Goal: Task Accomplishment & Management: Manage account settings

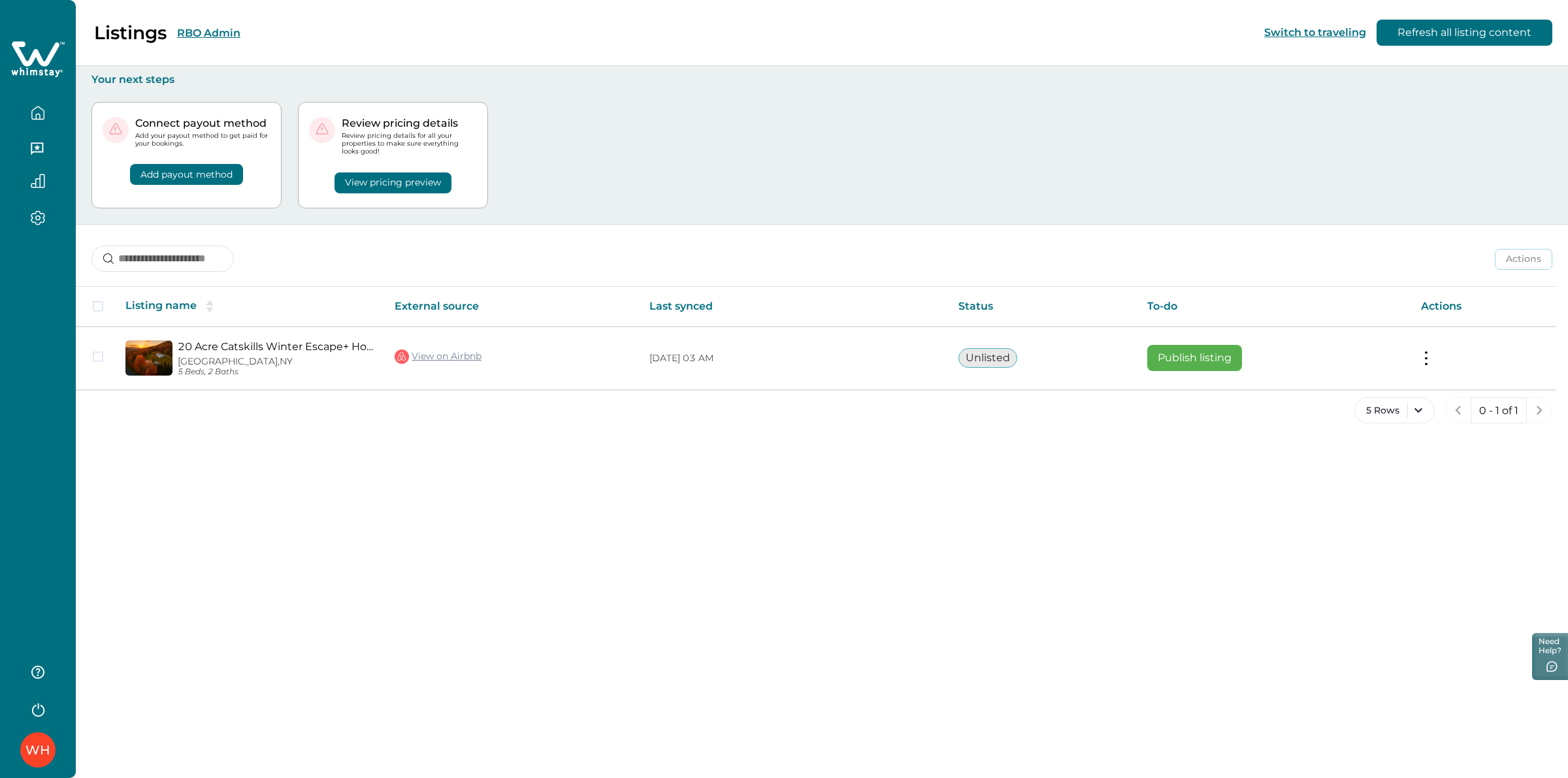
click at [34, 560] on div "WH" at bounding box center [38, 389] width 76 height 778
click at [292, 592] on div "Listings RBO Admin Switch to traveling Refresh all listing content Your next st…" at bounding box center [822, 389] width 1492 height 778
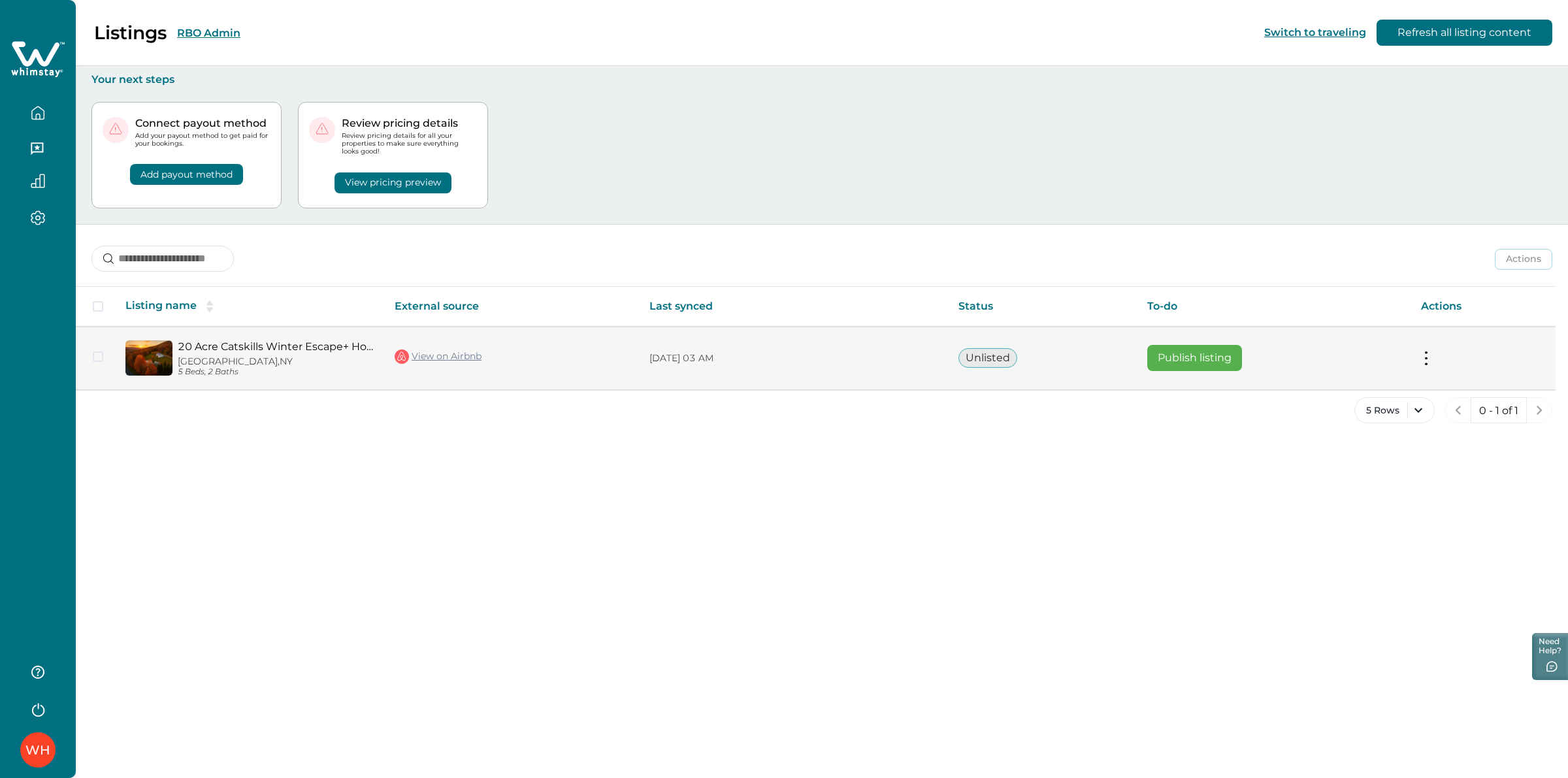
click at [1189, 360] on button "Publish listing" at bounding box center [1195, 357] width 95 height 26
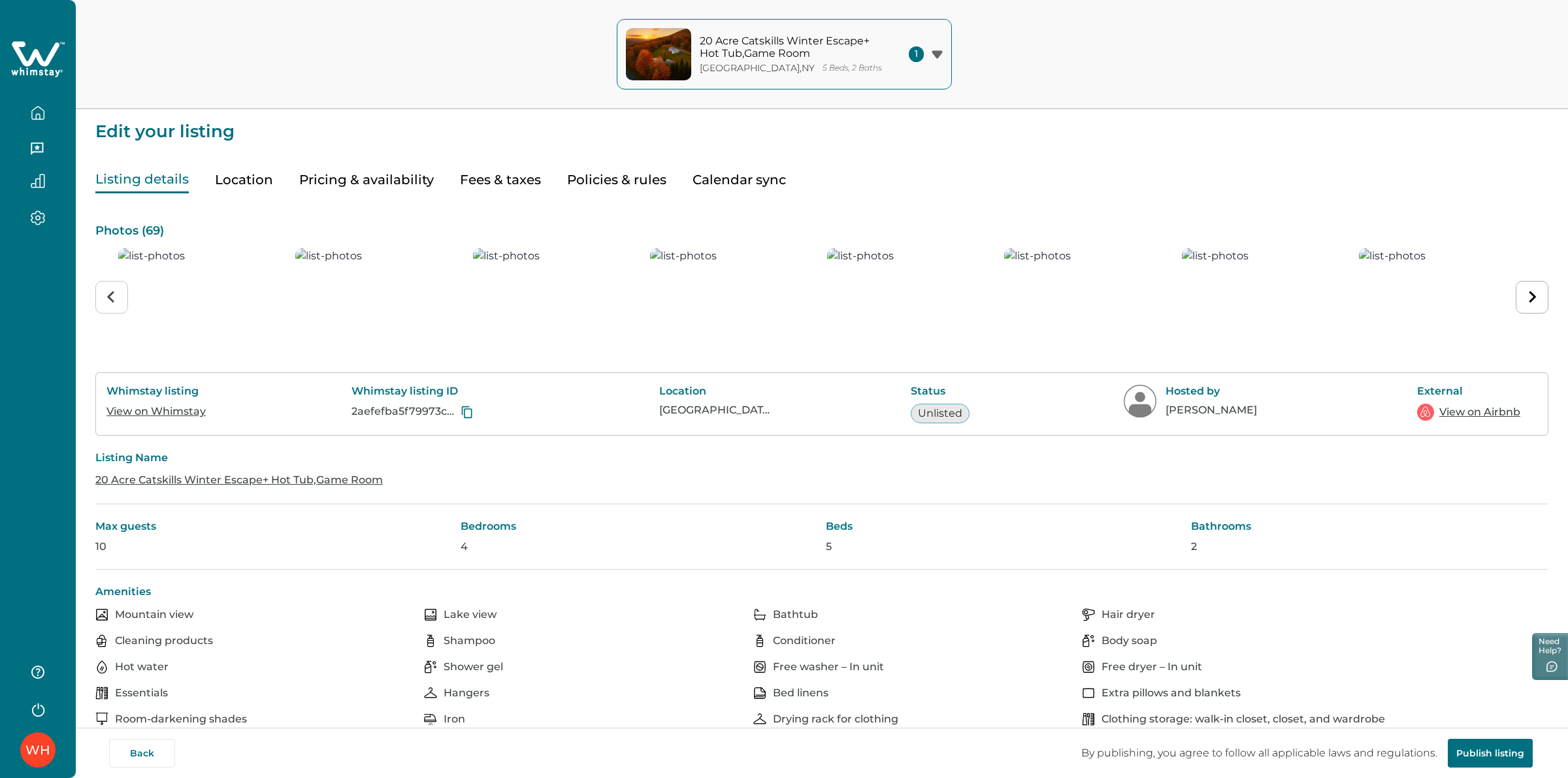
type input "**"
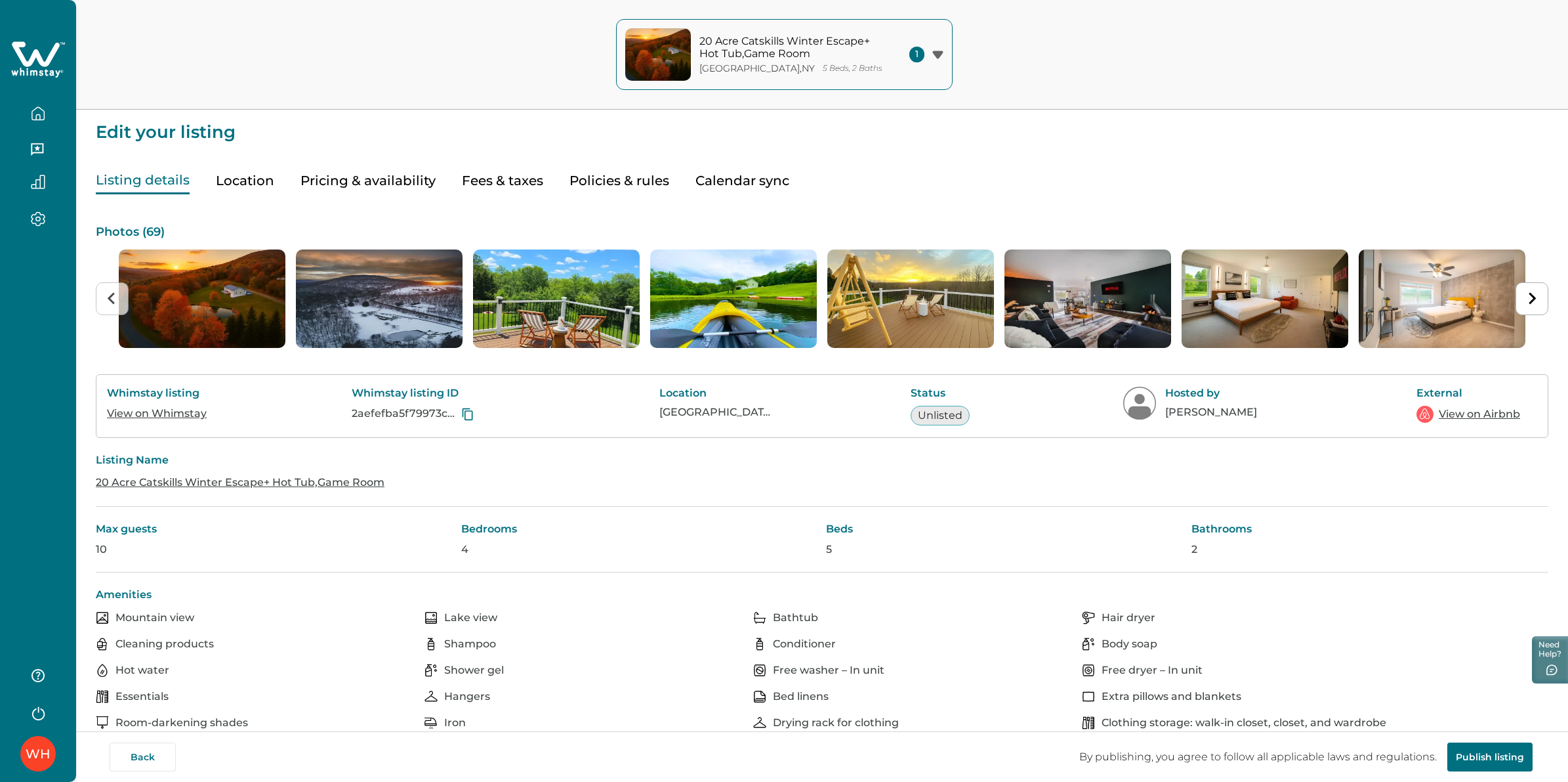
click at [382, 184] on button "Pricing & availability" at bounding box center [367, 181] width 135 height 27
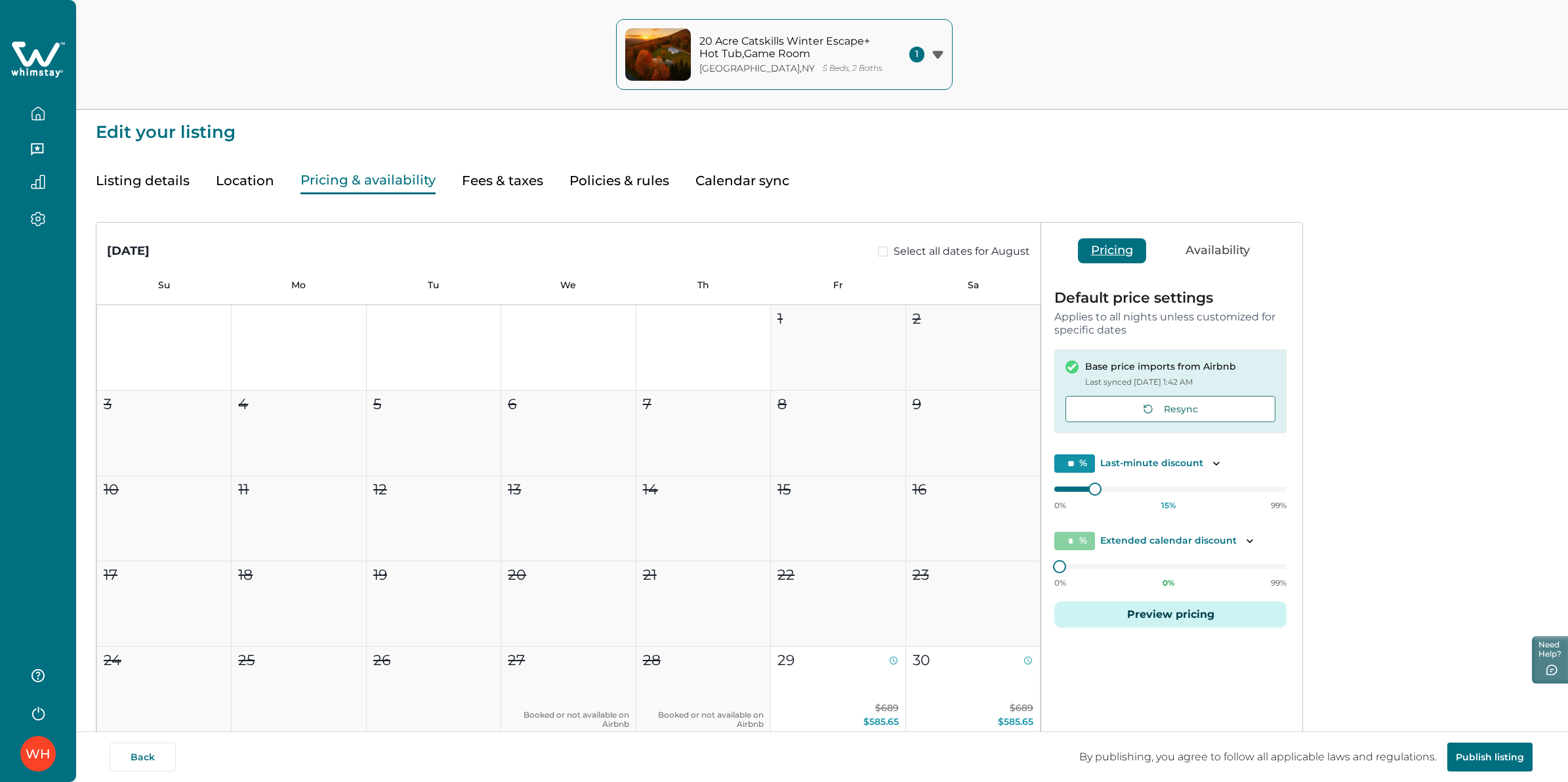
click at [162, 182] on button "Listing details" at bounding box center [143, 181] width 93 height 27
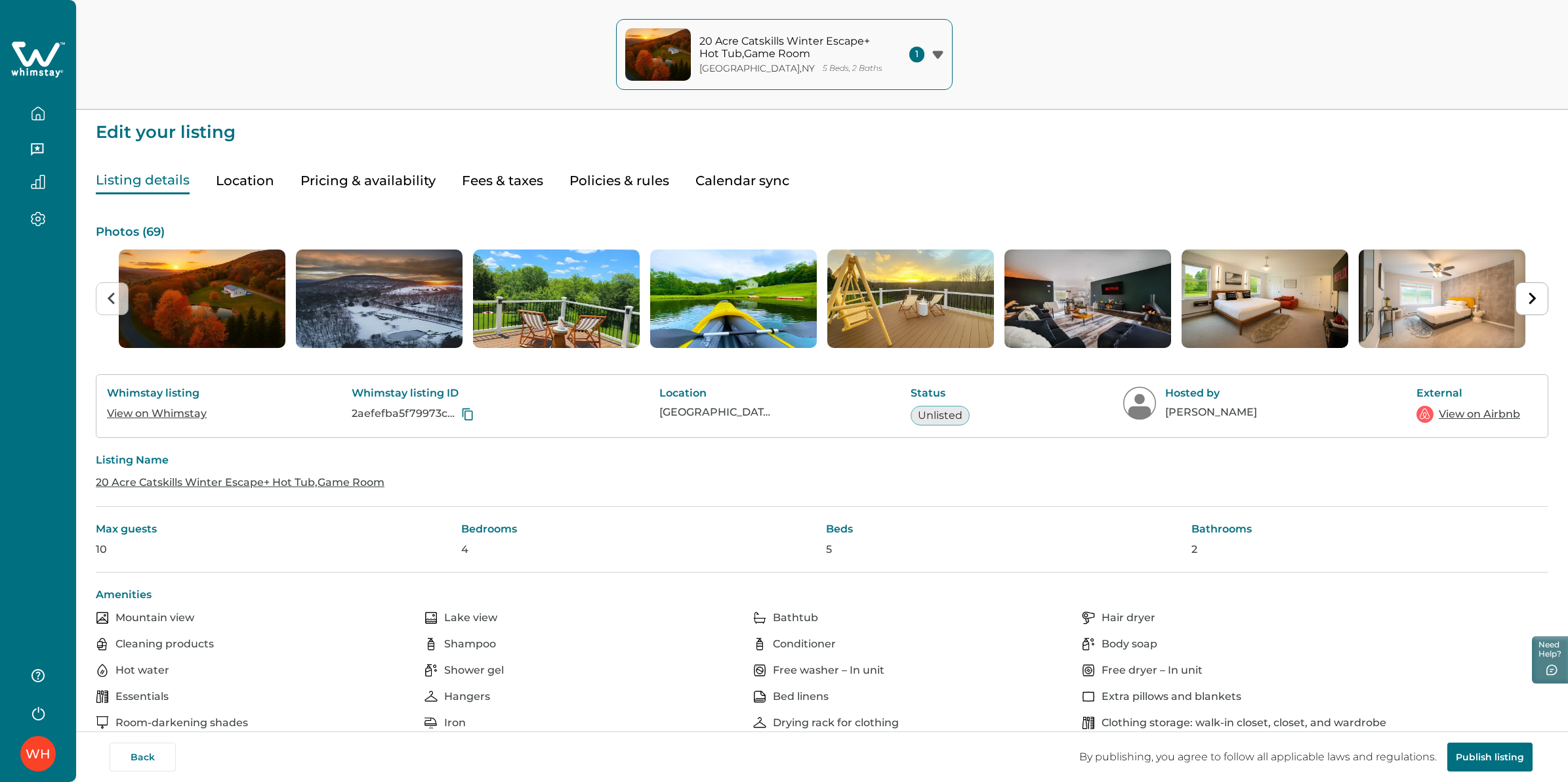
click at [1455, 414] on link "View on Airbnb" at bounding box center [1479, 414] width 82 height 16
click at [54, 52] on icon at bounding box center [36, 53] width 48 height 25
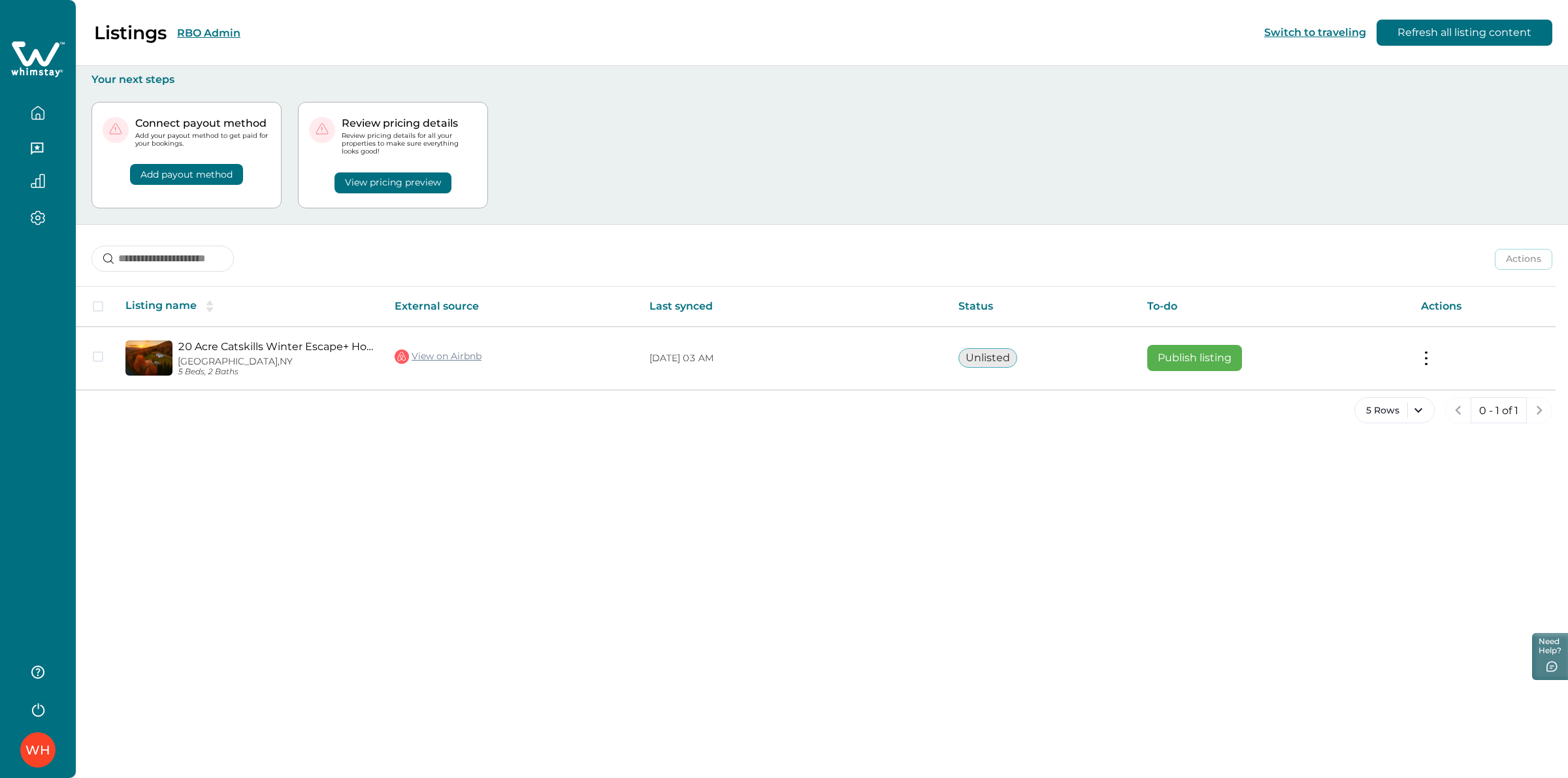
click at [1435, 34] on button "Refresh all listing content" at bounding box center [1464, 32] width 176 height 26
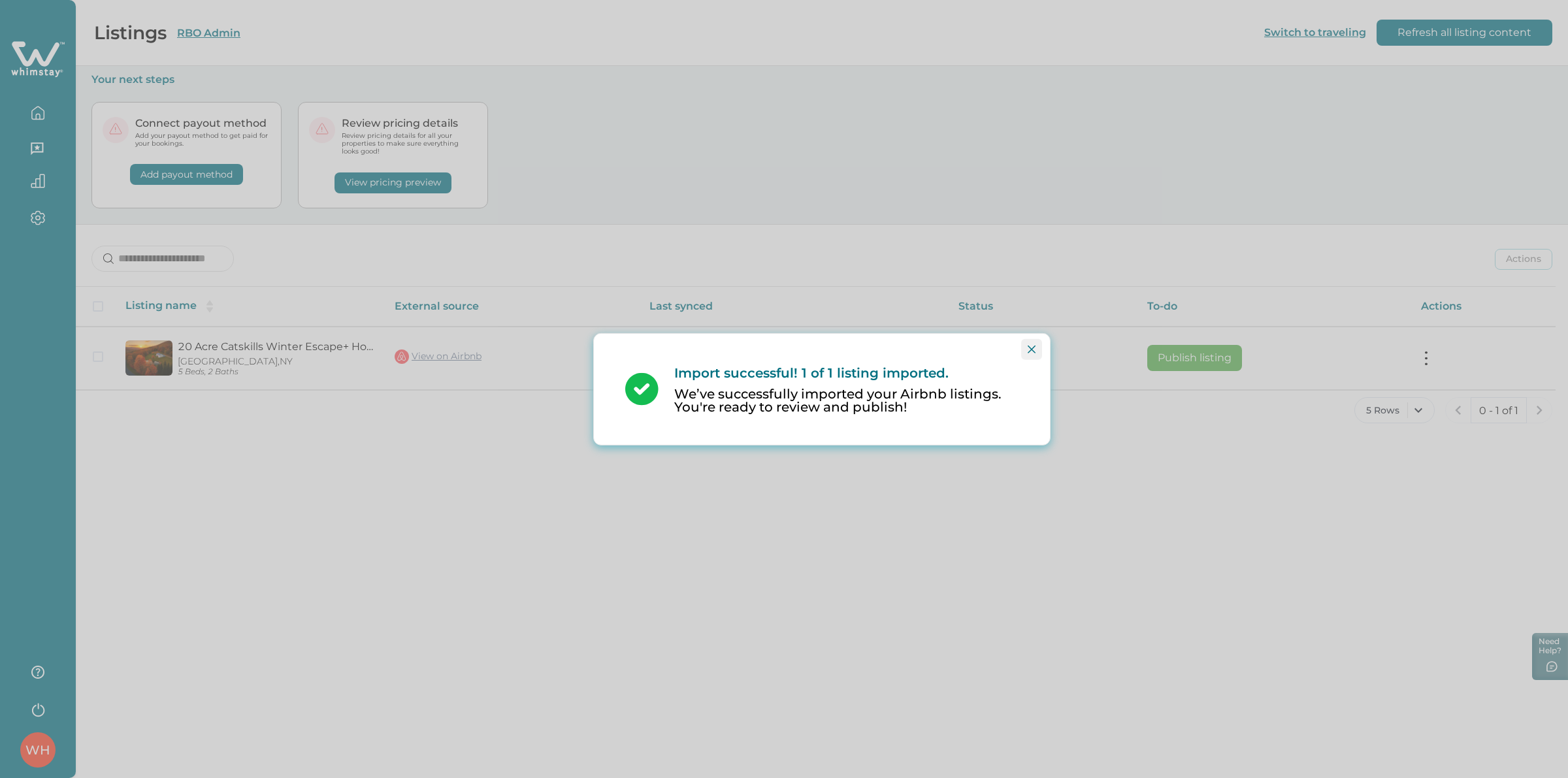
click at [1026, 344] on button "Close" at bounding box center [1032, 348] width 21 height 21
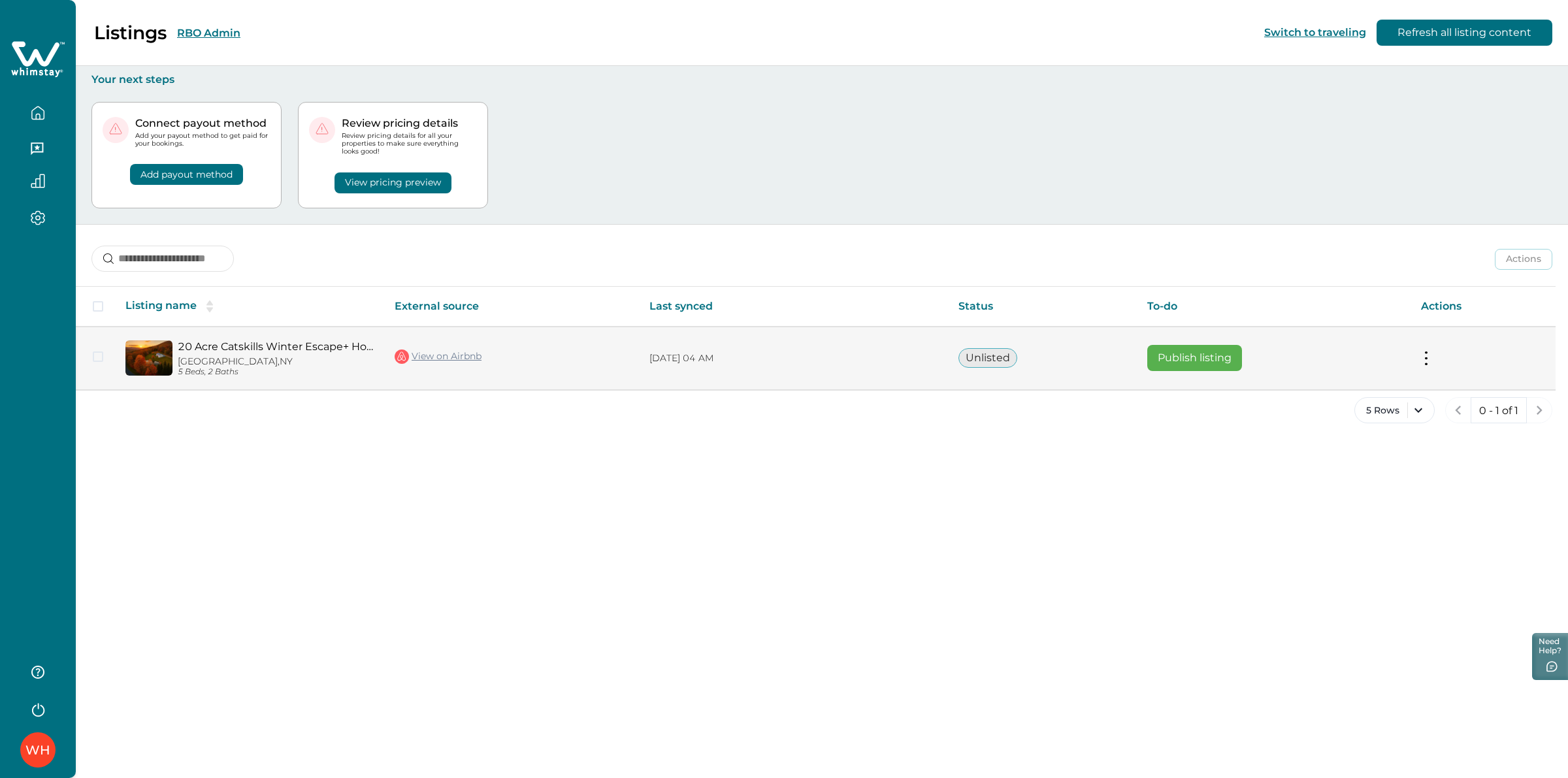
click at [1190, 356] on button "Publish listing" at bounding box center [1195, 357] width 95 height 26
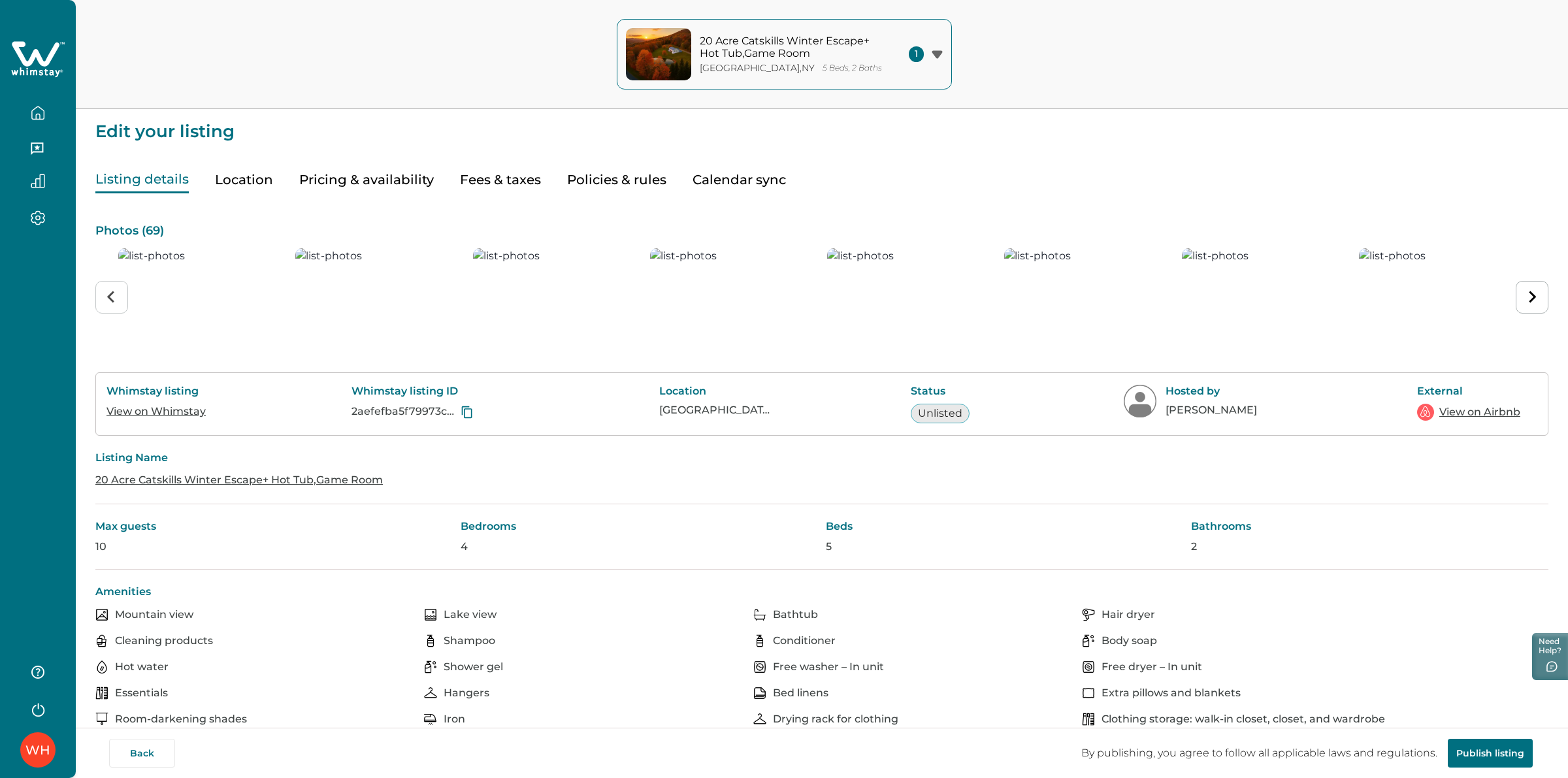
type input "**"
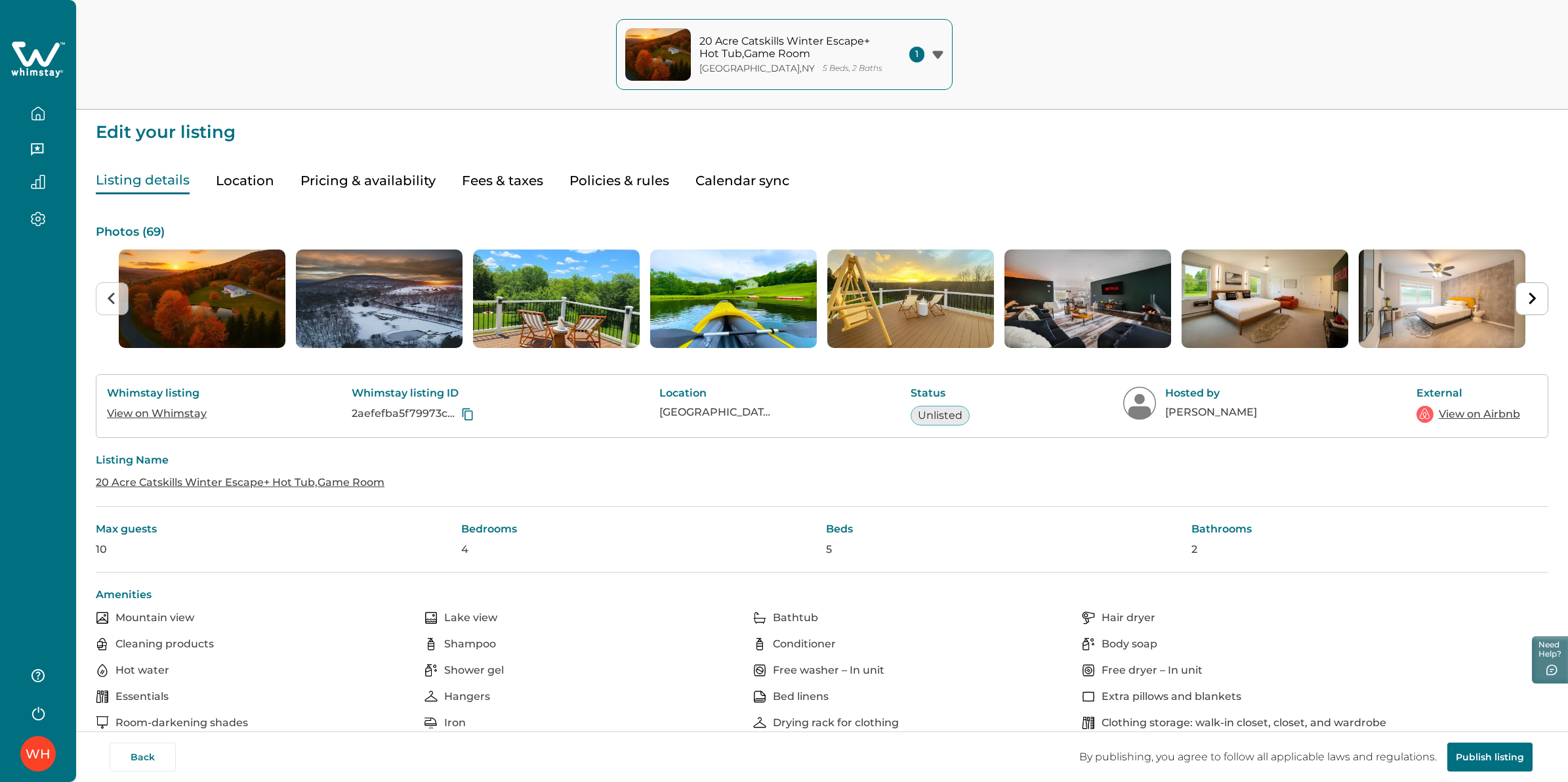
click at [397, 181] on button "Pricing & availability" at bounding box center [367, 181] width 135 height 27
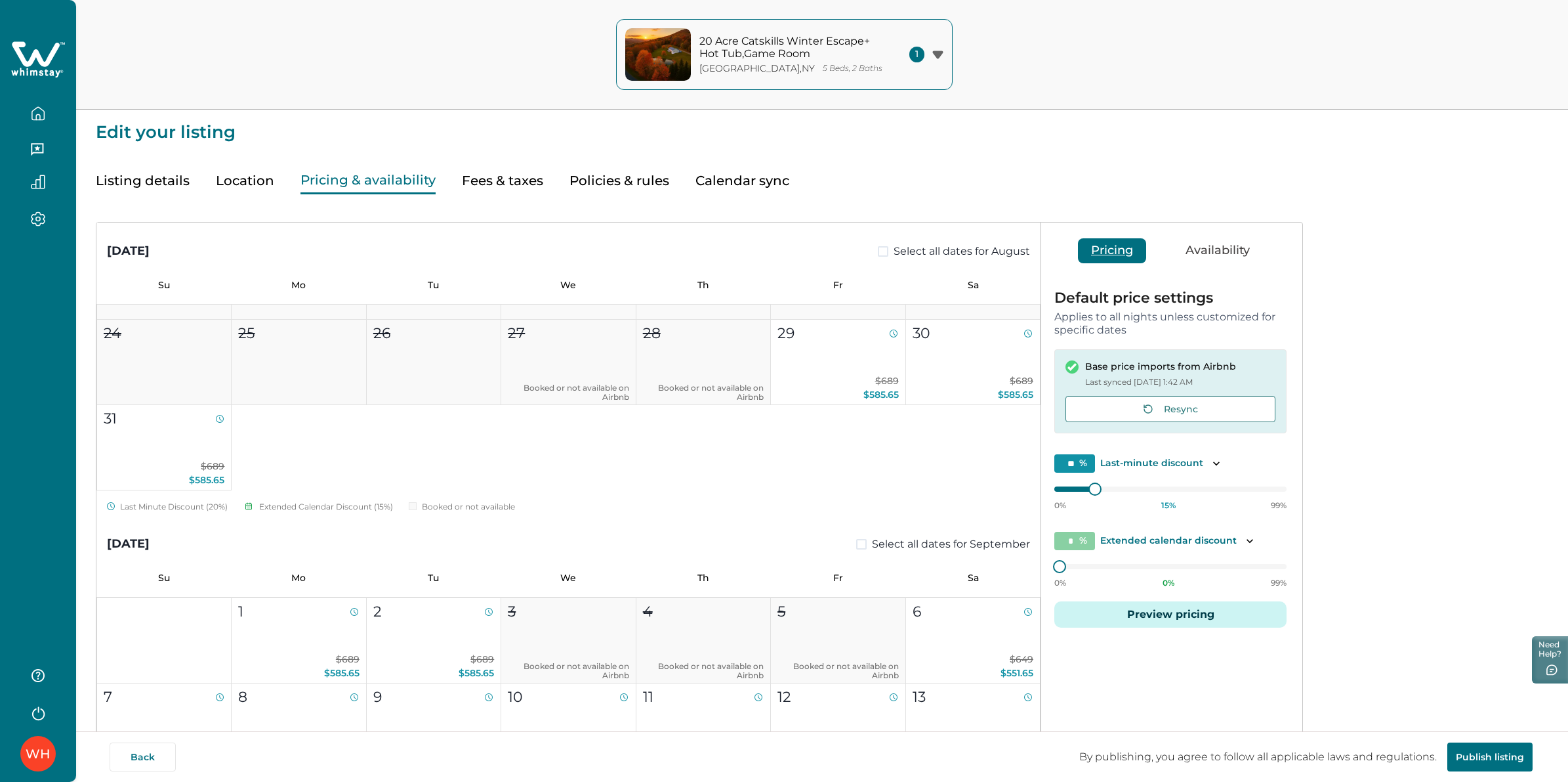
scroll to position [328, 0]
click at [40, 64] on icon at bounding box center [38, 60] width 54 height 40
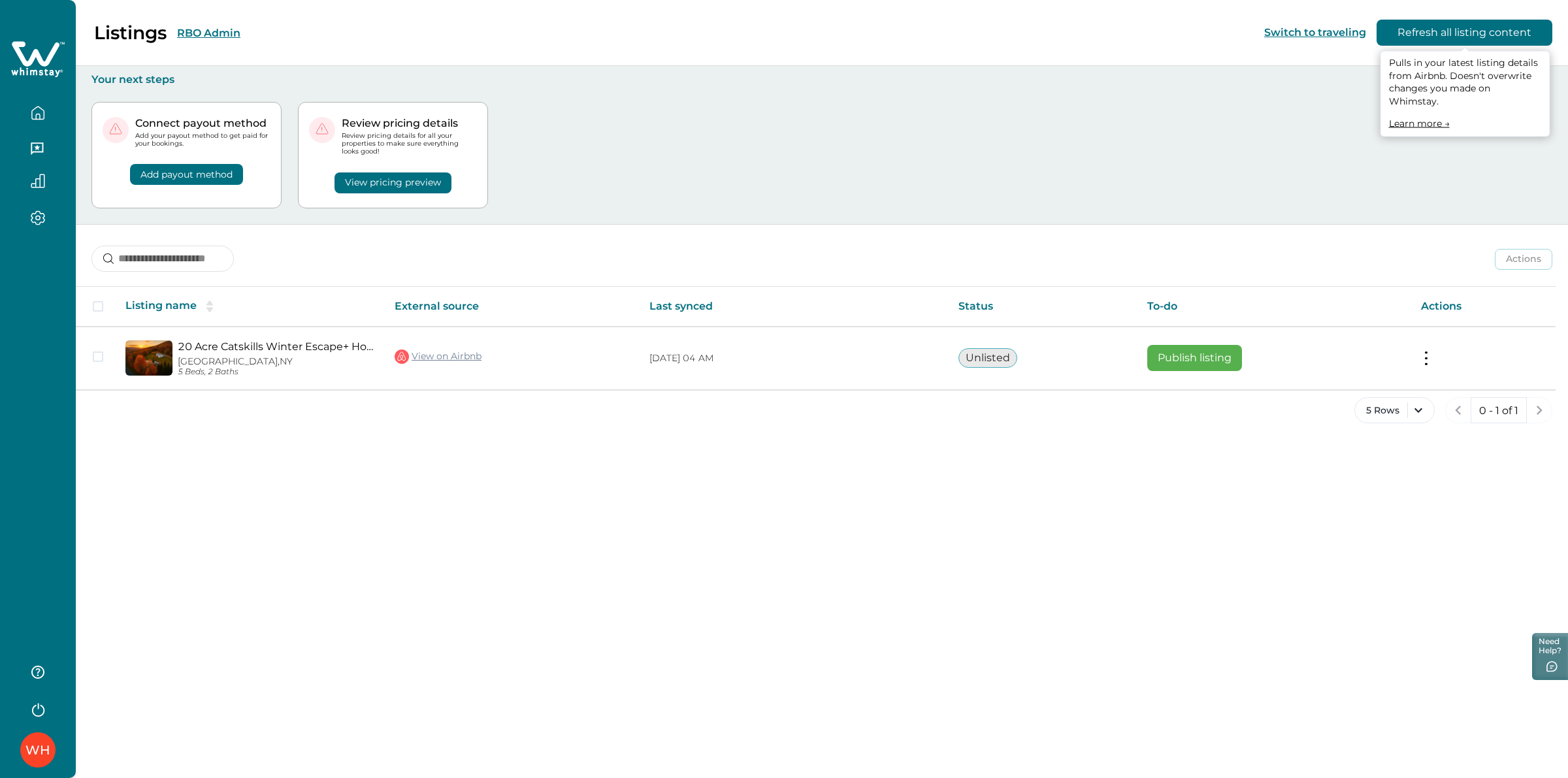
click at [1442, 40] on button "Refresh all listing content" at bounding box center [1464, 32] width 176 height 26
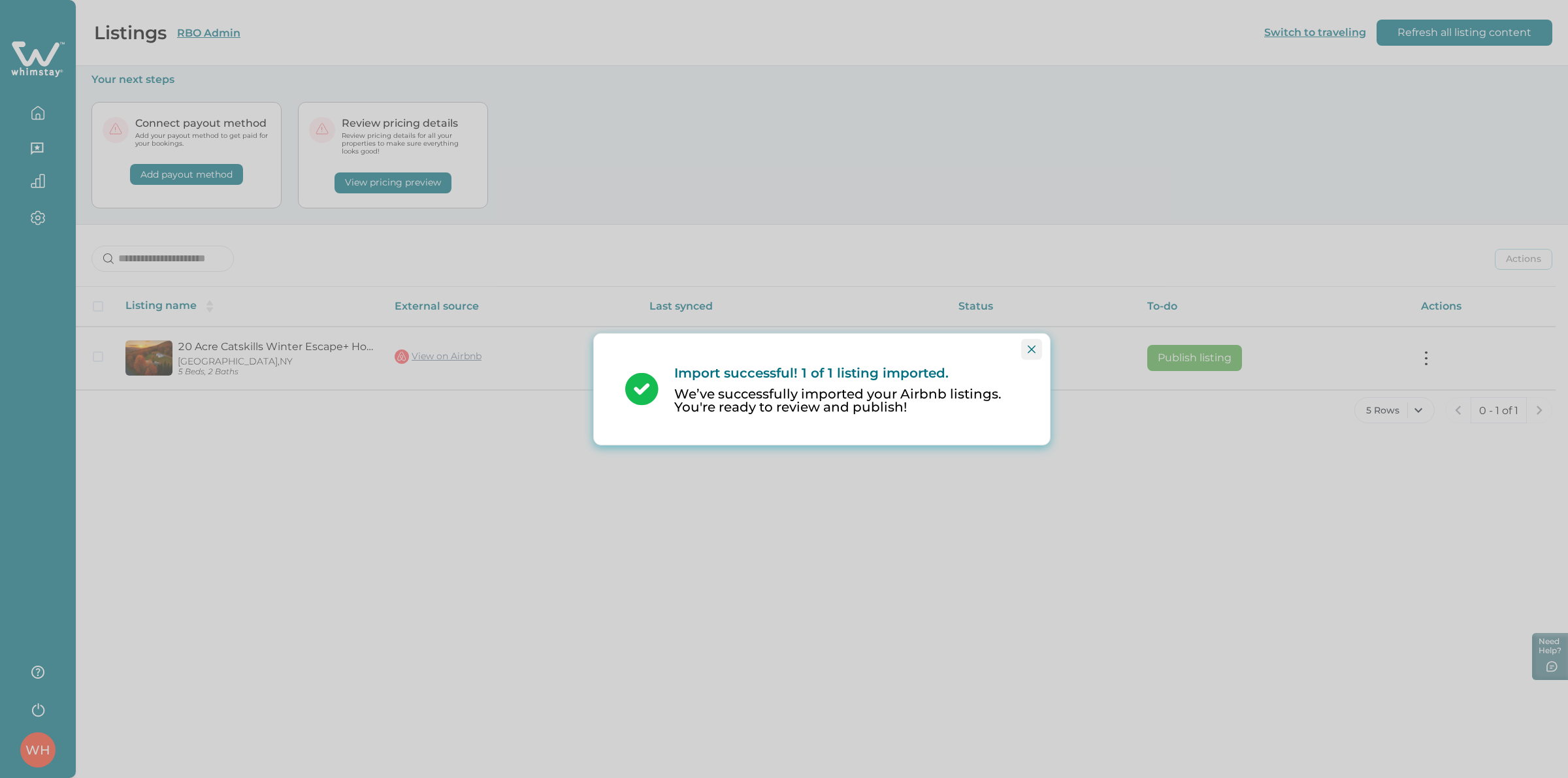
click at [1036, 347] on button "Close" at bounding box center [1032, 348] width 21 height 21
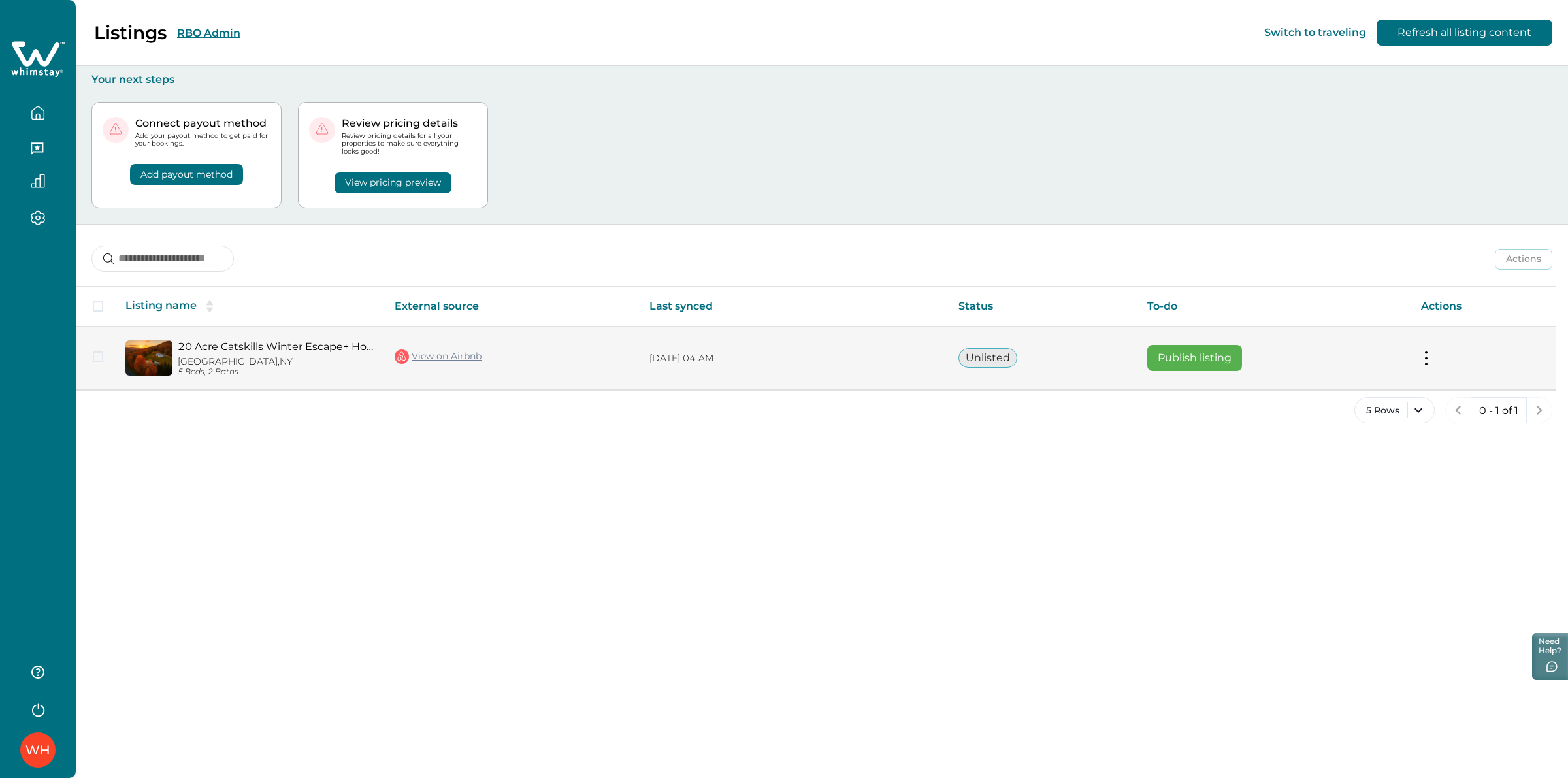
click at [1199, 348] on button "Publish listing" at bounding box center [1195, 357] width 95 height 26
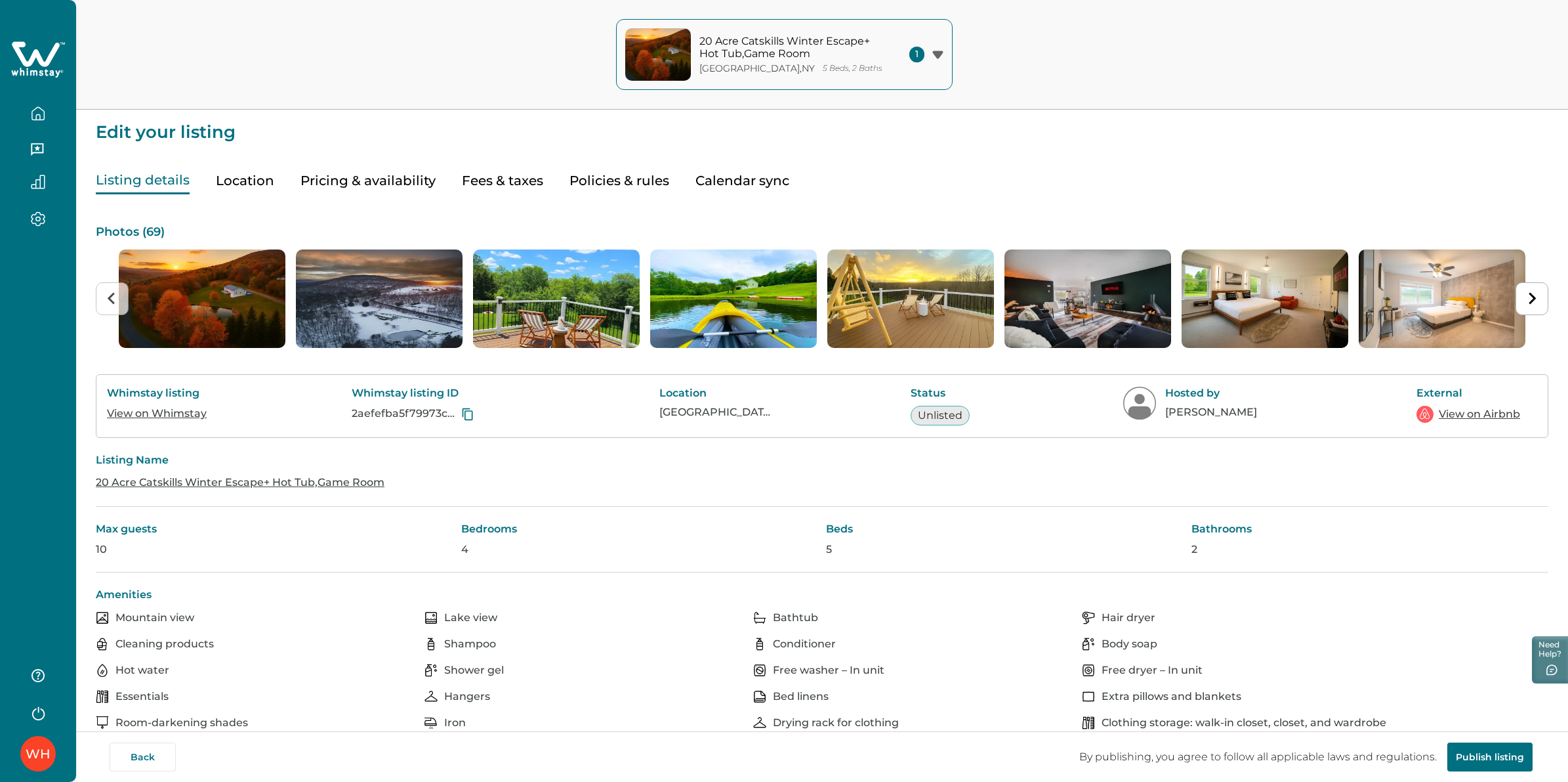
click at [392, 181] on button "Pricing & availability" at bounding box center [367, 181] width 135 height 27
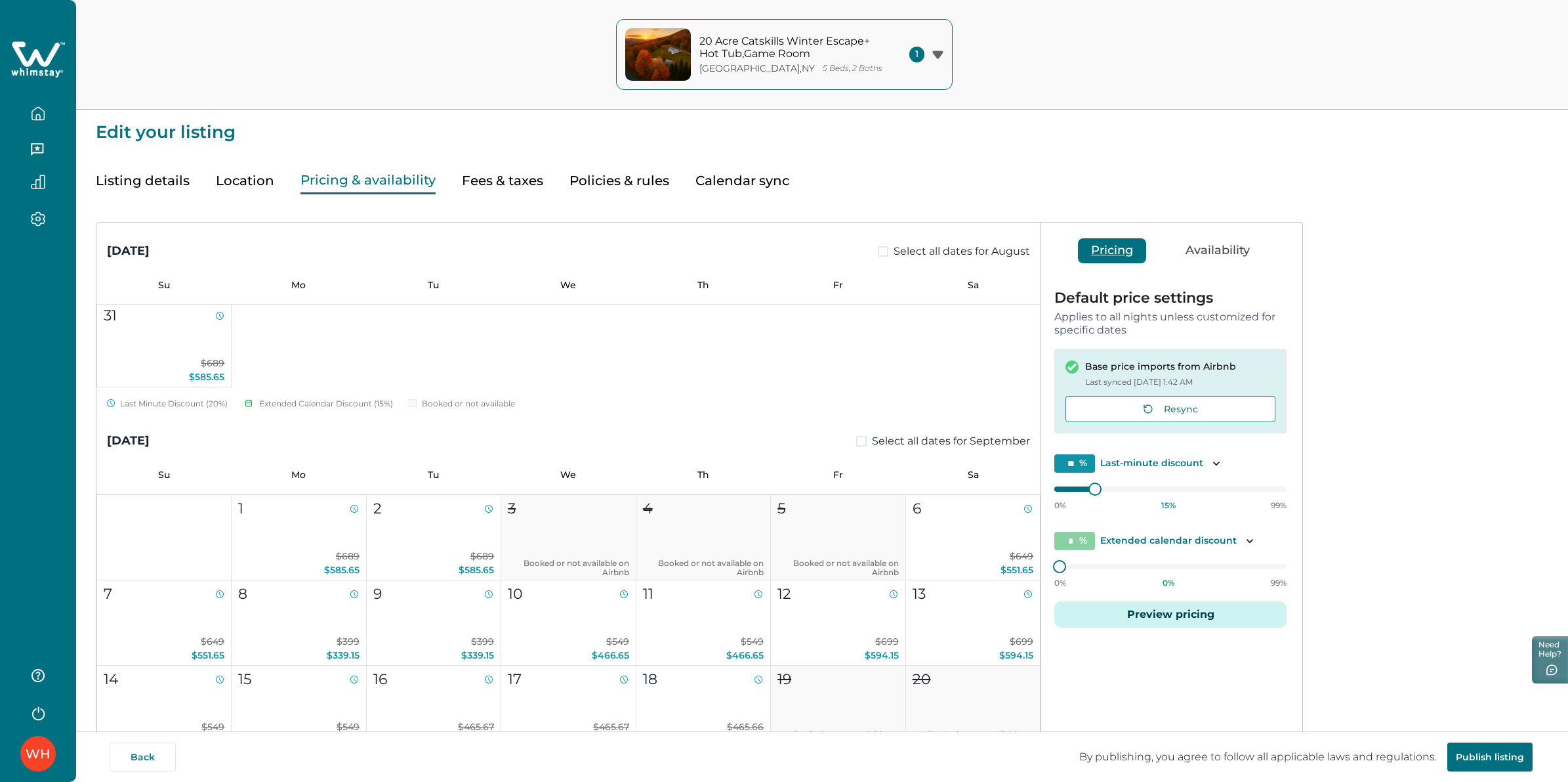
scroll to position [410, 0]
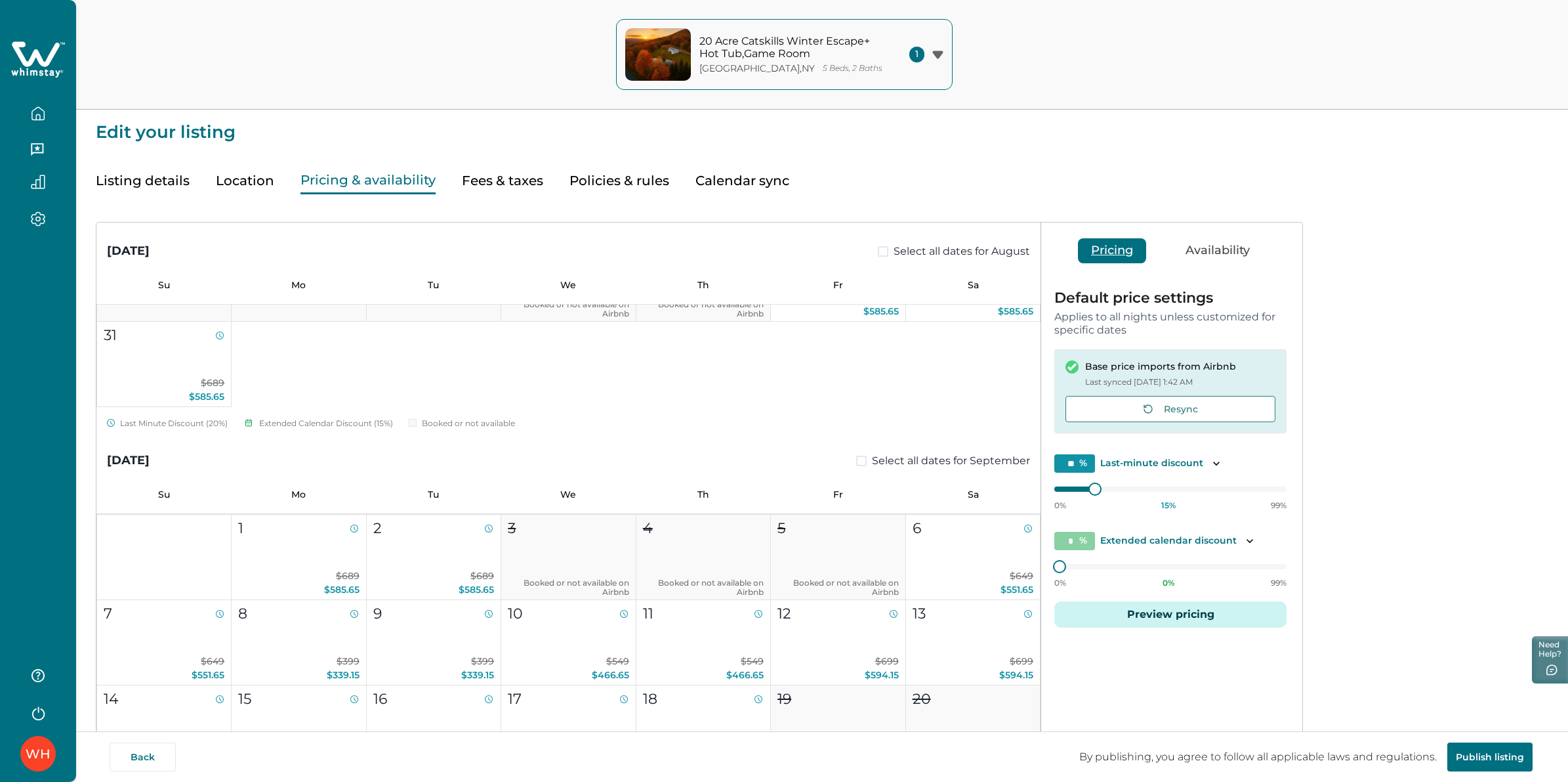
click at [1172, 620] on button "Preview pricing" at bounding box center [1170, 614] width 232 height 26
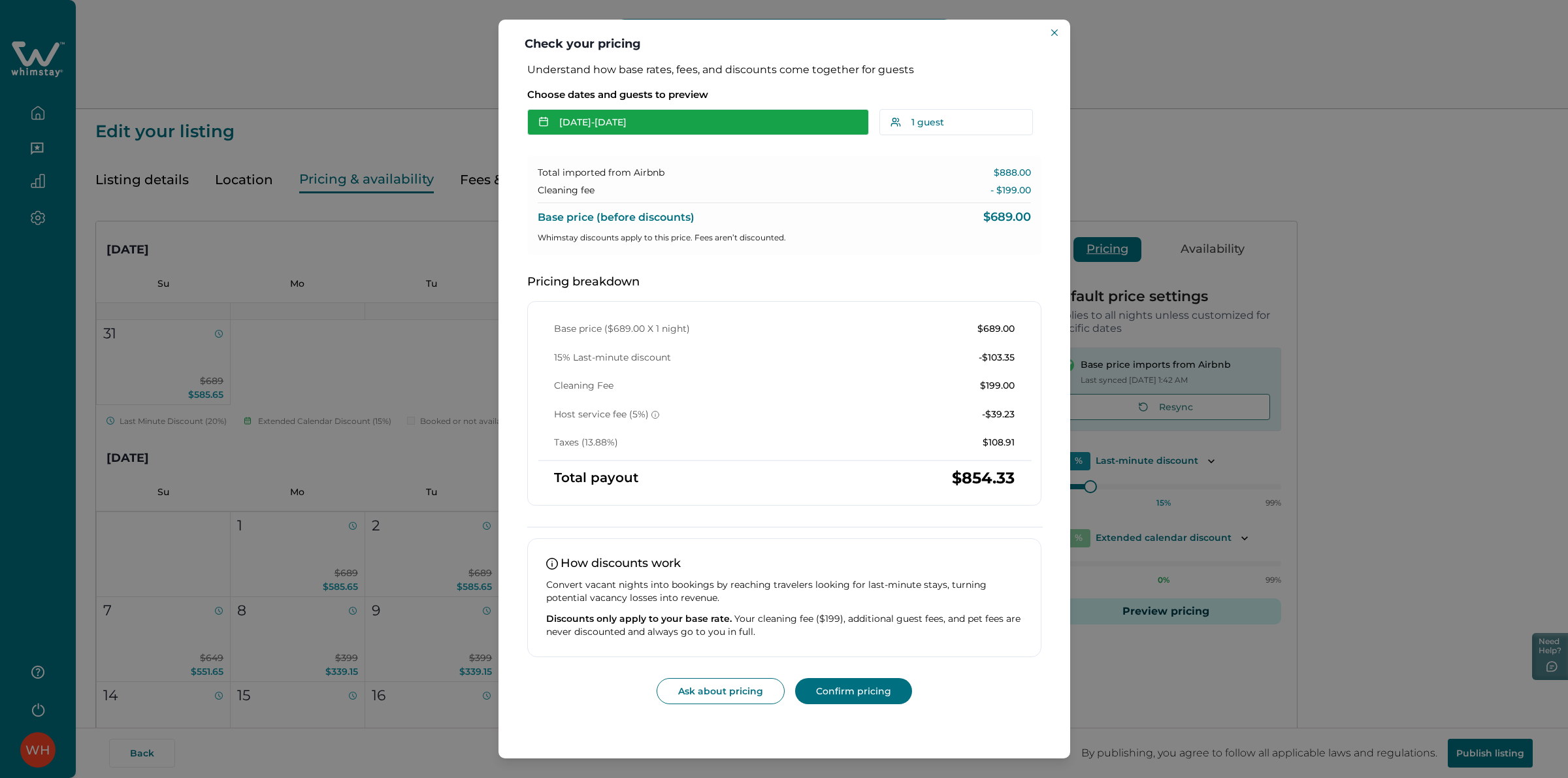
click at [684, 132] on button "[DATE] - [DATE]" at bounding box center [698, 121] width 342 height 26
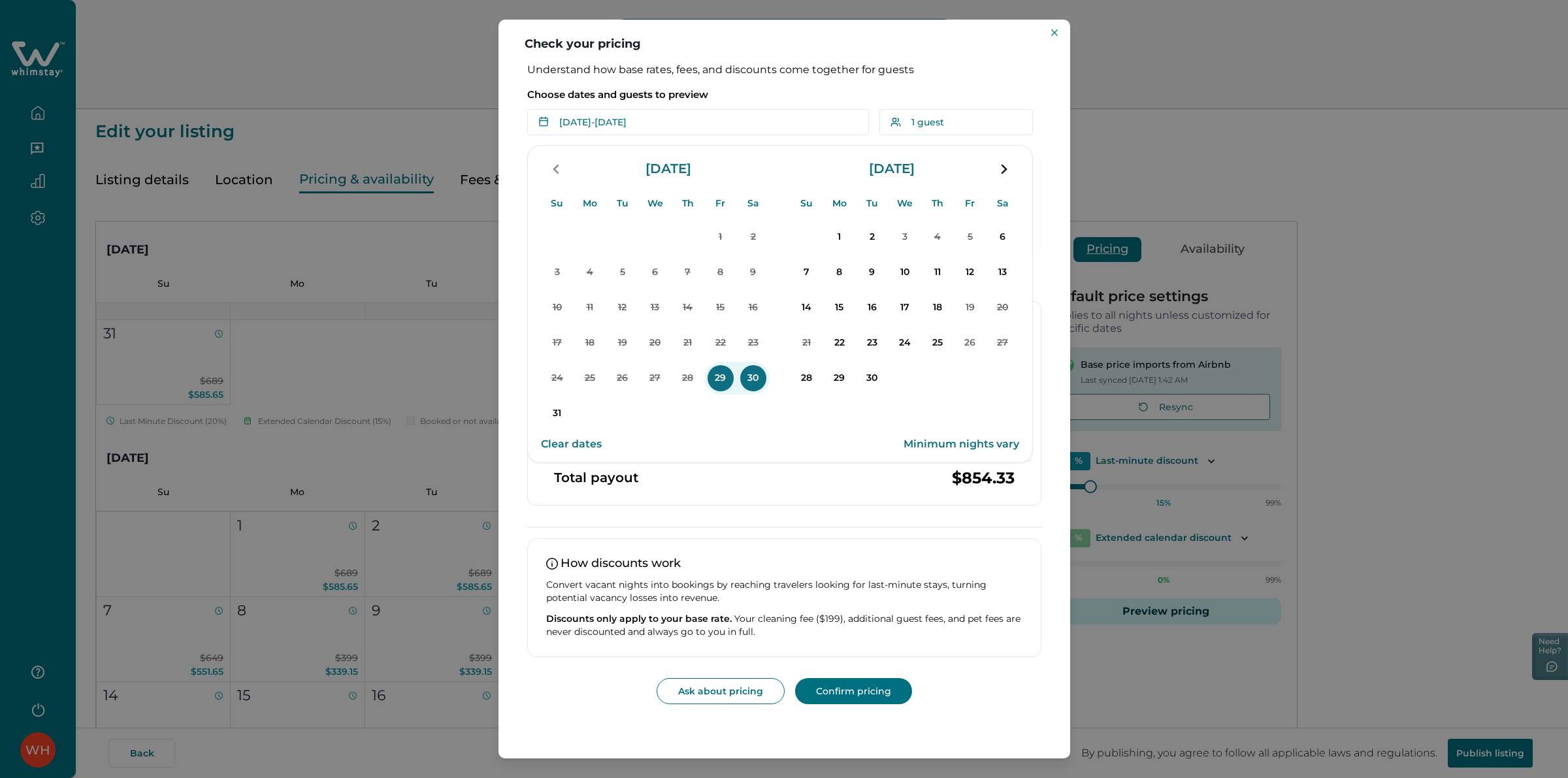
click at [577, 445] on button "Clear dates" at bounding box center [571, 444] width 61 height 26
click at [834, 239] on p "1" at bounding box center [839, 236] width 26 height 26
click at [904, 238] on p "3" at bounding box center [905, 236] width 26 height 26
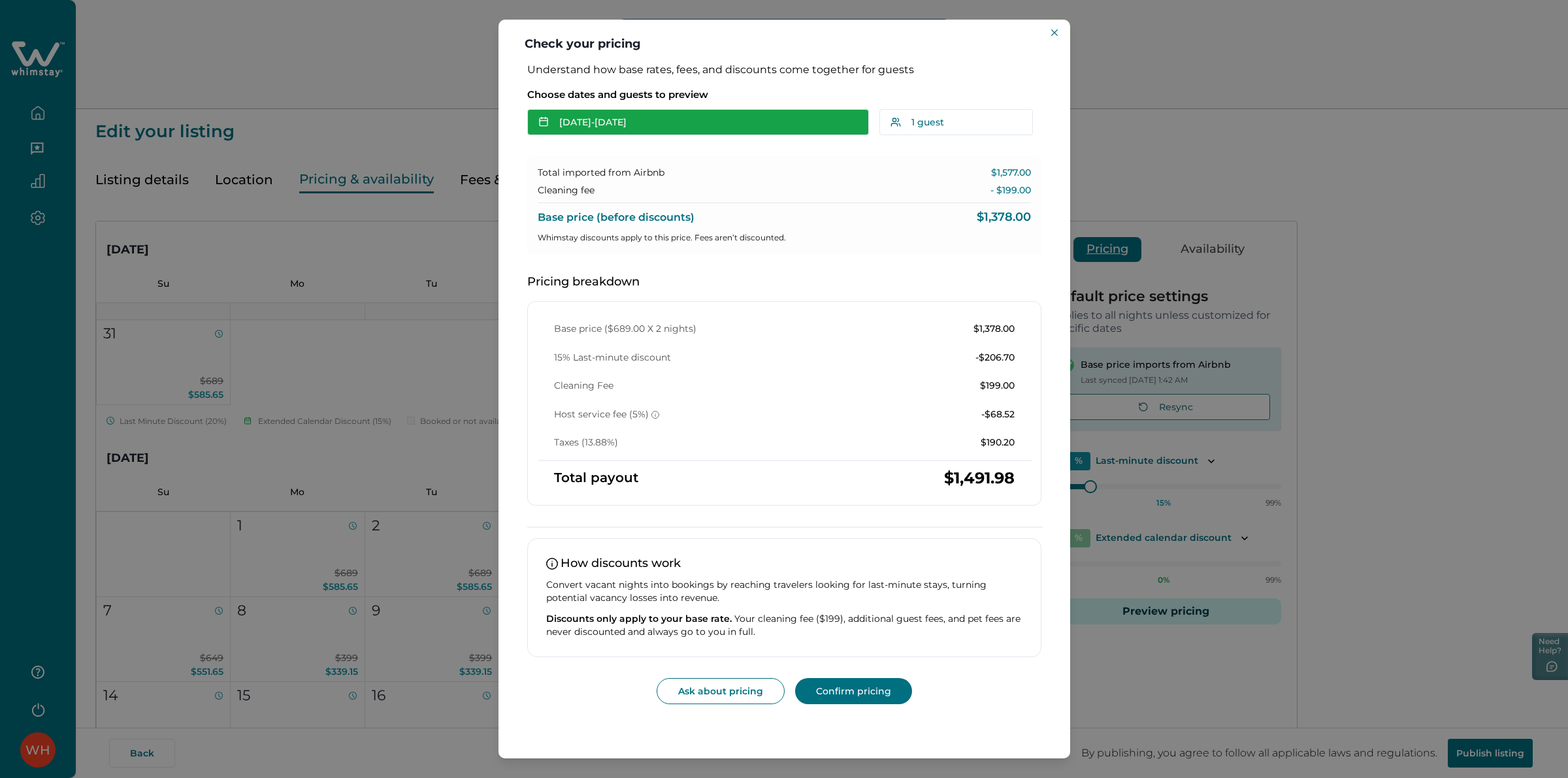
click at [610, 121] on button "Sep 01 - Sep 03" at bounding box center [698, 121] width 342 height 26
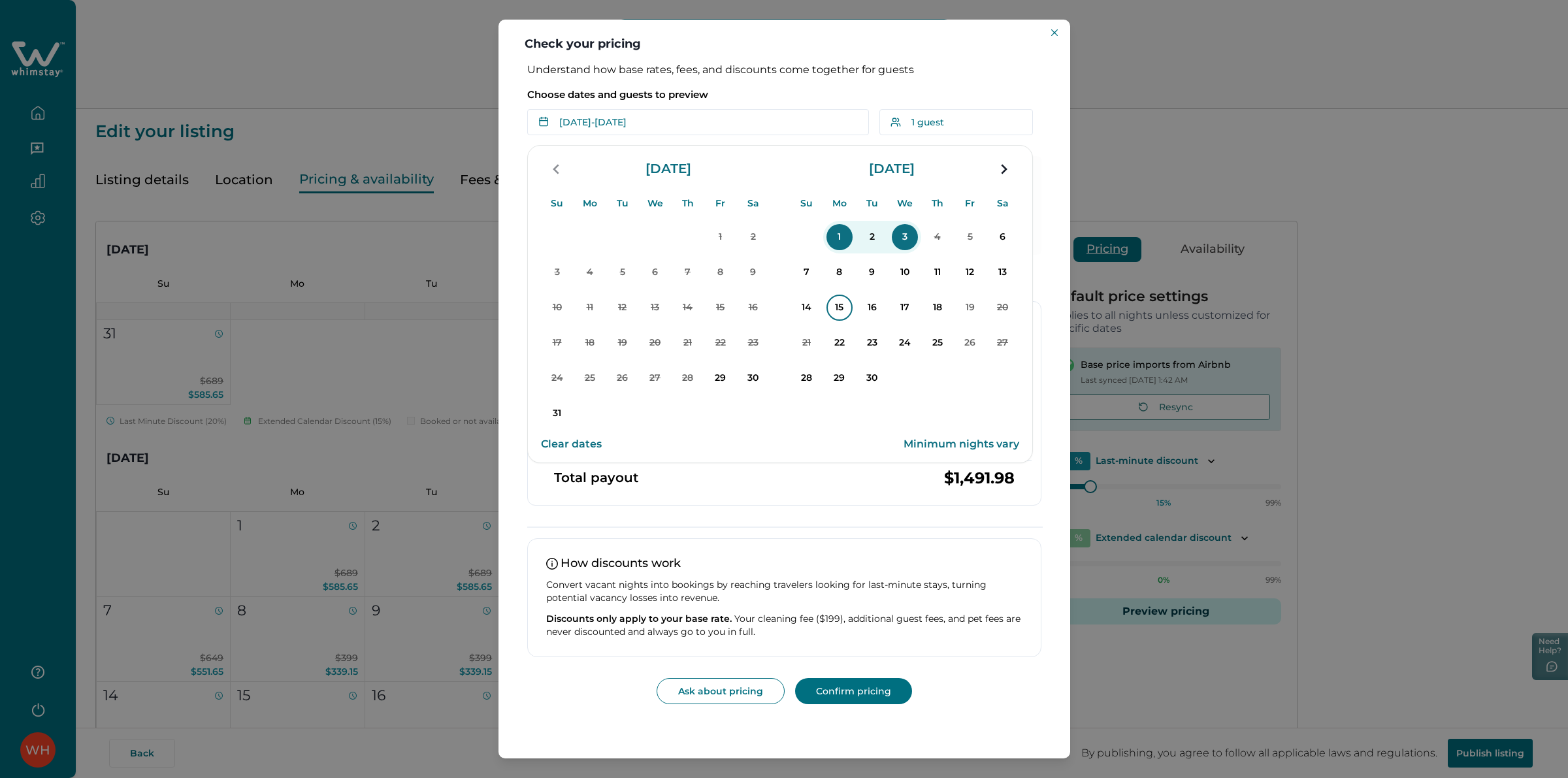
click at [842, 303] on p "15" at bounding box center [839, 307] width 26 height 26
click at [932, 309] on p "18" at bounding box center [937, 307] width 26 height 26
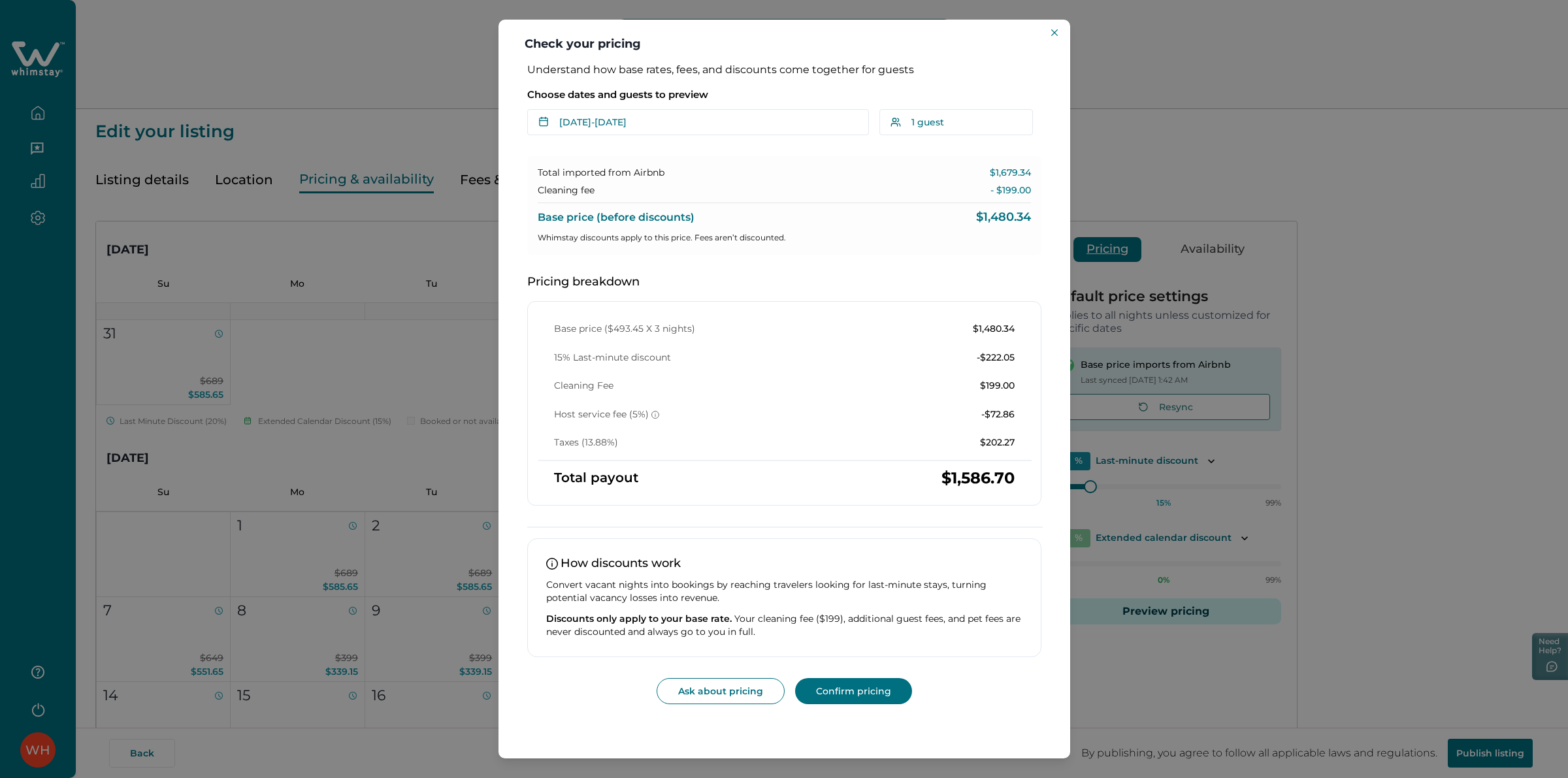
click at [1194, 324] on div "Check your pricing Understand how base rates, fees, and discounts come together…" at bounding box center [784, 389] width 1568 height 778
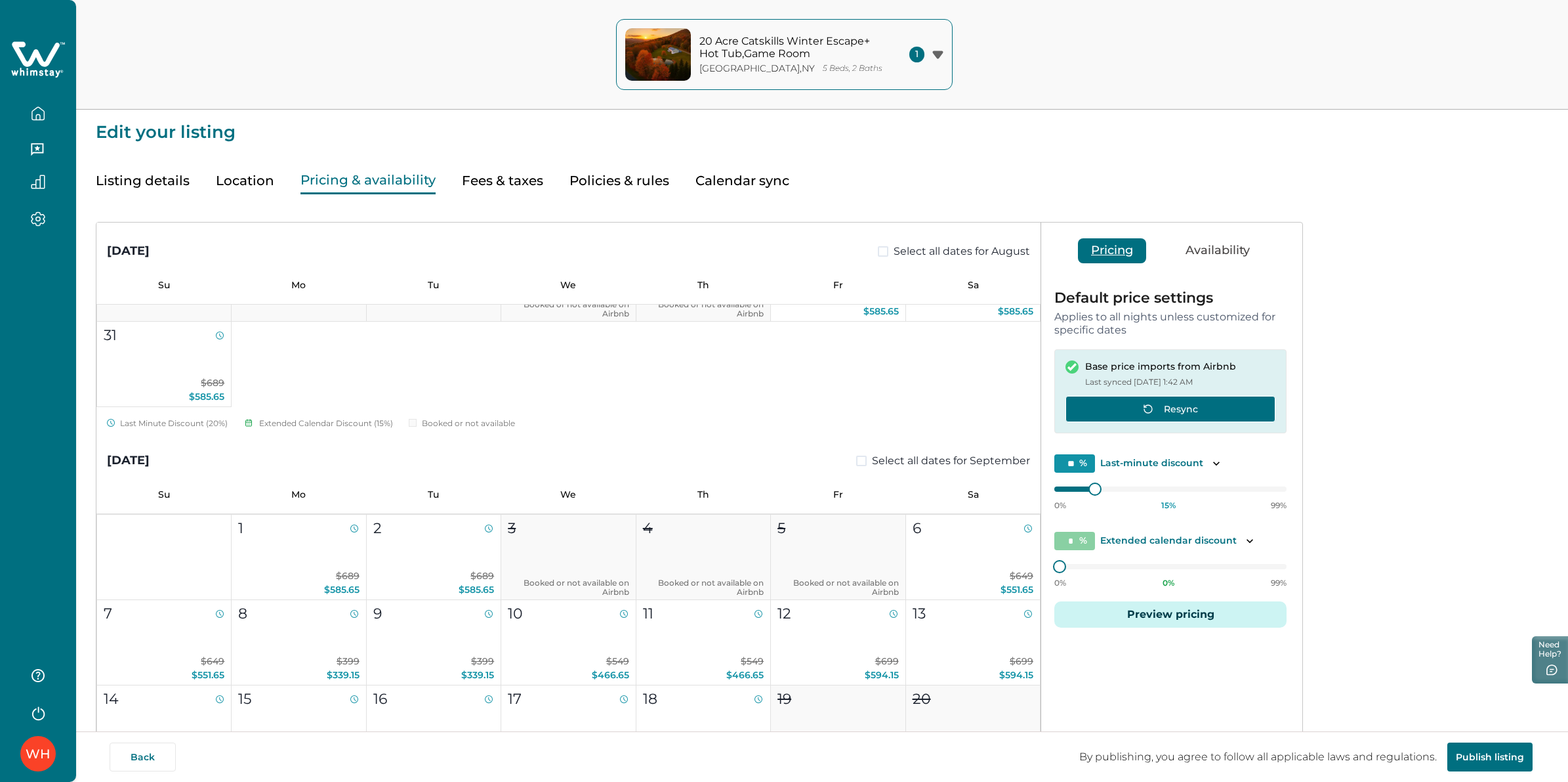
click at [1162, 402] on button "Resync" at bounding box center [1170, 409] width 210 height 26
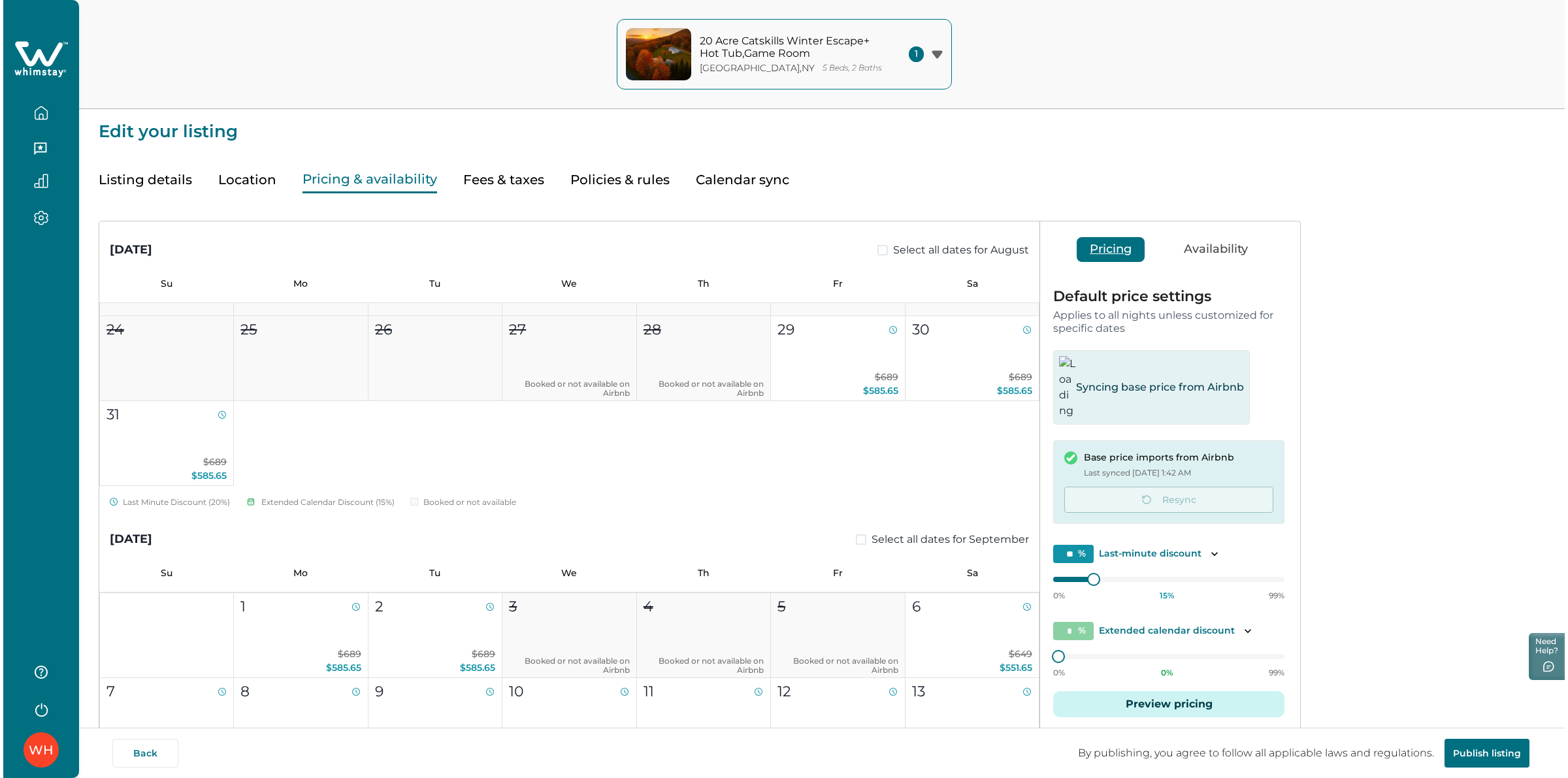
scroll to position [326, 0]
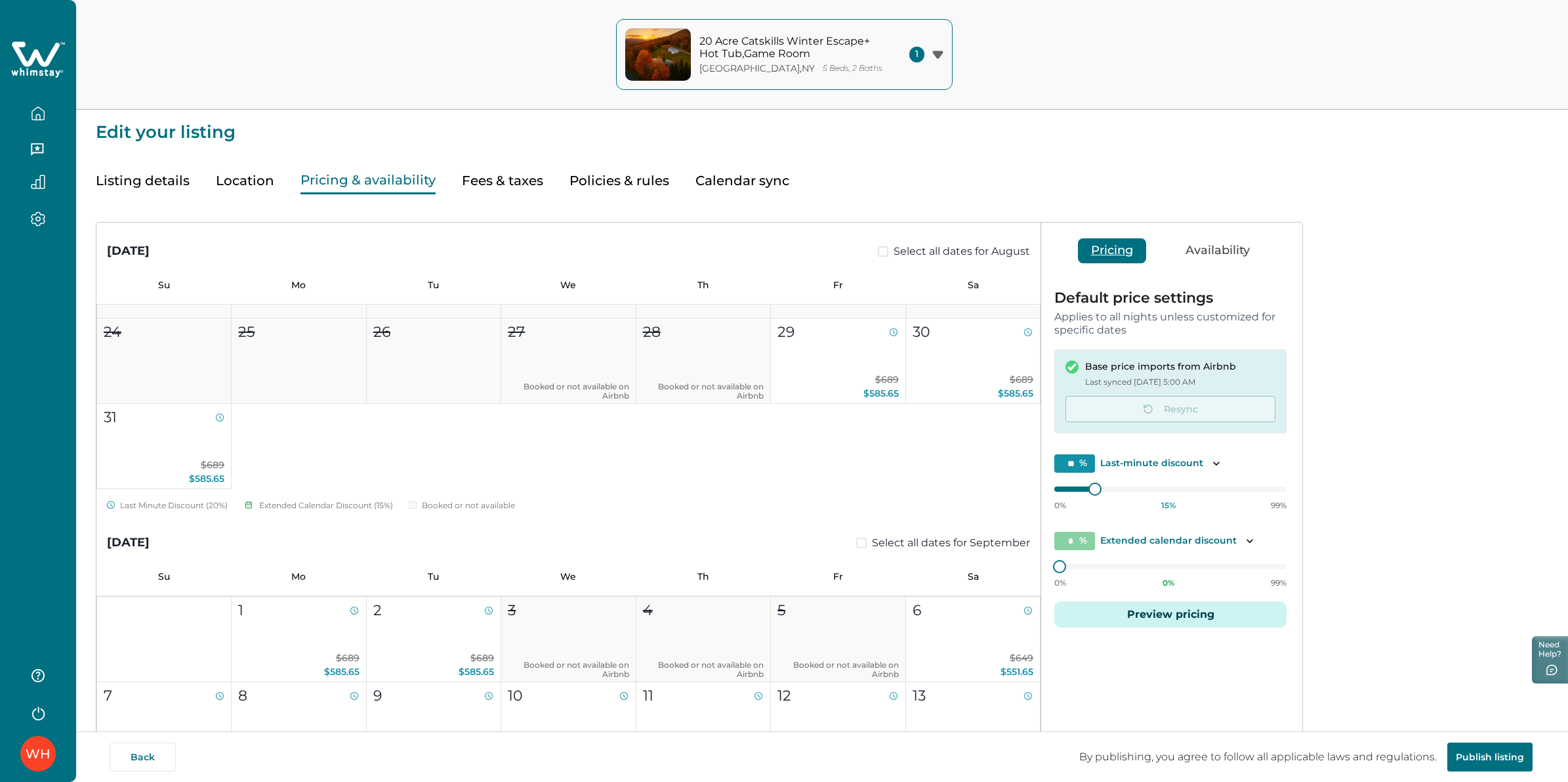
click at [40, 51] on icon at bounding box center [38, 60] width 54 height 40
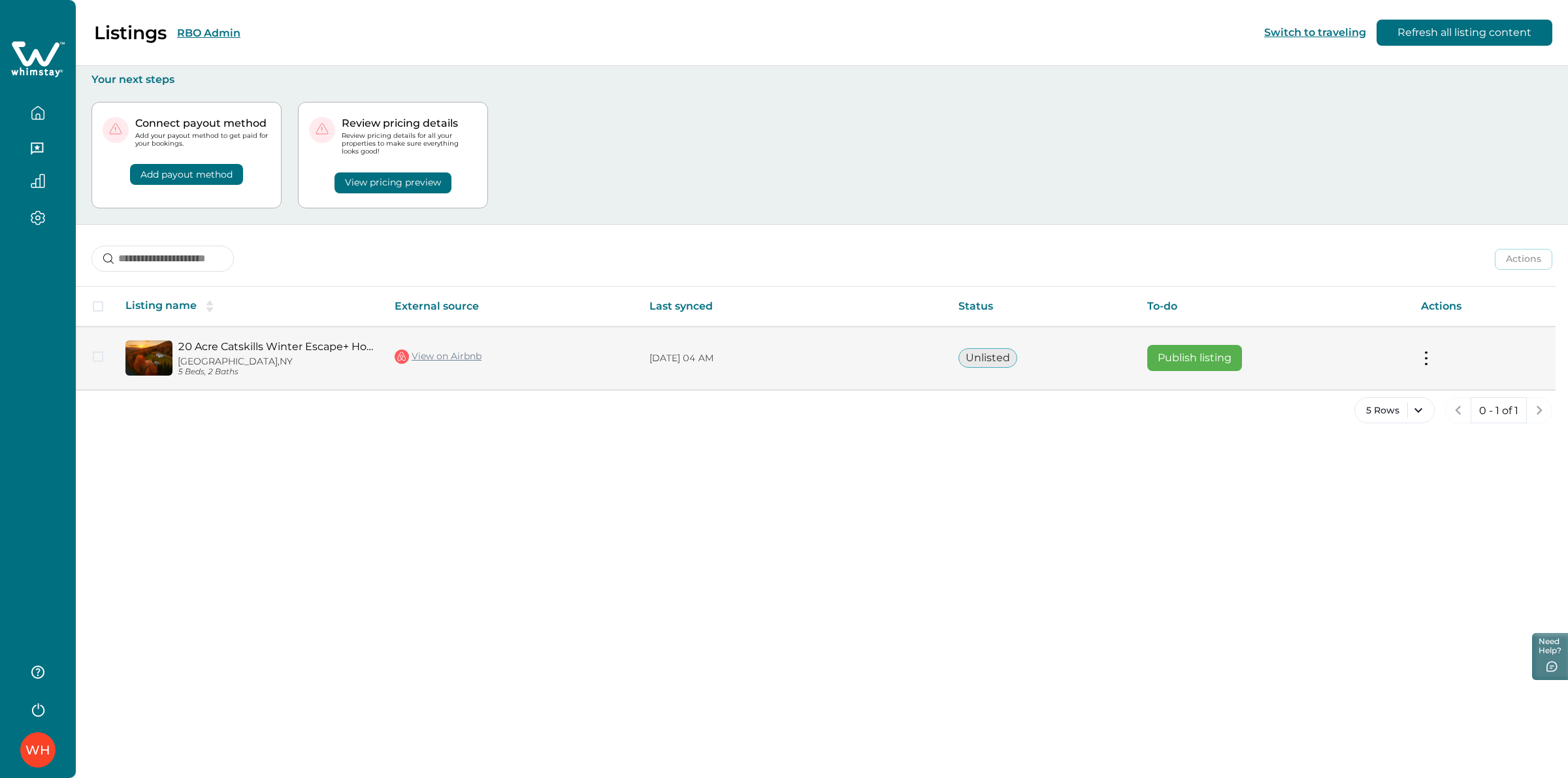
click at [1220, 349] on button "Publish listing" at bounding box center [1195, 357] width 95 height 26
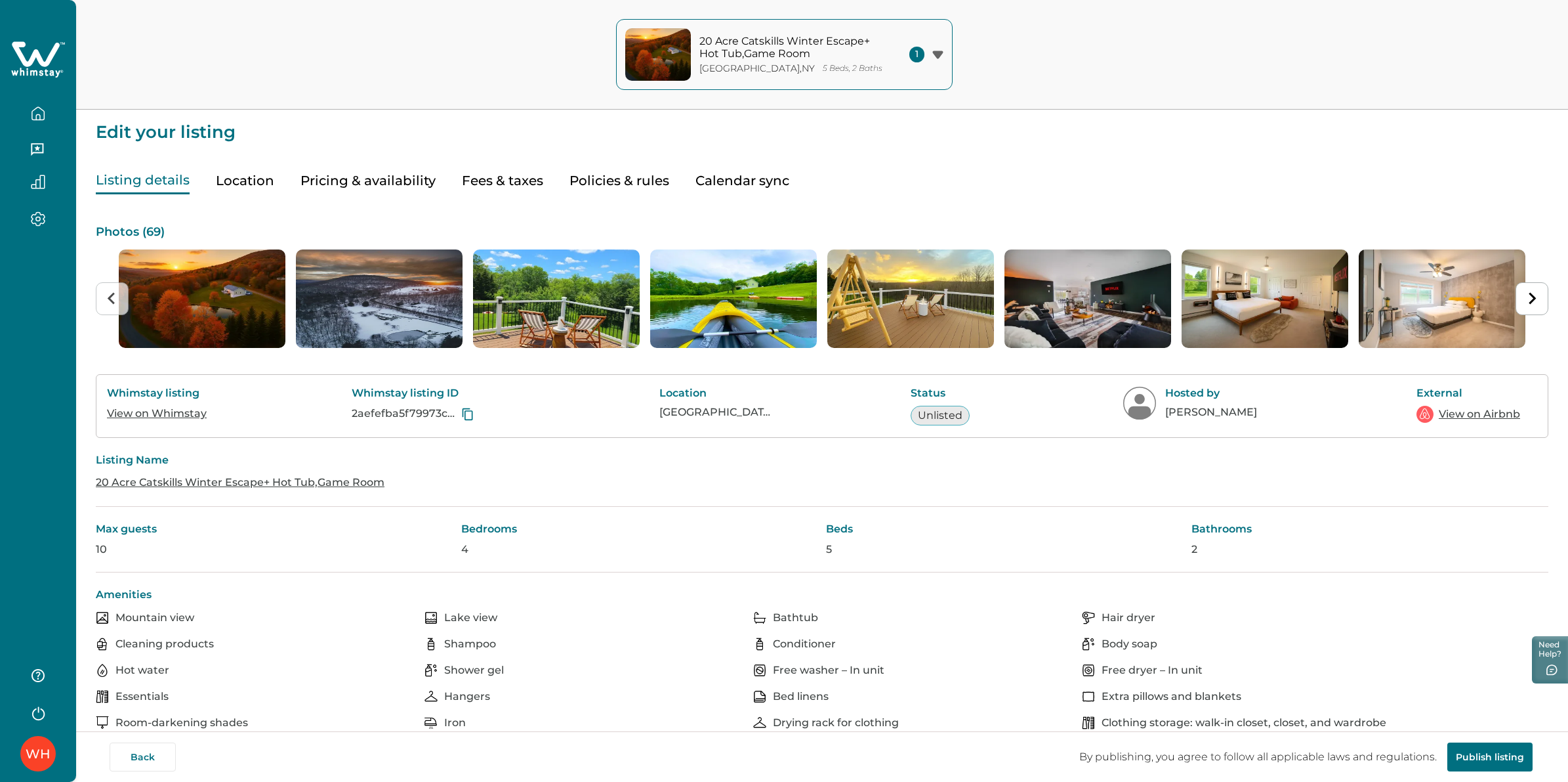
click at [386, 185] on button "Pricing & availability" at bounding box center [367, 181] width 135 height 27
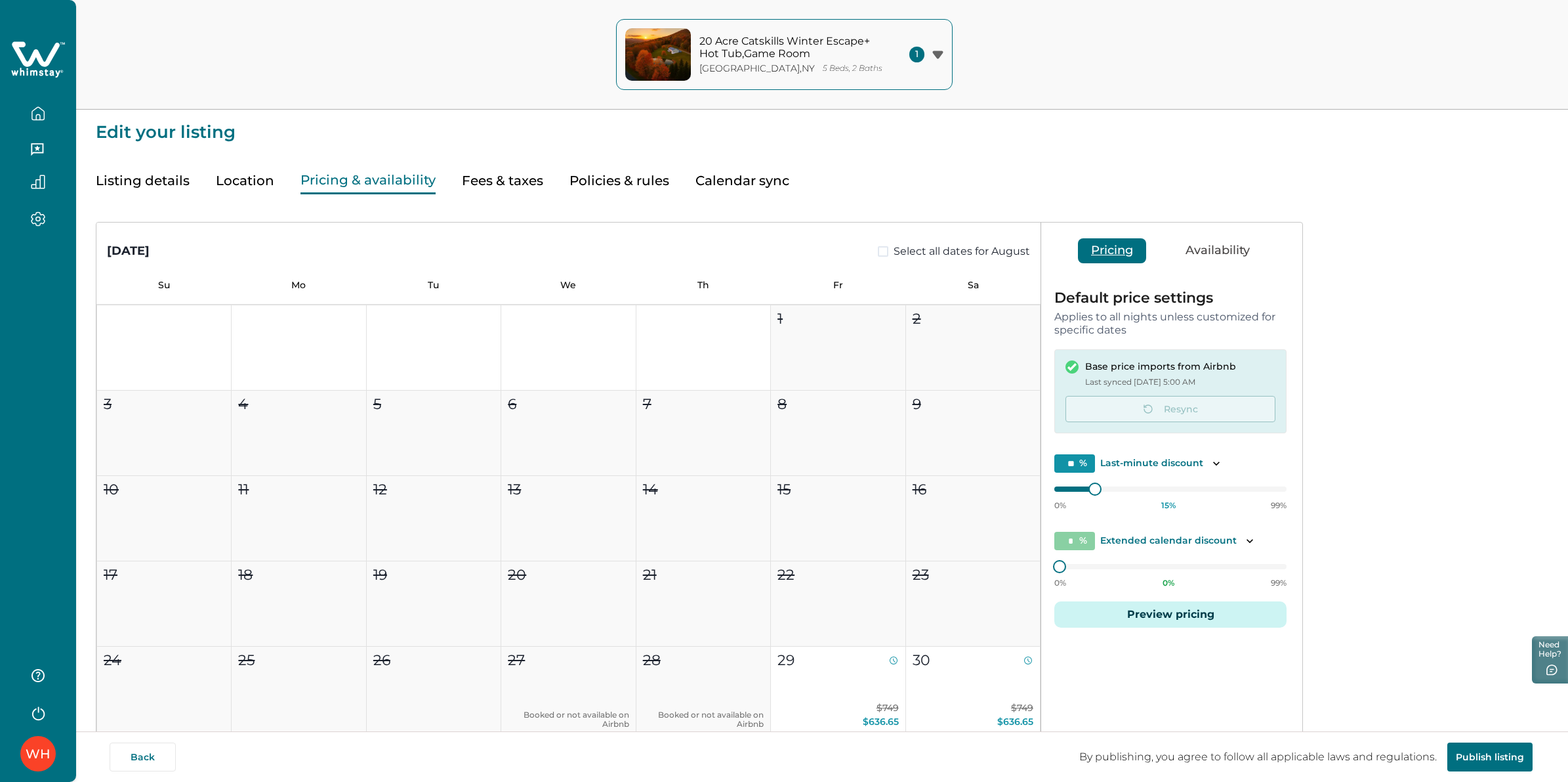
click at [1178, 618] on button "Preview pricing" at bounding box center [1170, 614] width 232 height 26
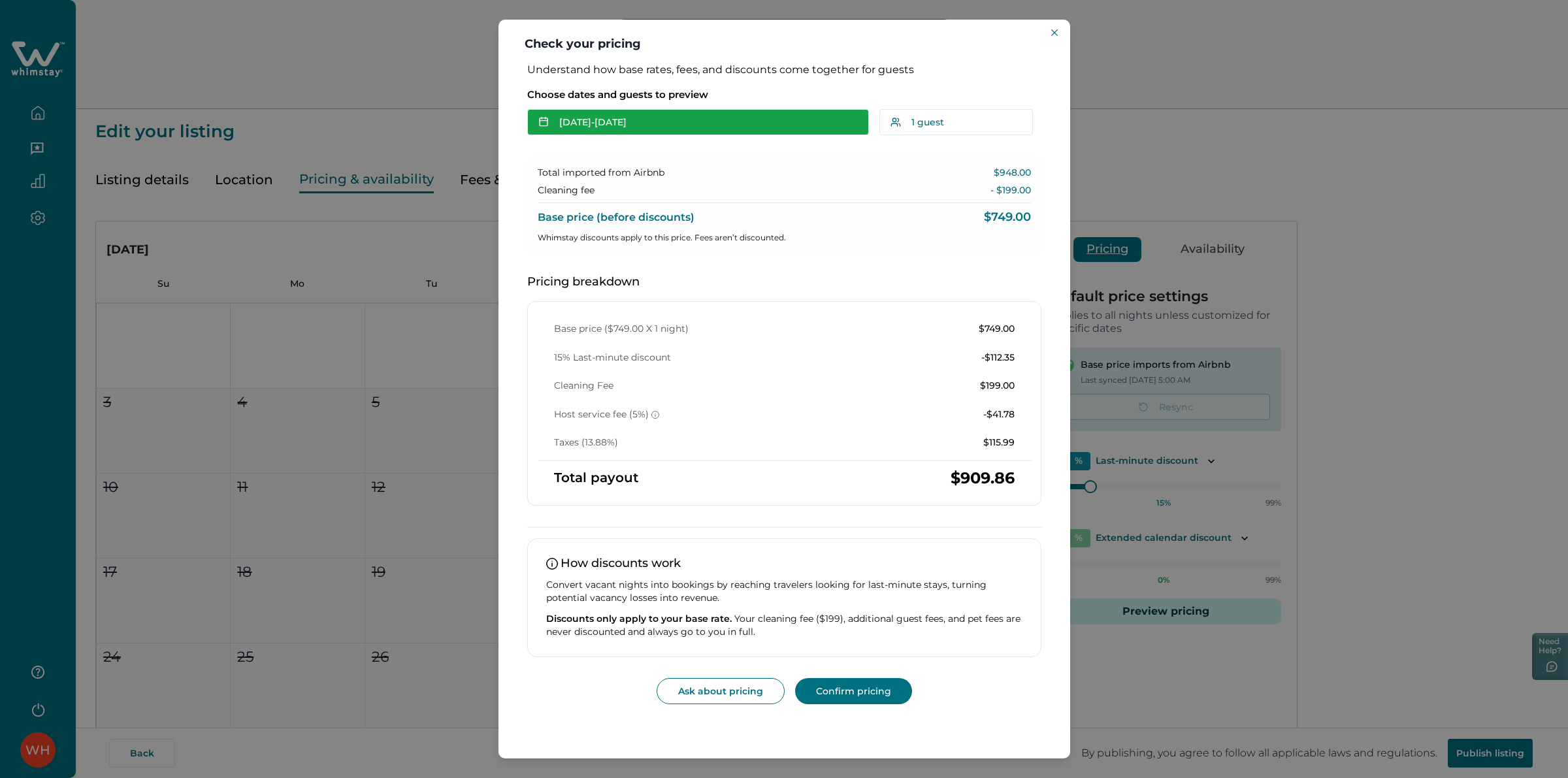
click at [634, 128] on button "[DATE] - [DATE]" at bounding box center [698, 121] width 342 height 26
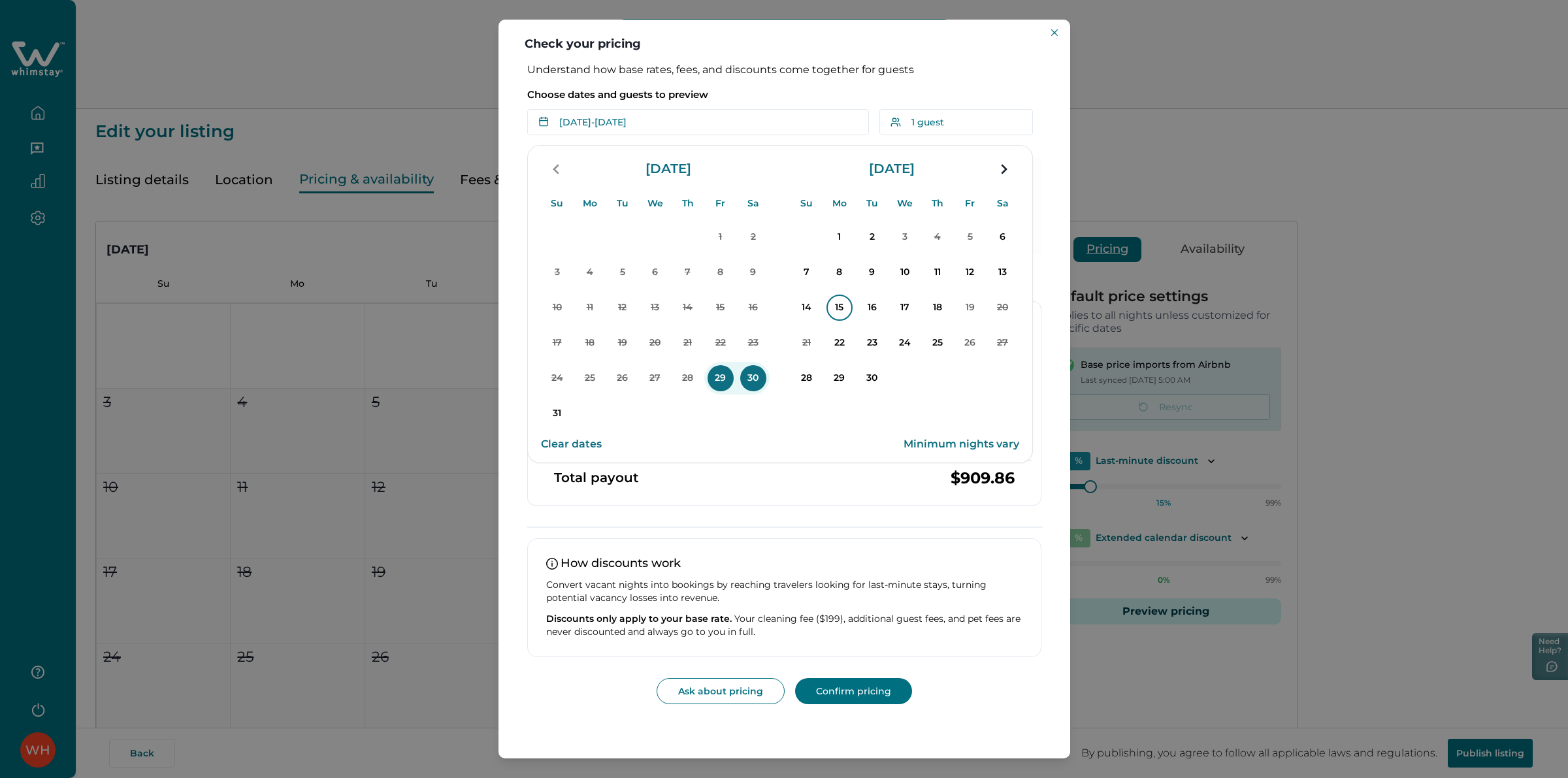
click at [843, 311] on p "15" at bounding box center [839, 307] width 26 height 26
click at [927, 311] on p "18" at bounding box center [937, 307] width 26 height 26
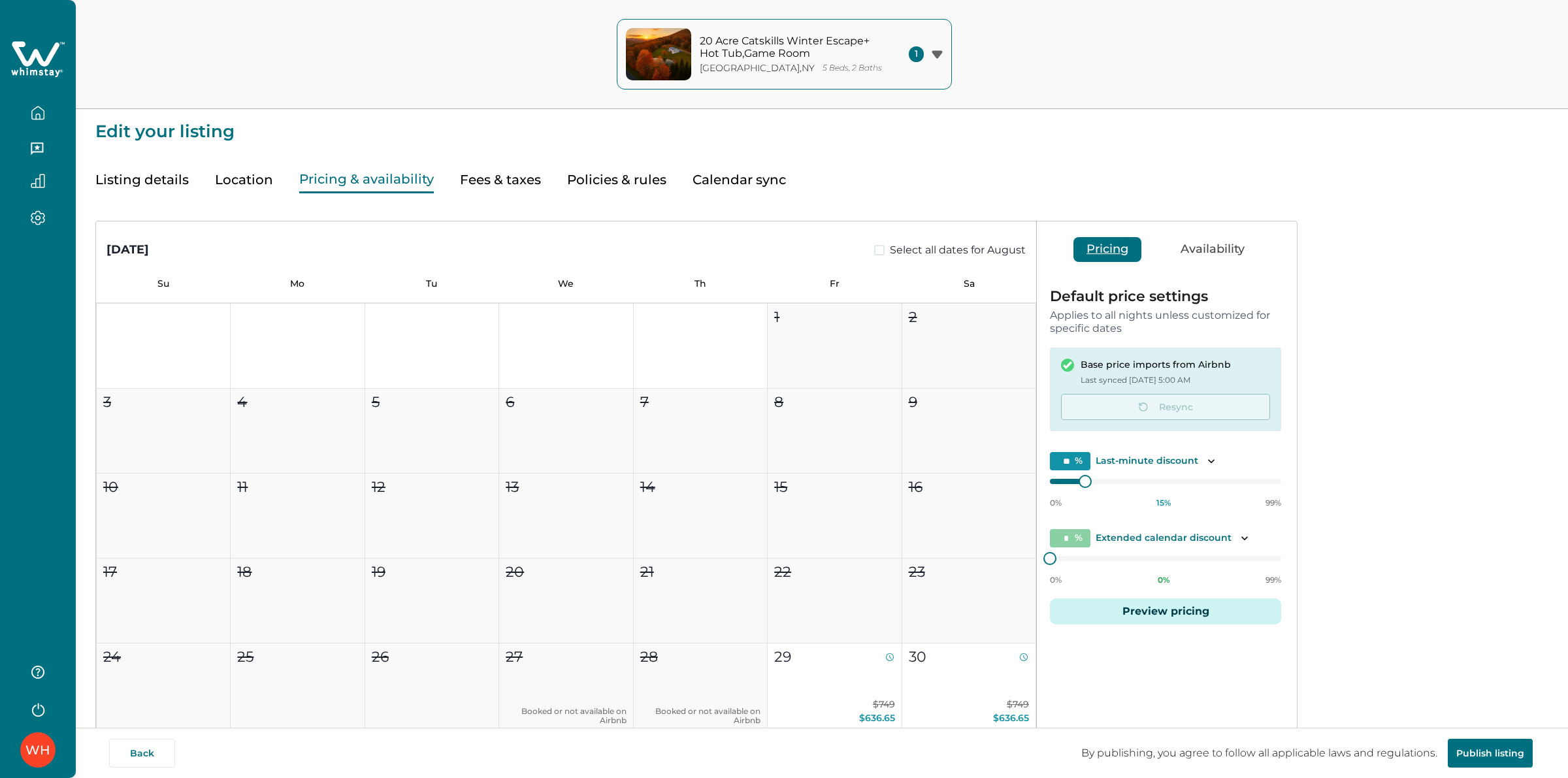
type input "**"
click at [1191, 601] on button "Preview pricing" at bounding box center [1165, 611] width 231 height 26
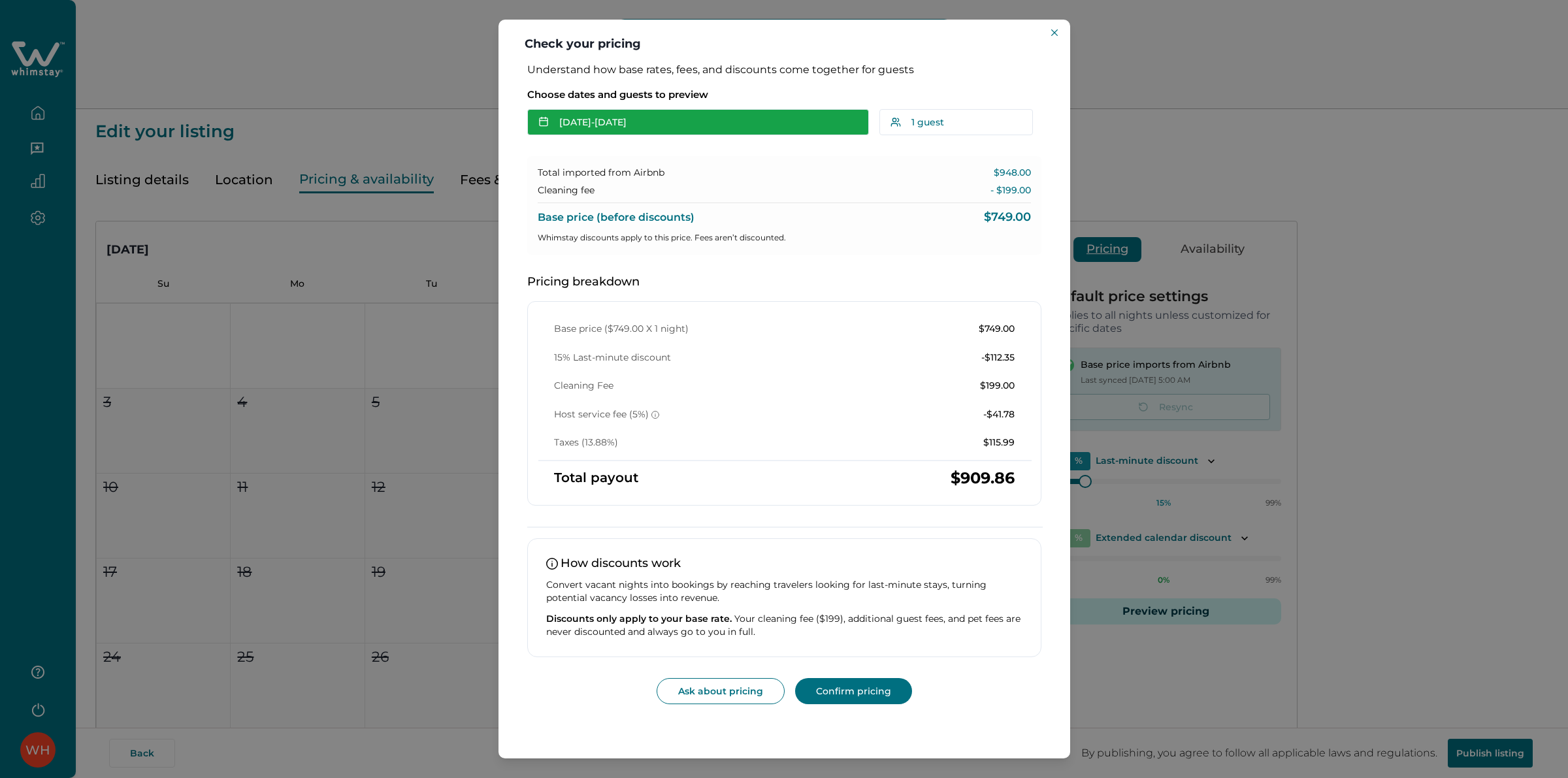
click at [652, 131] on button "[DATE] - [DATE]" at bounding box center [698, 121] width 342 height 26
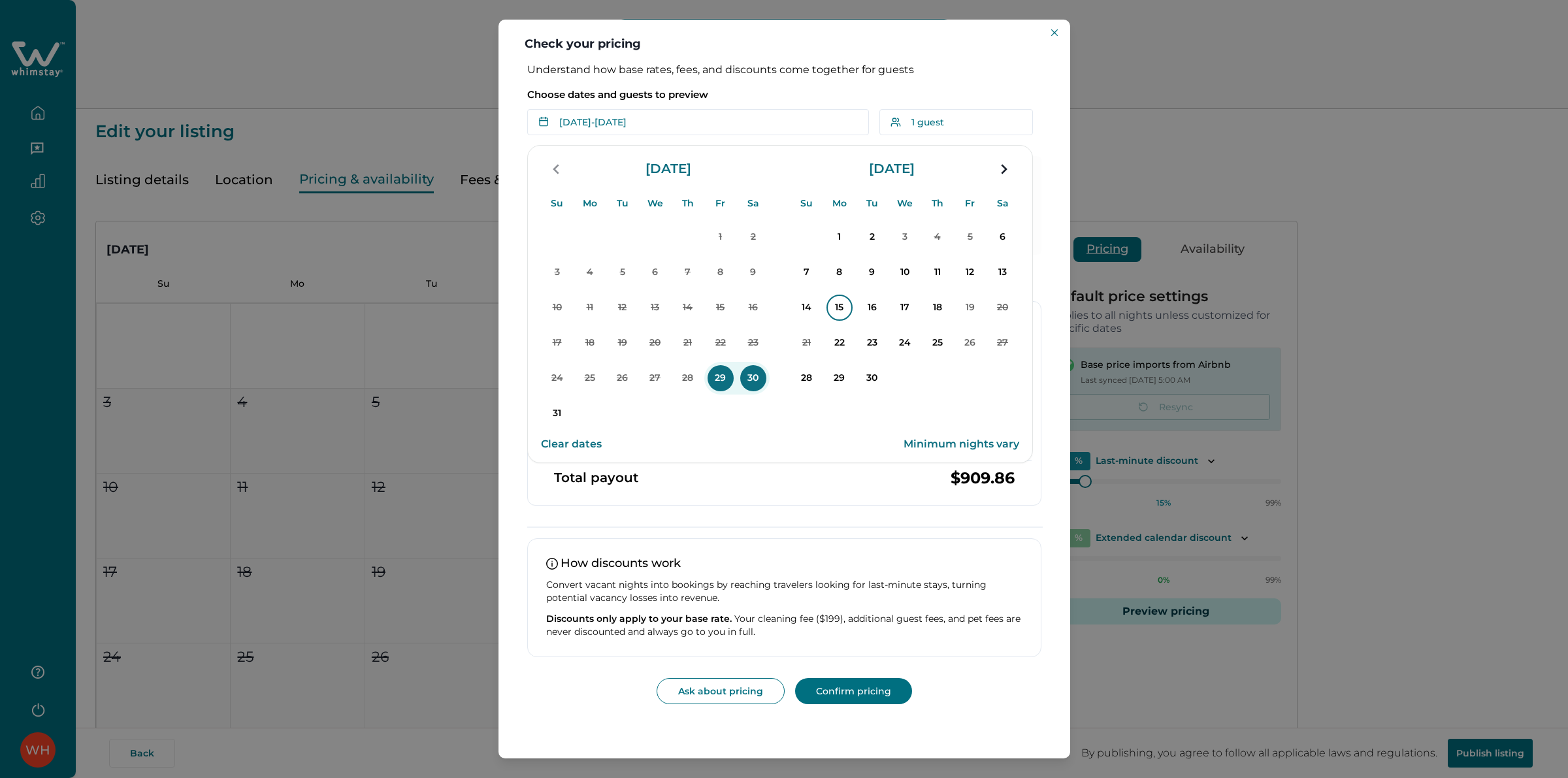
click at [840, 305] on p "15" at bounding box center [839, 307] width 26 height 26
click at [936, 306] on p "18" at bounding box center [937, 307] width 26 height 26
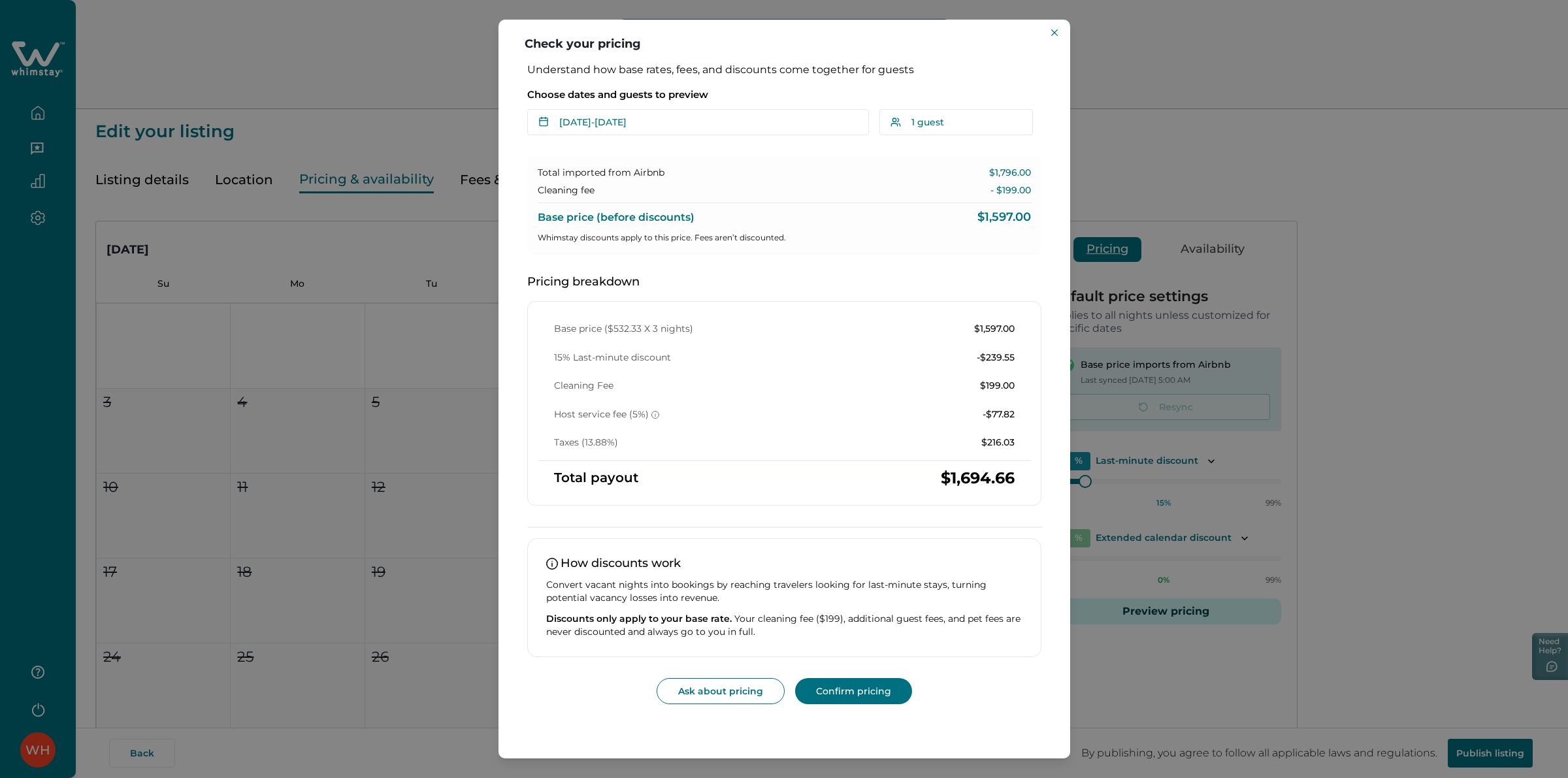
click at [439, 78] on div "Check your pricing Understand how base rates, fees, and discounts come together…" at bounding box center [784, 389] width 1568 height 778
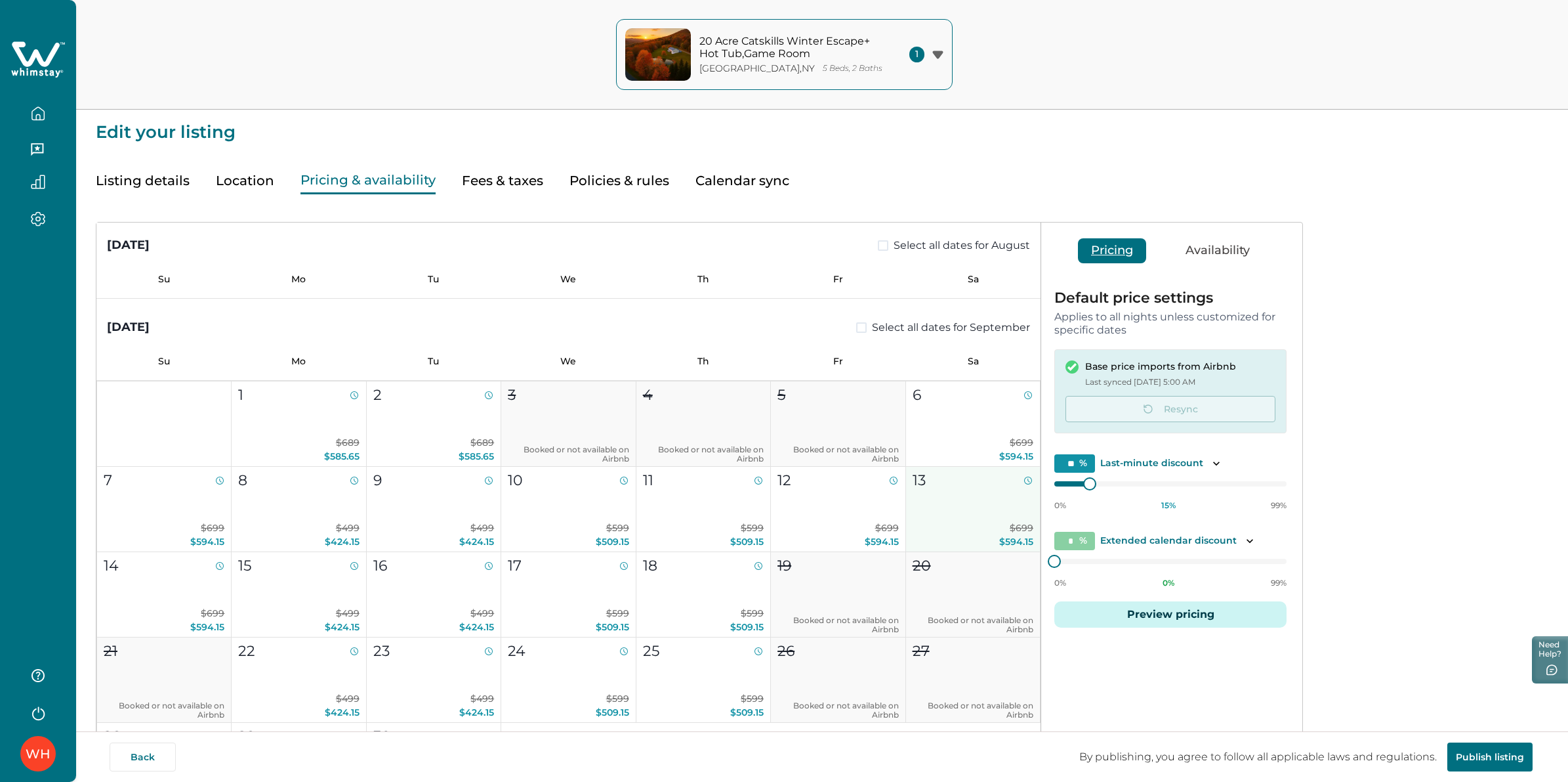
scroll to position [656, 0]
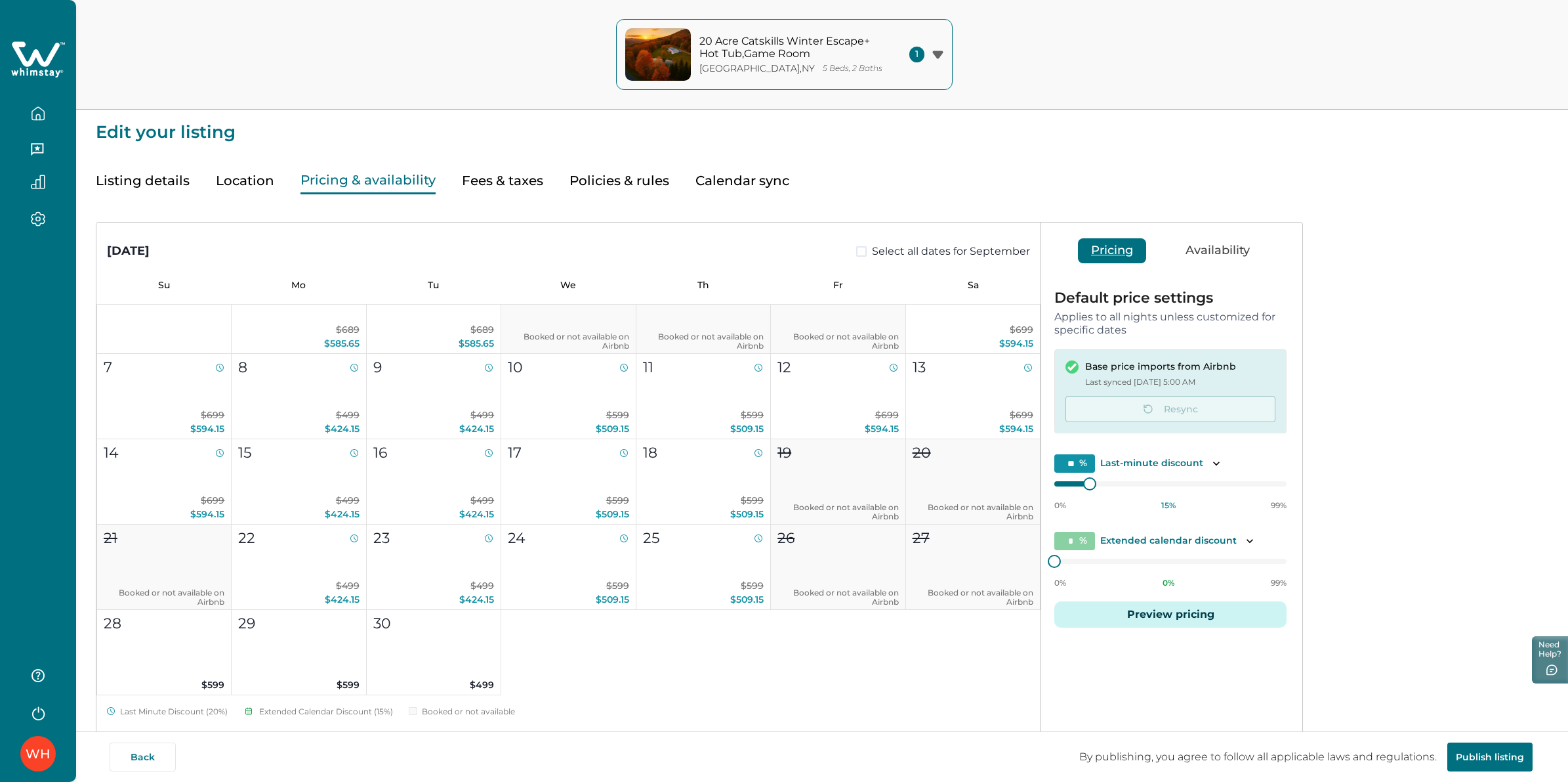
click at [1104, 606] on button "Preview pricing" at bounding box center [1170, 614] width 232 height 26
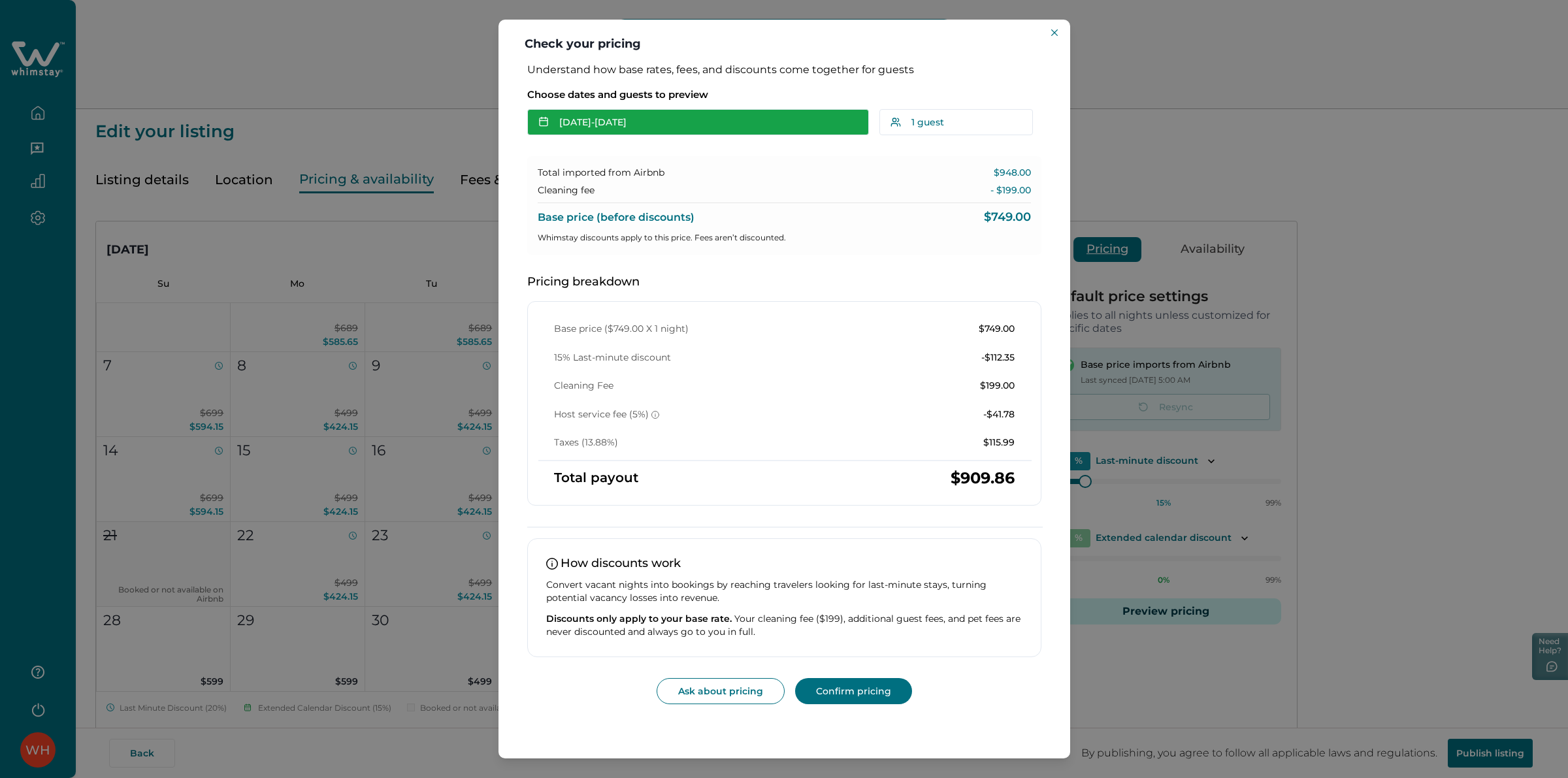
click at [642, 118] on button "[DATE] - [DATE]" at bounding box center [698, 121] width 342 height 26
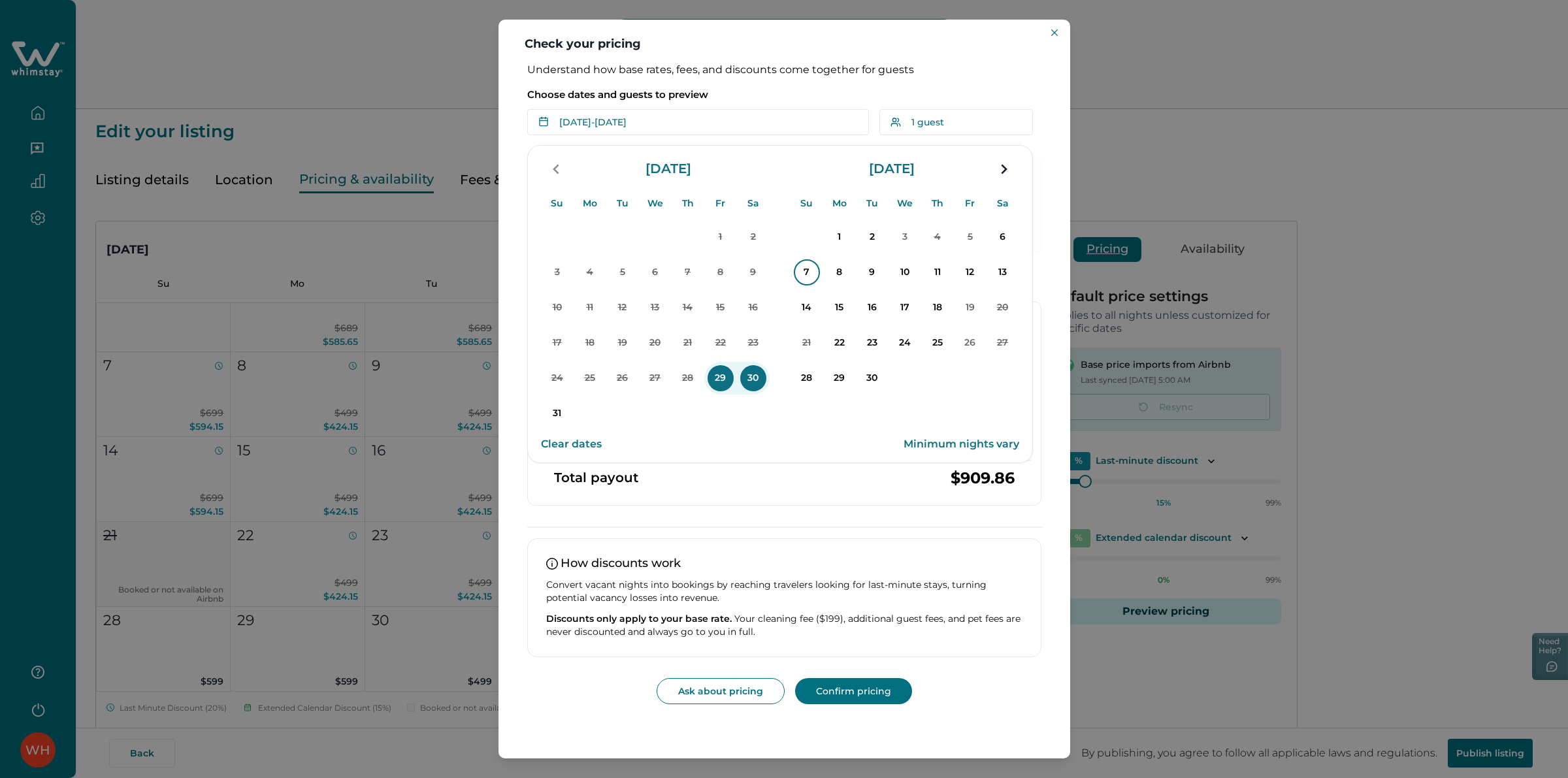
click at [801, 274] on p "7" at bounding box center [807, 272] width 26 height 26
click at [909, 270] on p "10" at bounding box center [905, 272] width 26 height 26
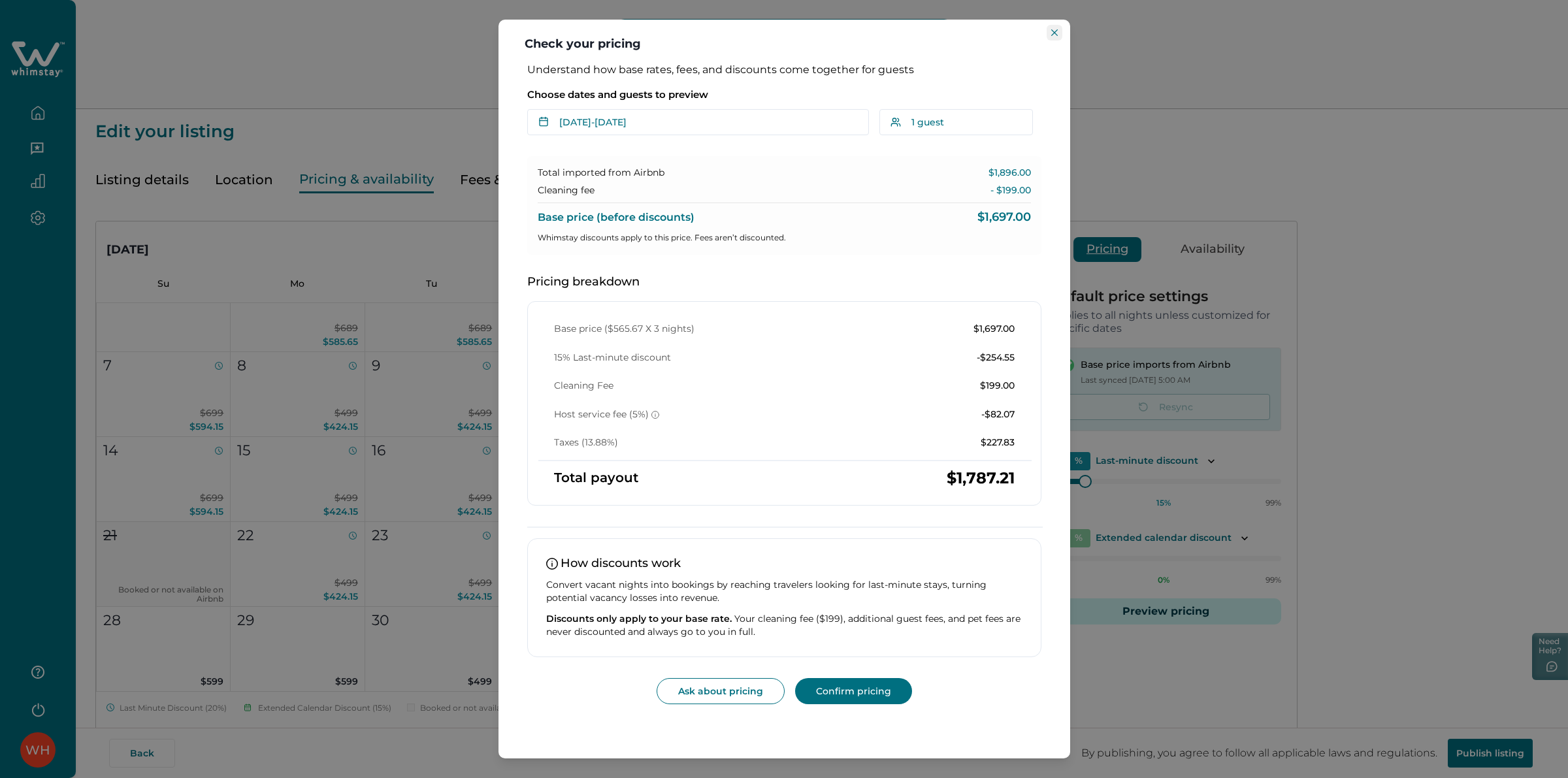
click at [1051, 36] on button "Close" at bounding box center [1055, 32] width 16 height 16
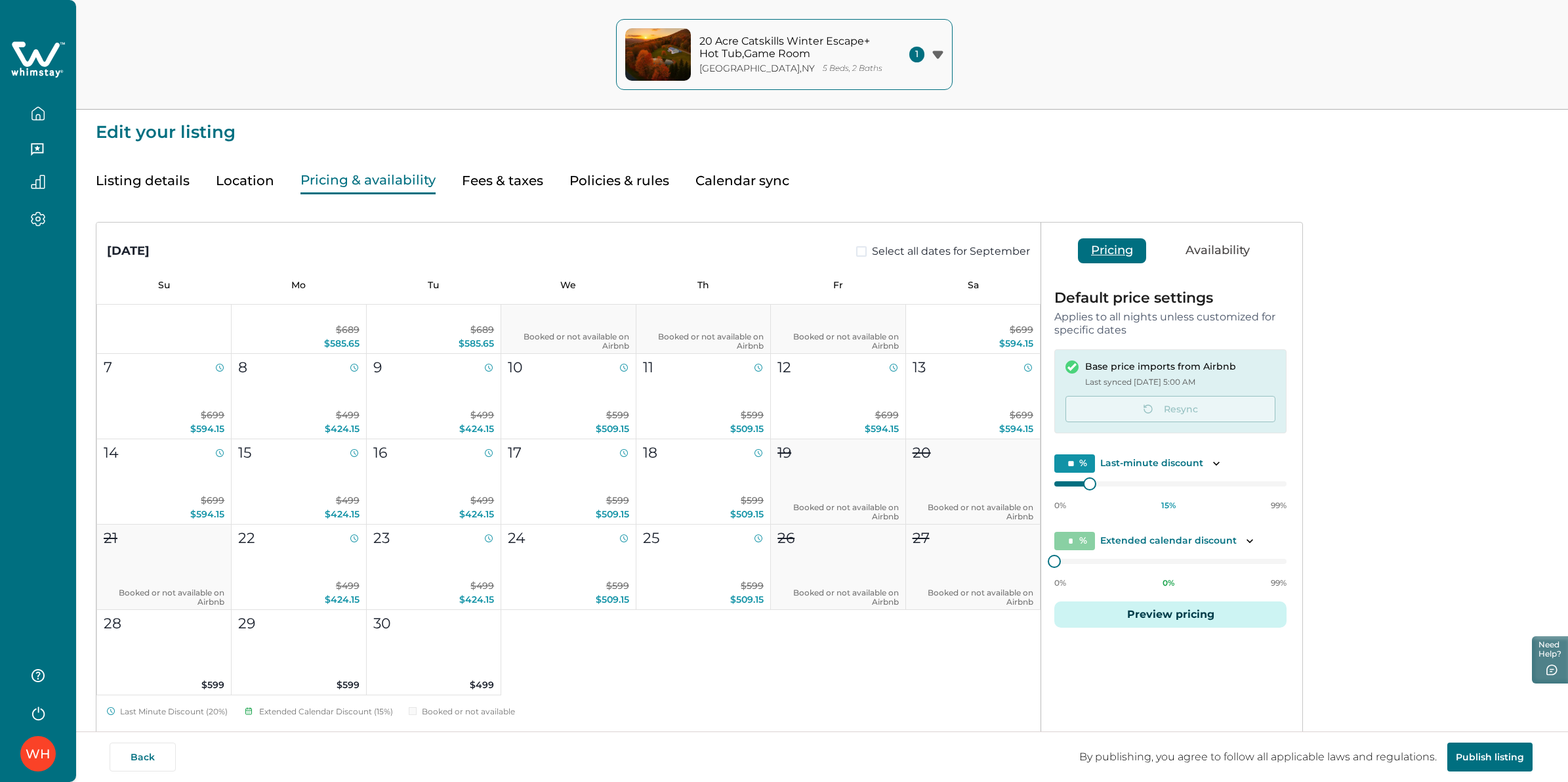
click at [38, 67] on icon at bounding box center [38, 60] width 54 height 40
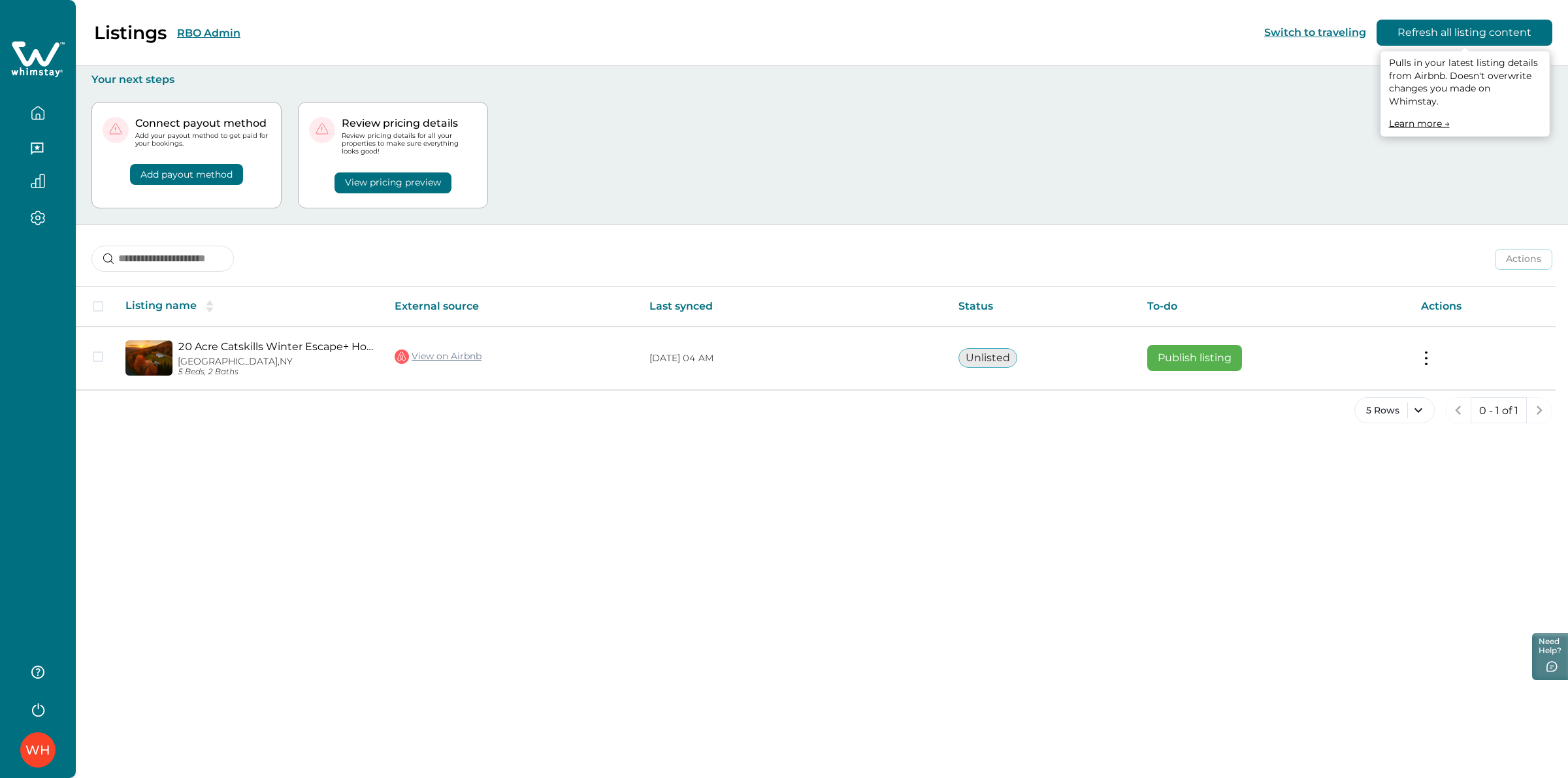
click at [1433, 38] on button "Refresh all listing content" at bounding box center [1464, 32] width 176 height 26
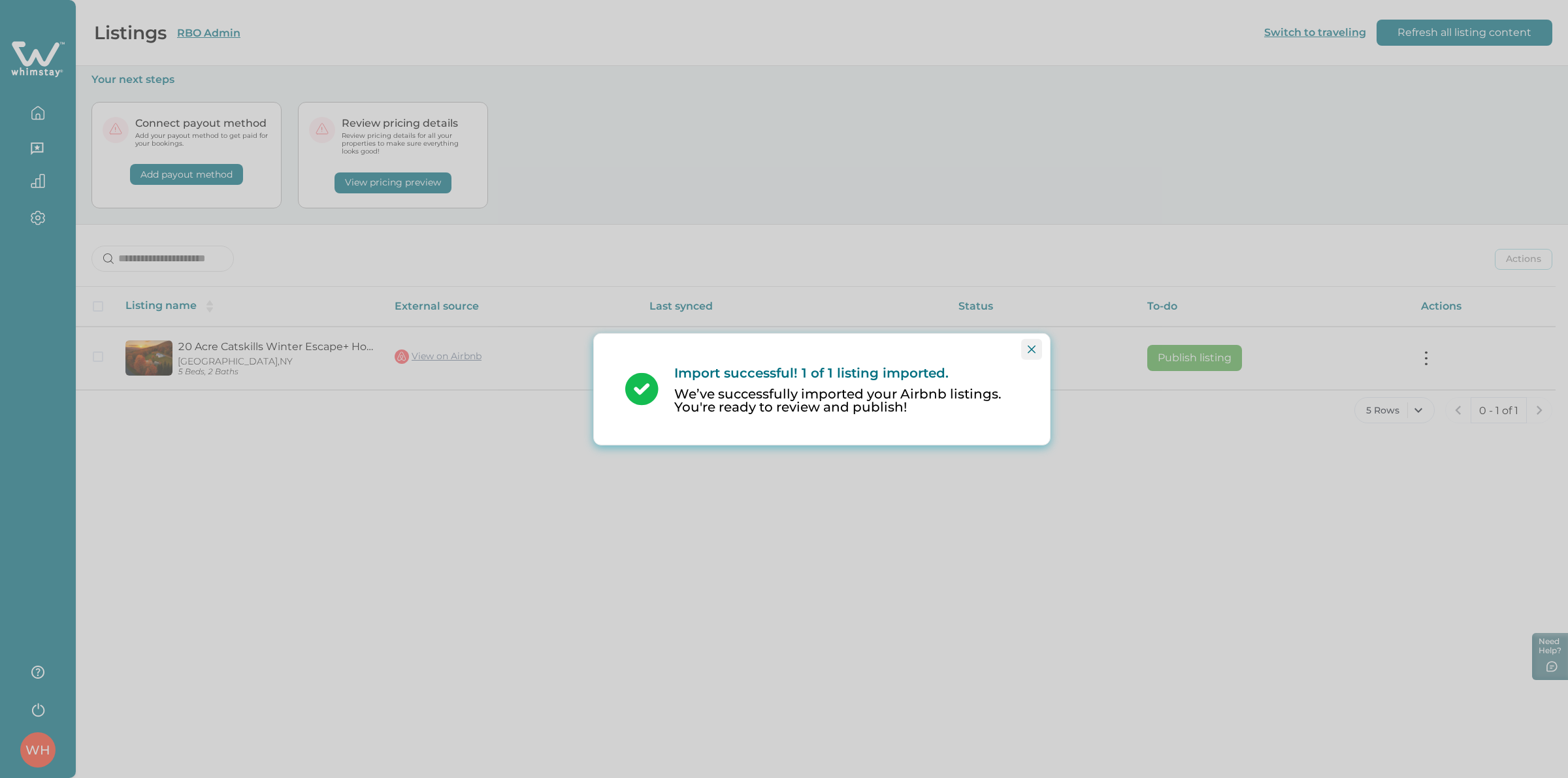
click at [1030, 351] on icon "Close" at bounding box center [1032, 348] width 8 height 8
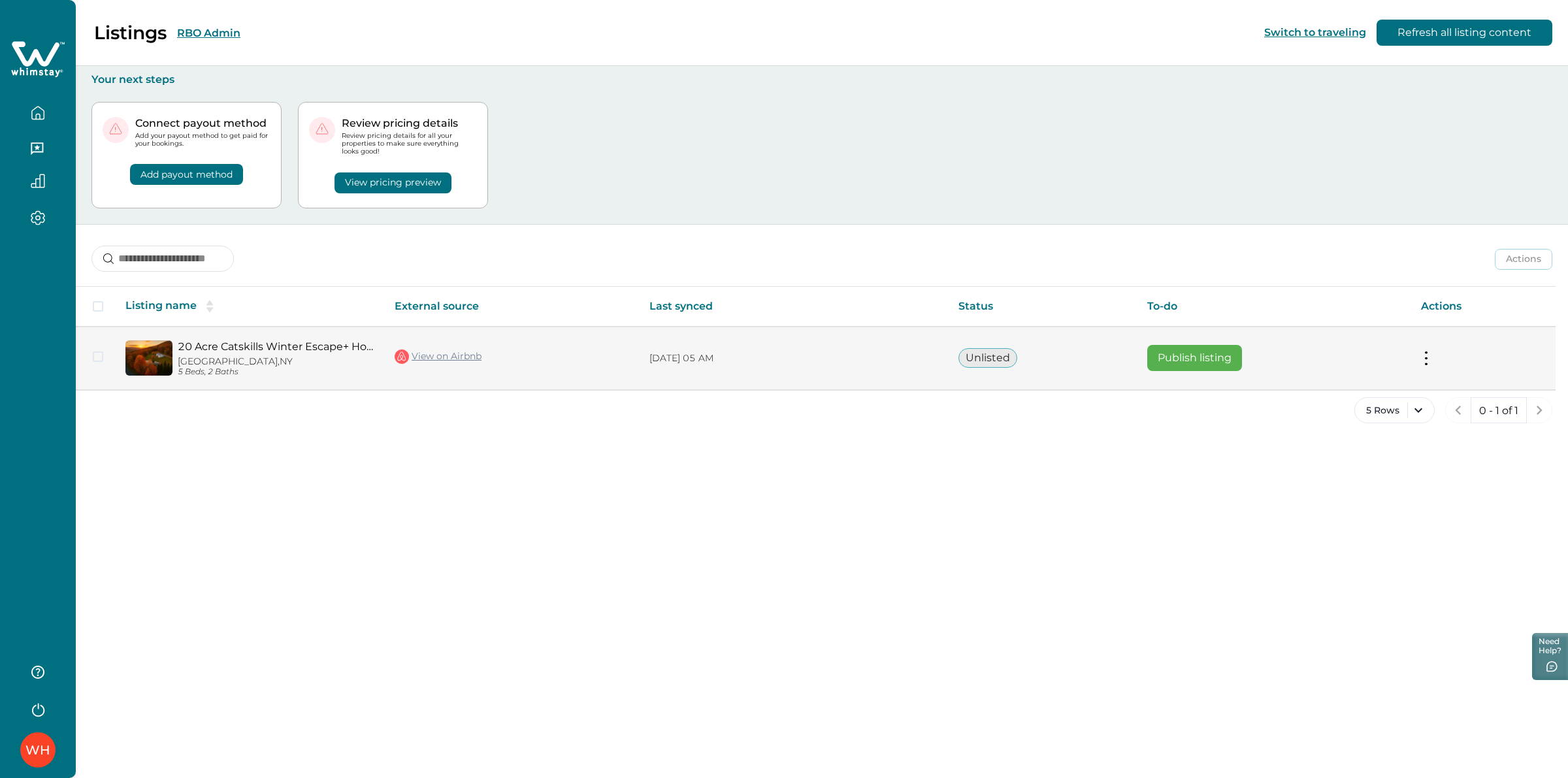
click at [1196, 354] on button "Publish listing" at bounding box center [1195, 357] width 95 height 26
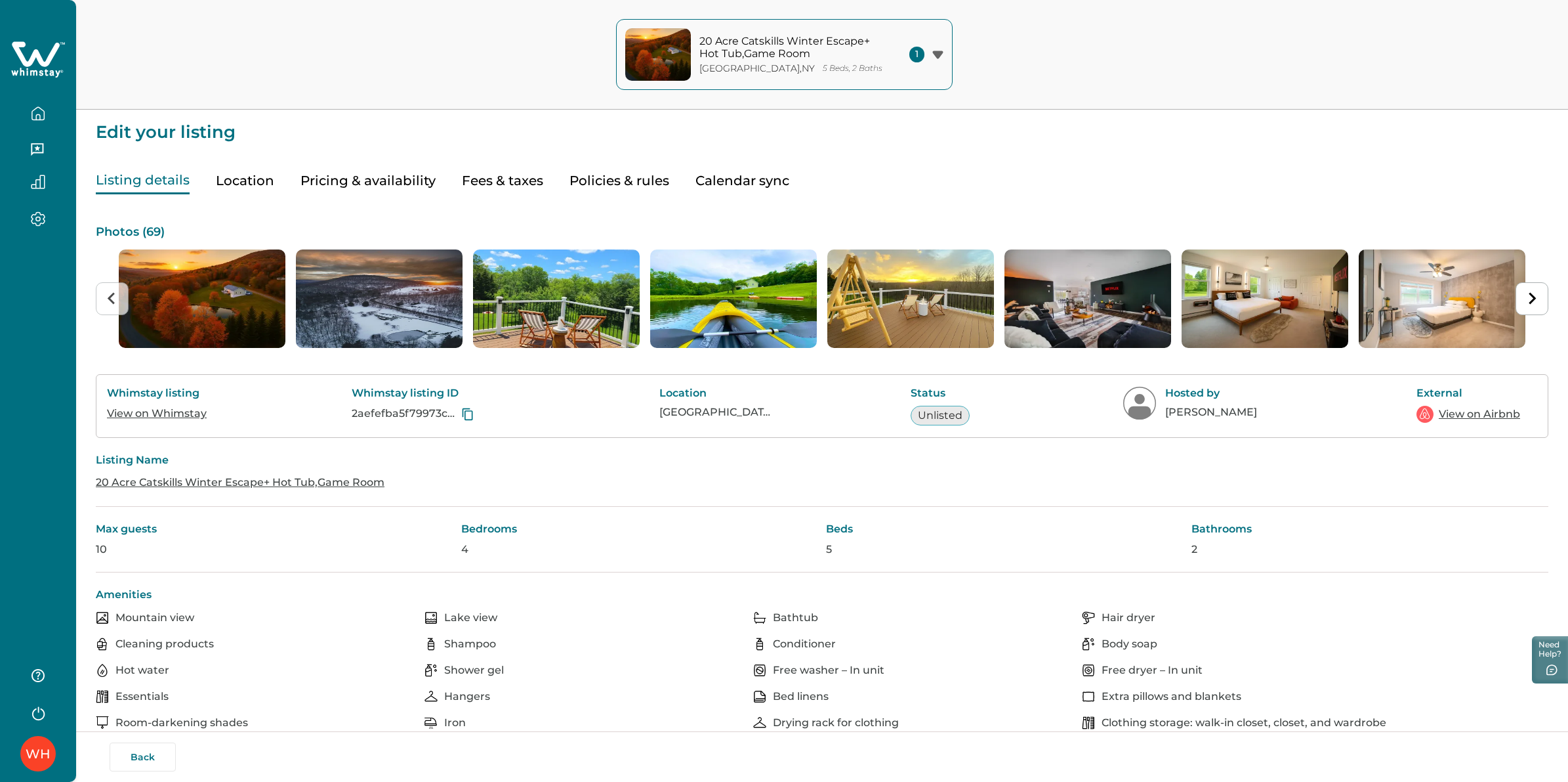
drag, startPoint x: 390, startPoint y: 179, endPoint x: 539, endPoint y: 410, distance: 274.9
click at [389, 179] on button "Pricing & availability" at bounding box center [367, 181] width 135 height 27
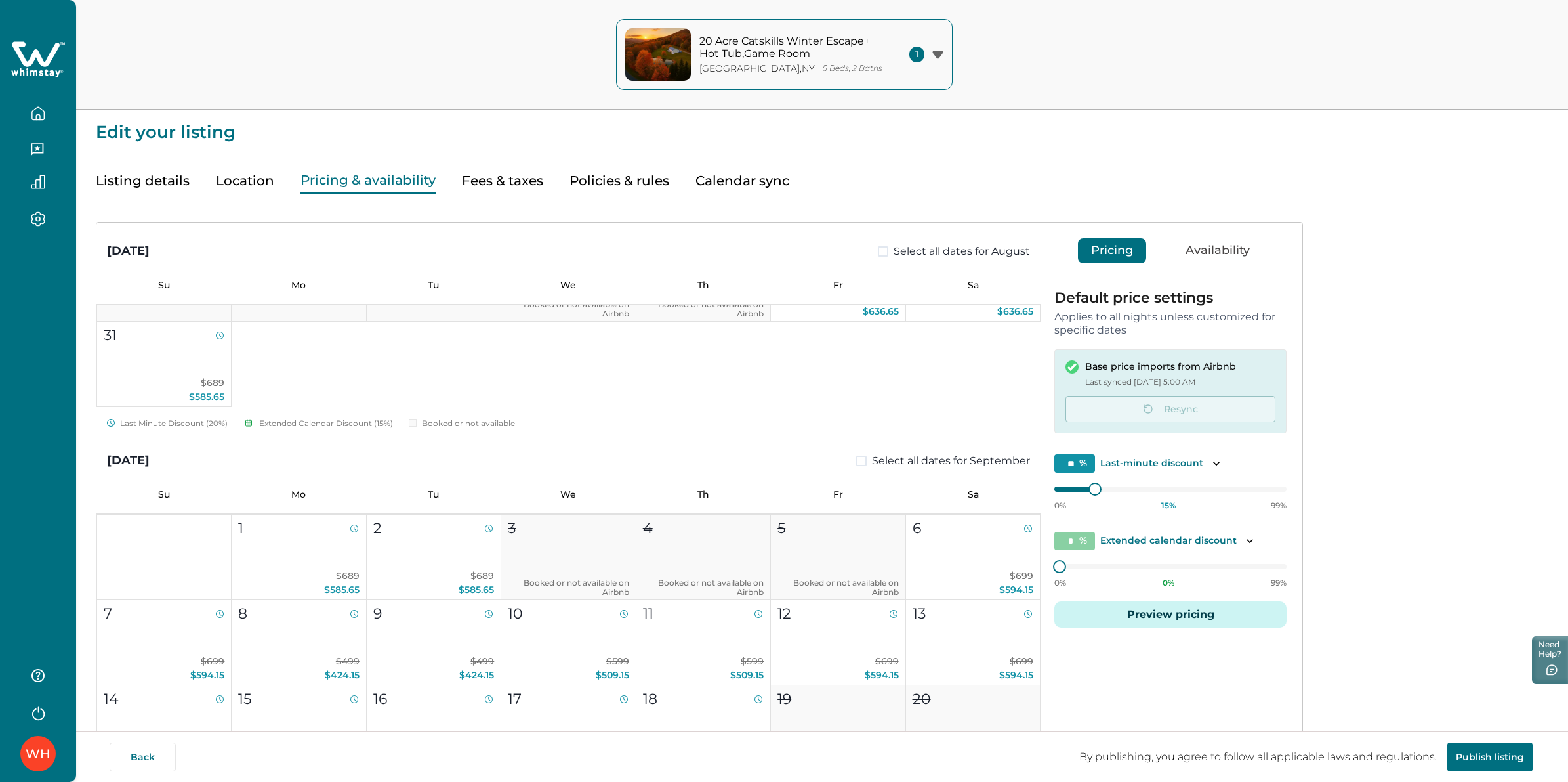
scroll to position [328, 0]
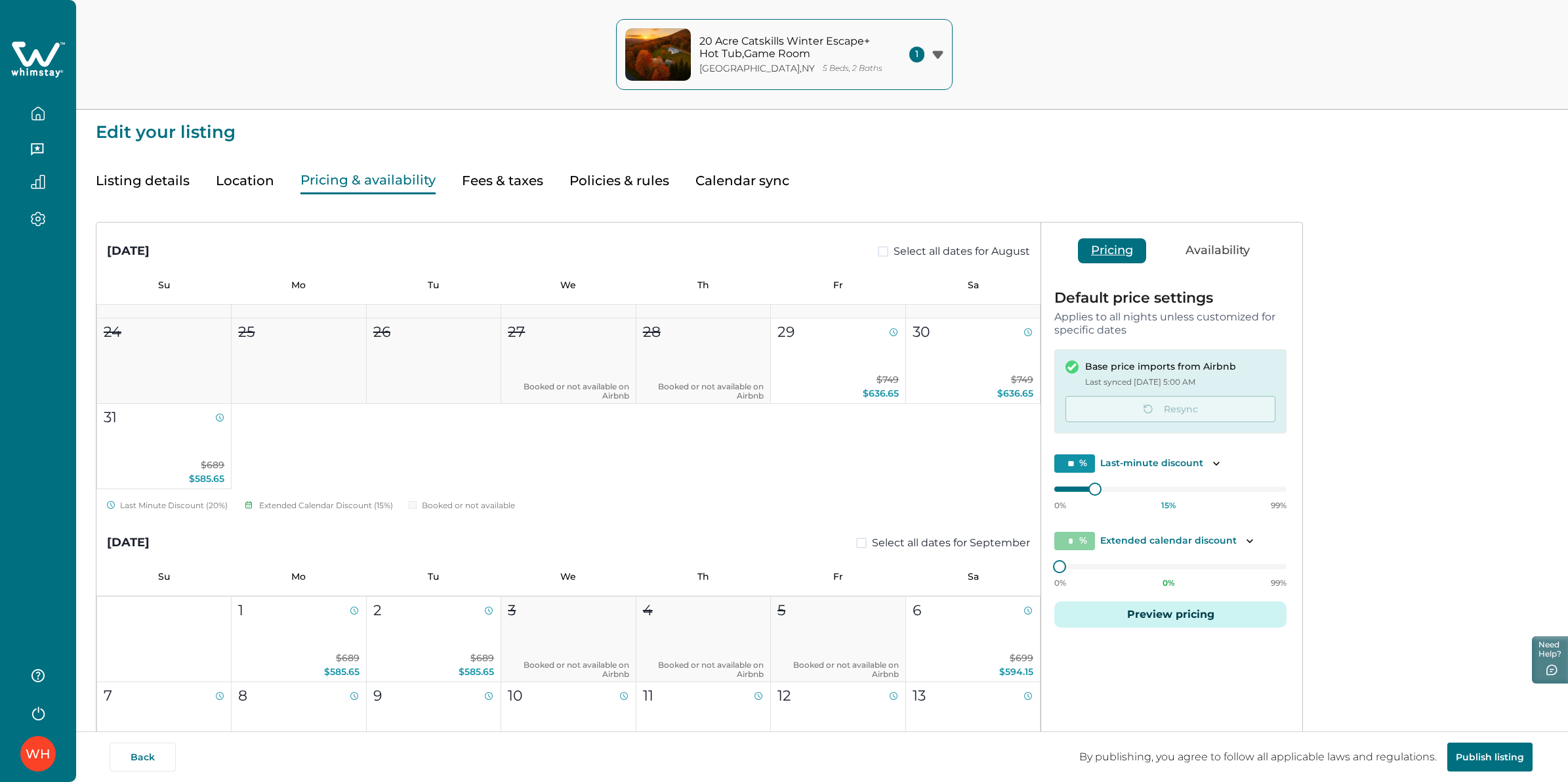
click at [1193, 237] on div "Pricing Availability" at bounding box center [1170, 250] width 258 height 55
click at [1237, 254] on button "Availability" at bounding box center [1217, 250] width 90 height 25
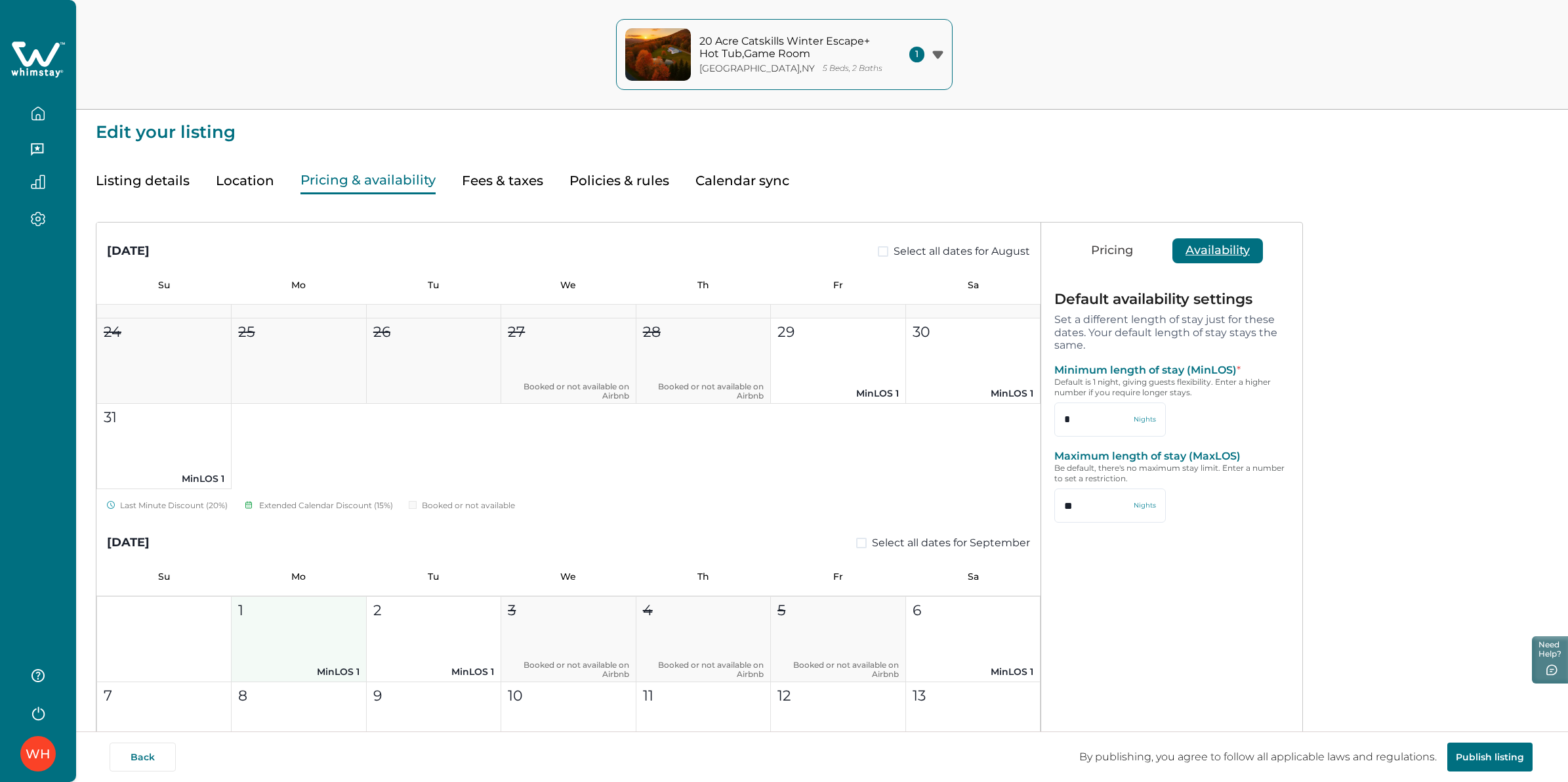
click at [338, 633] on button "1 MinLOS 1" at bounding box center [299, 639] width 135 height 86
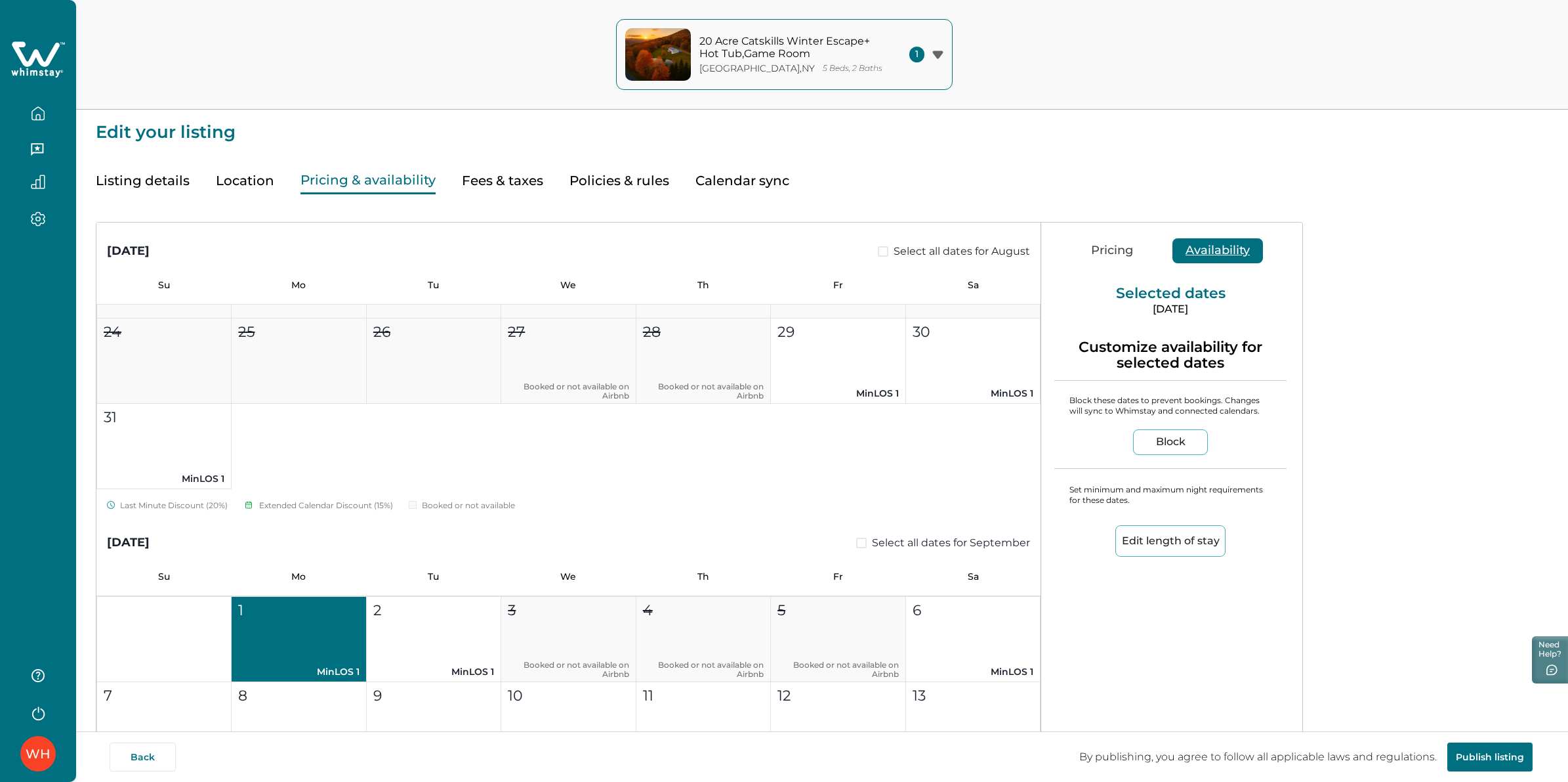
click at [1197, 540] on button "Edit length of stay" at bounding box center [1170, 541] width 110 height 32
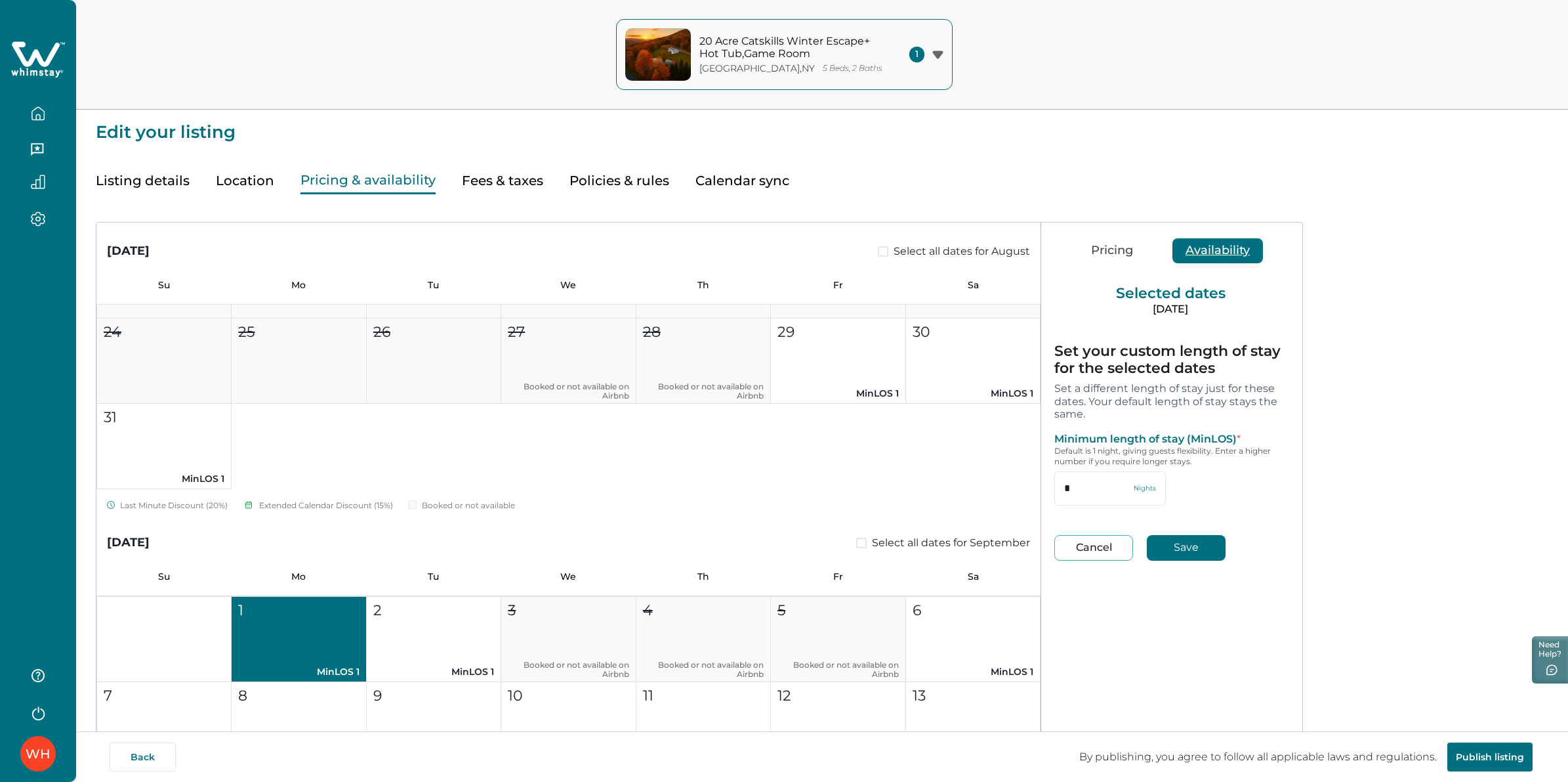
click at [1113, 545] on button "Cancel" at bounding box center [1093, 547] width 78 height 25
type input "*"
type input "**"
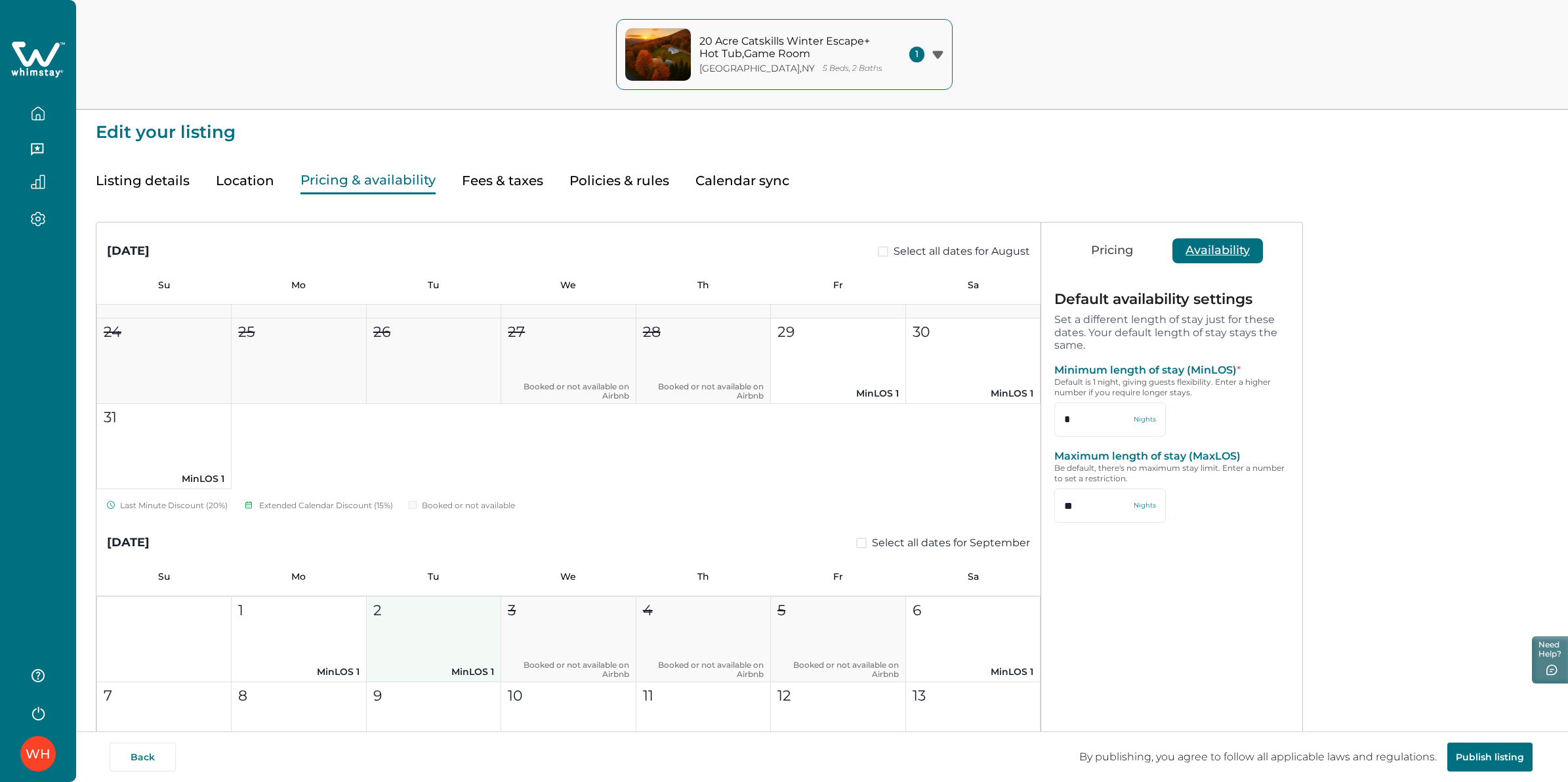
click at [446, 622] on button "2 MinLOS 1" at bounding box center [434, 639] width 135 height 86
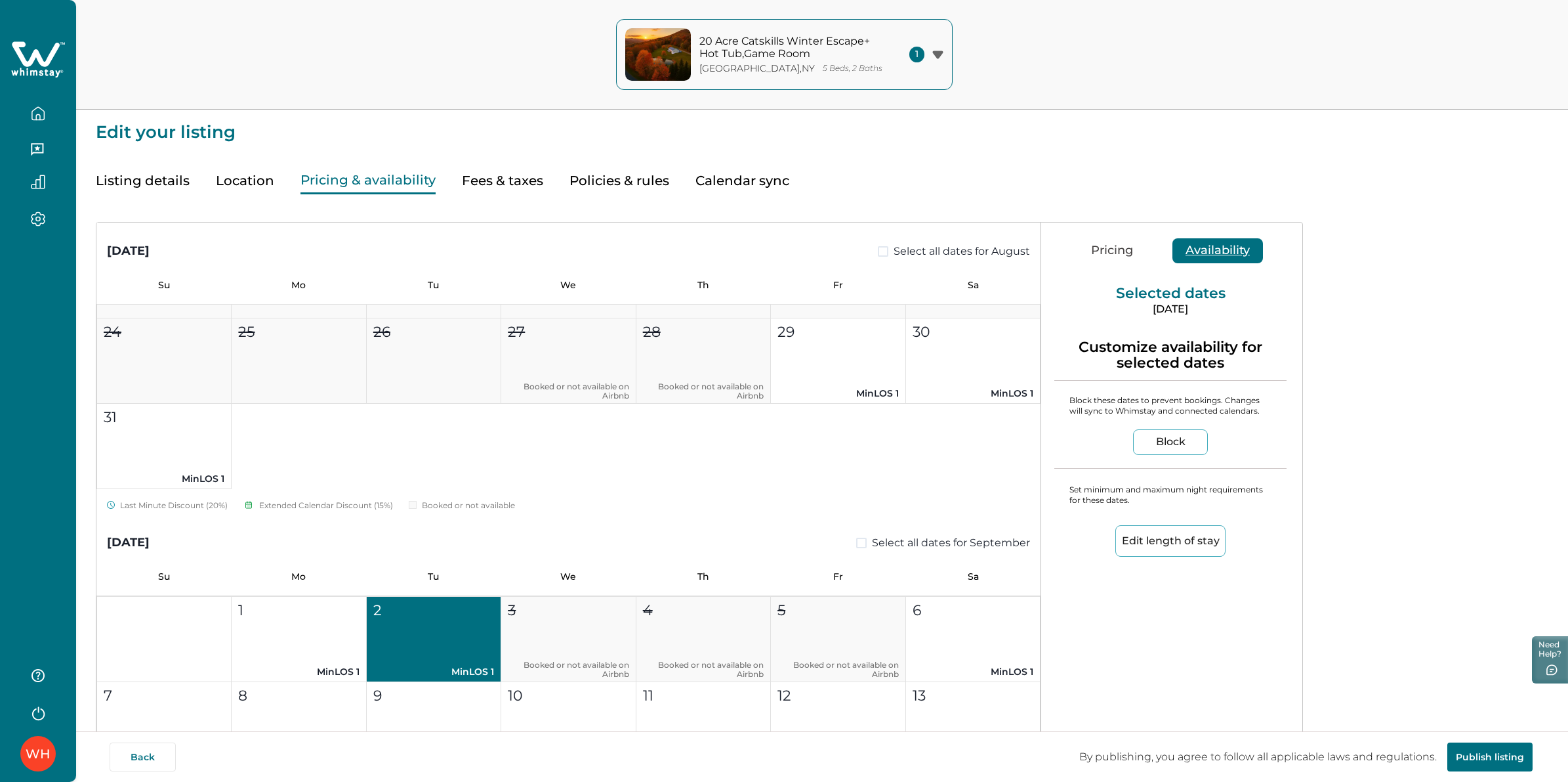
click at [1159, 535] on button "Edit length of stay" at bounding box center [1170, 541] width 110 height 32
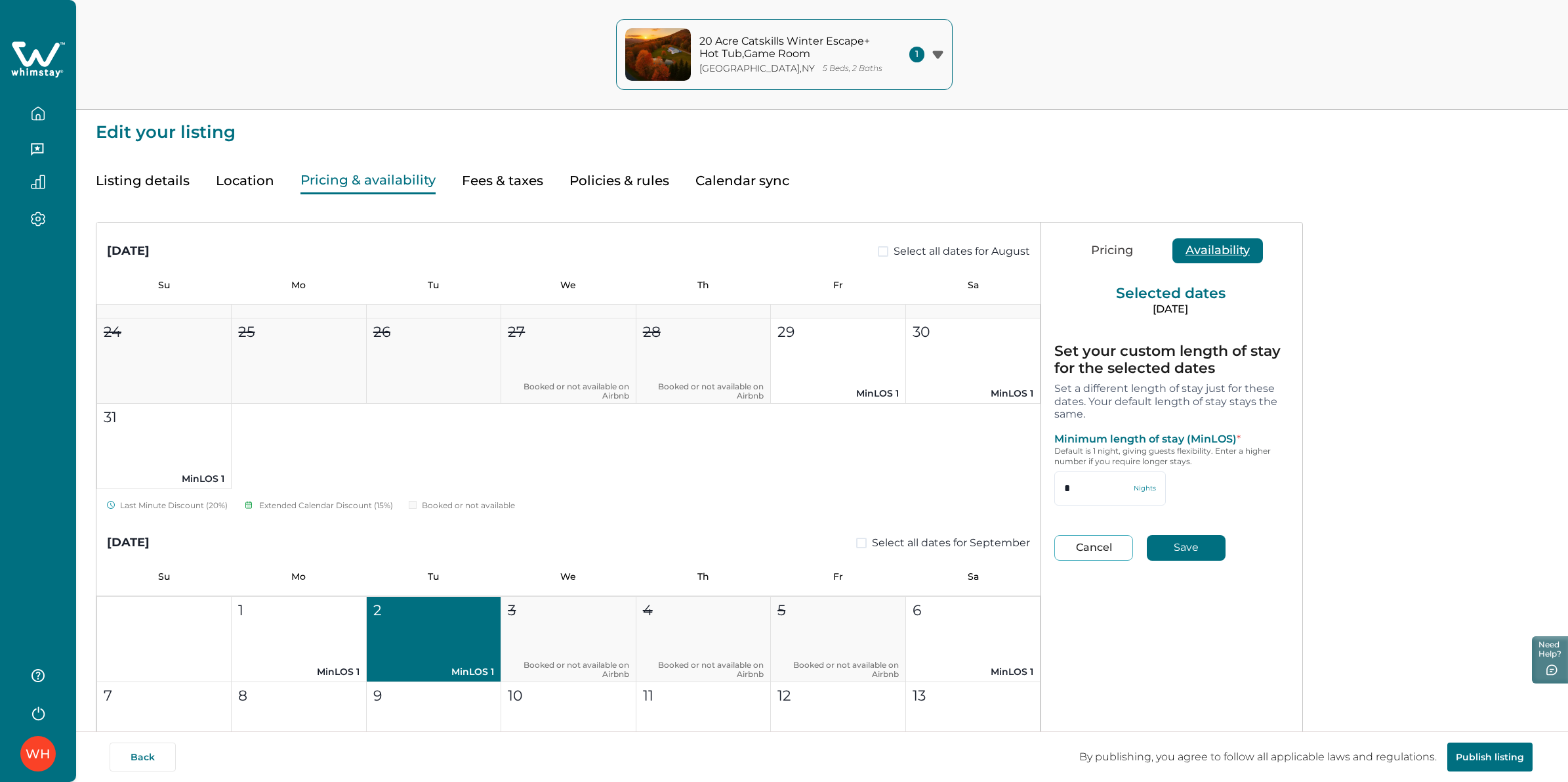
click at [1076, 547] on button "Cancel" at bounding box center [1093, 547] width 78 height 25
type input "*"
type input "**"
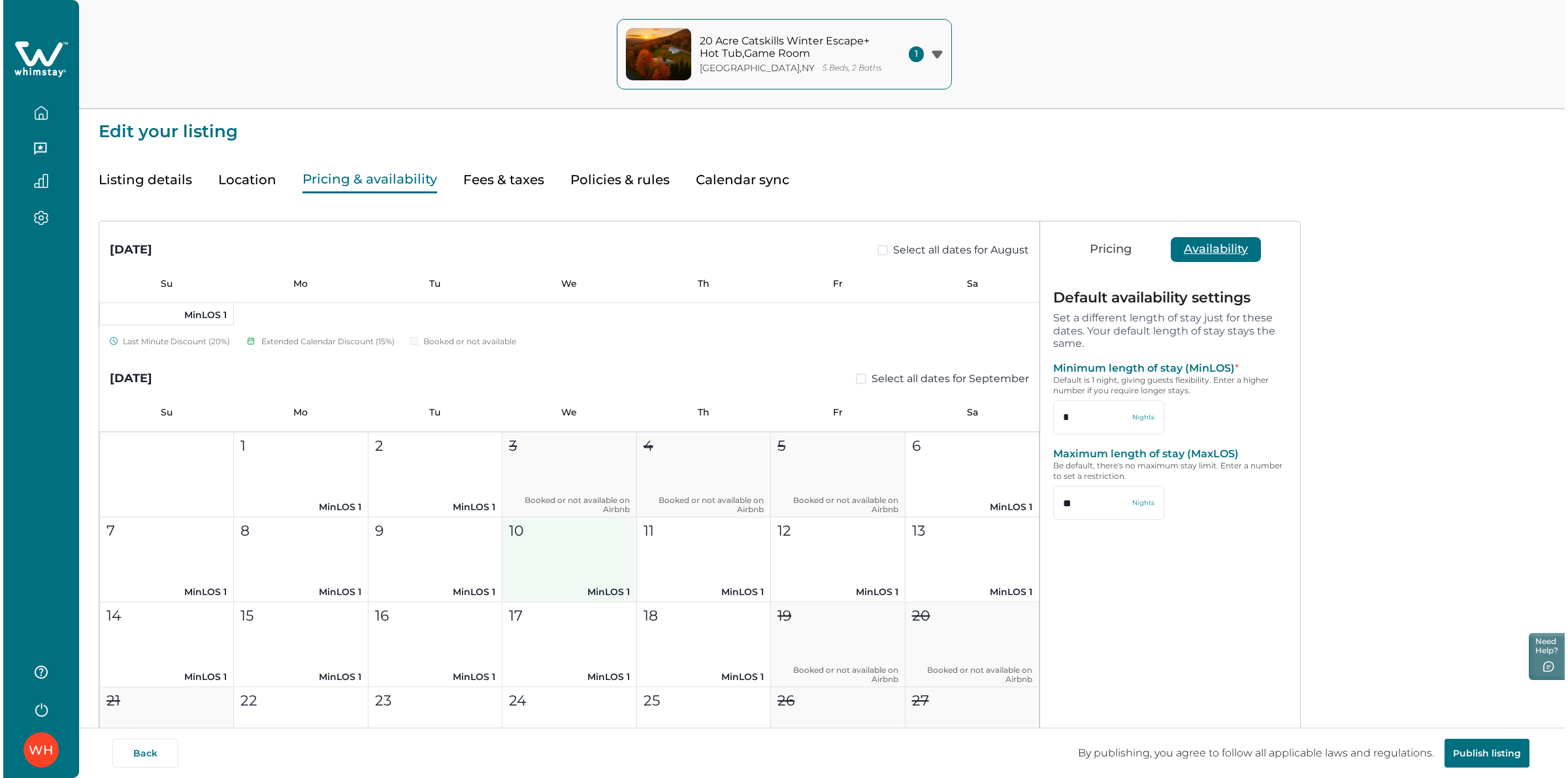
scroll to position [490, 0]
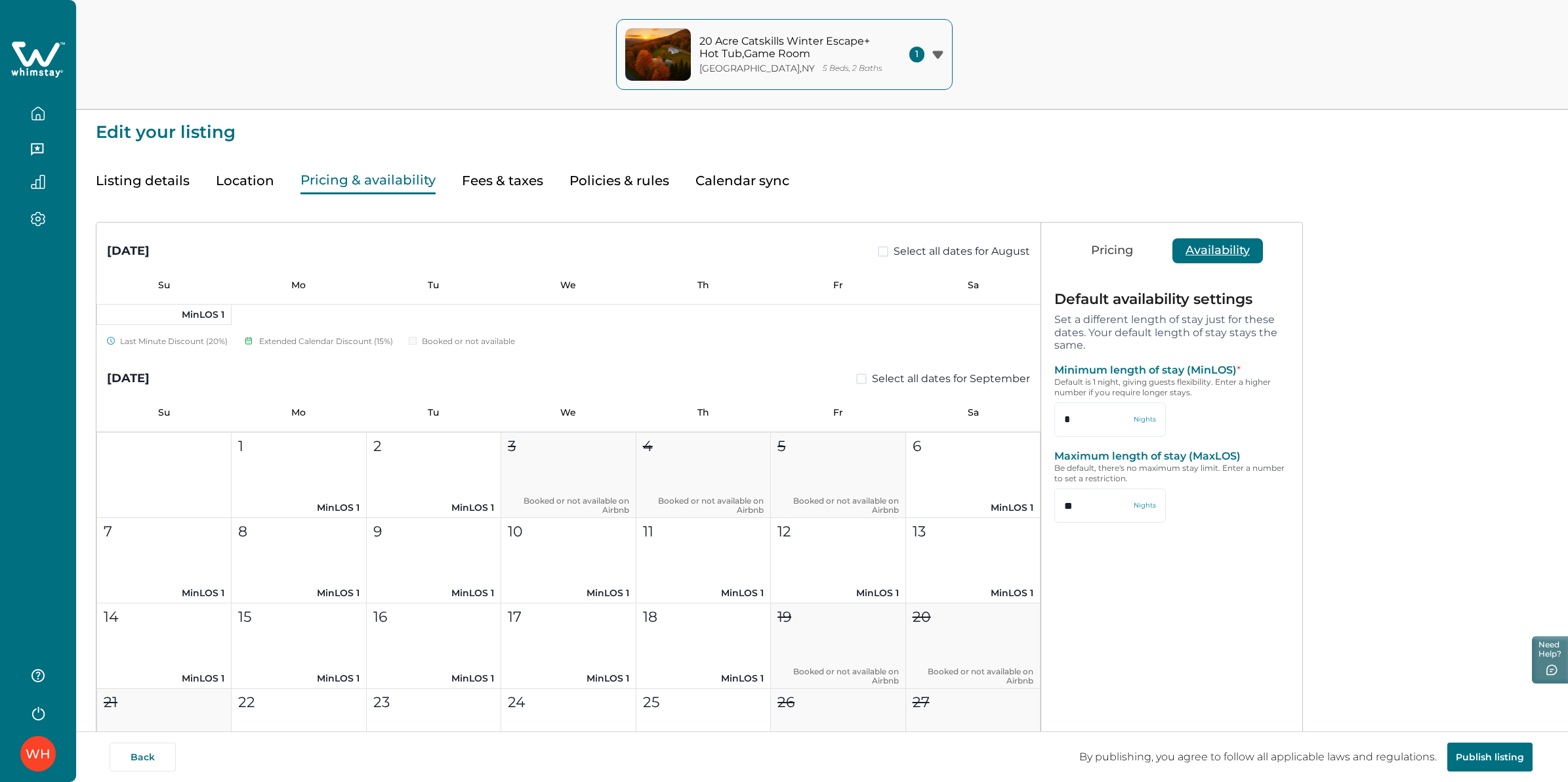
click at [1126, 248] on button "Pricing" at bounding box center [1112, 250] width 68 height 25
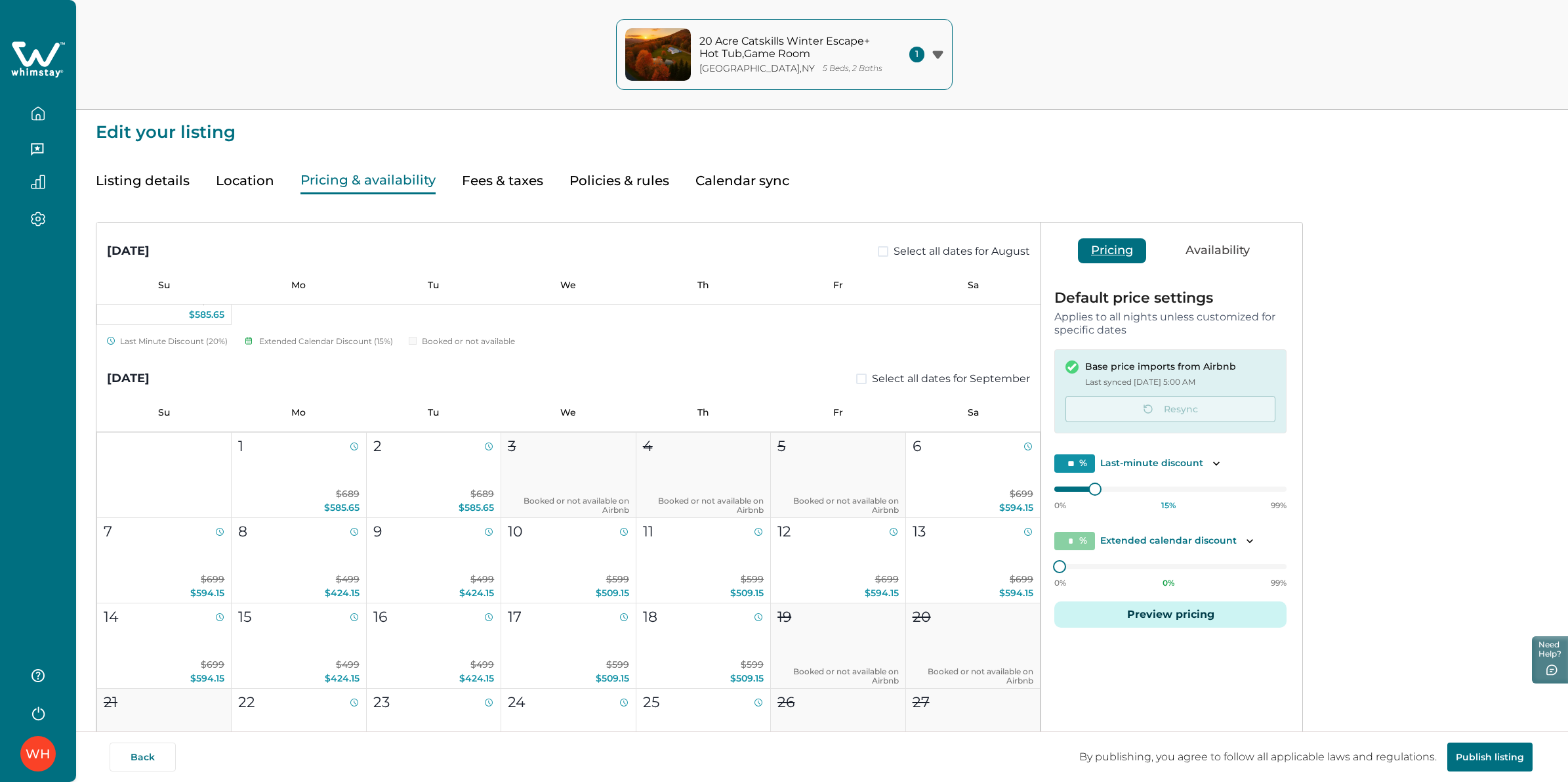
click at [1170, 610] on button "Preview pricing" at bounding box center [1170, 614] width 232 height 26
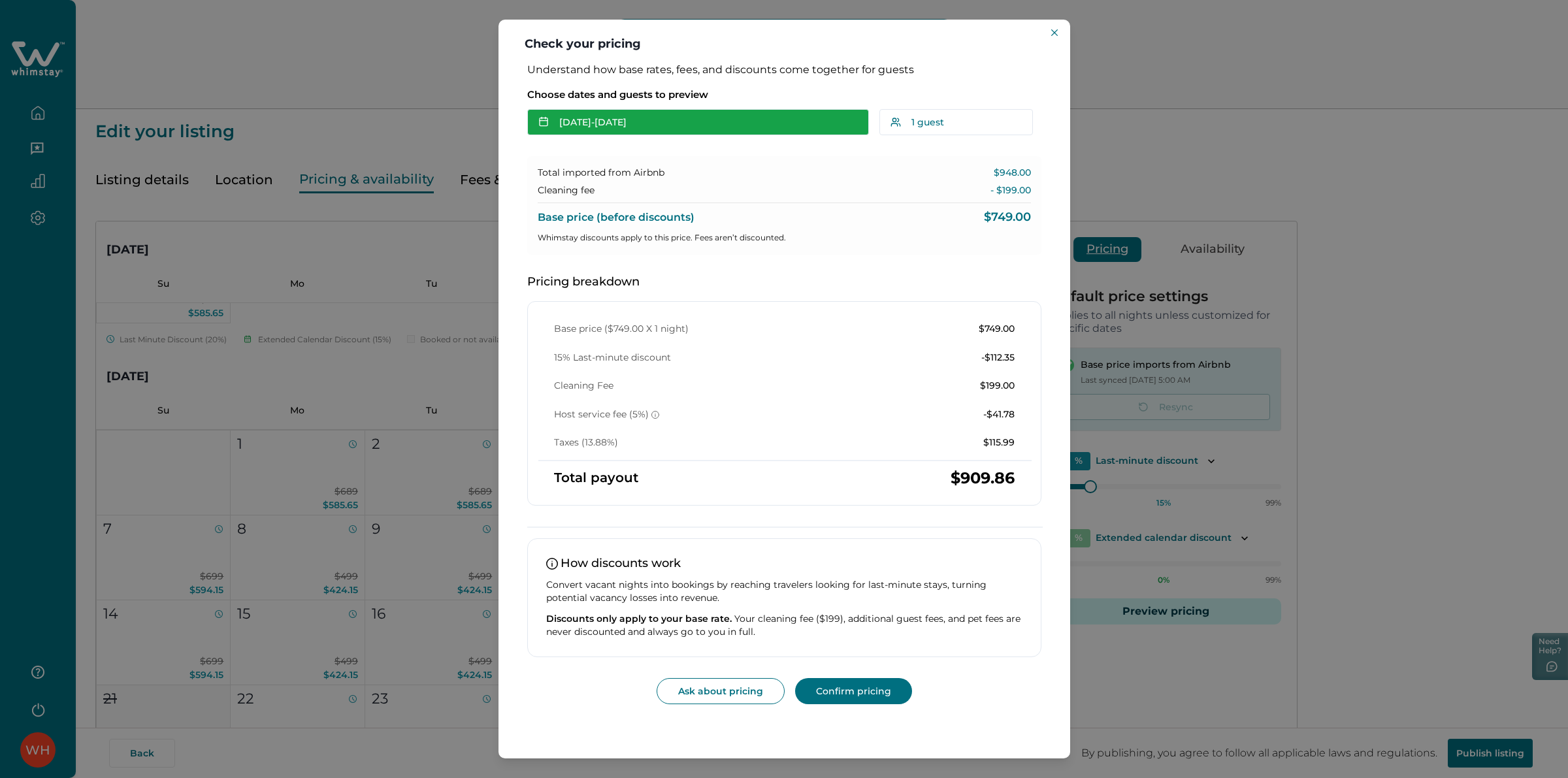
click at [599, 128] on button "[DATE] - [DATE]" at bounding box center [698, 121] width 342 height 26
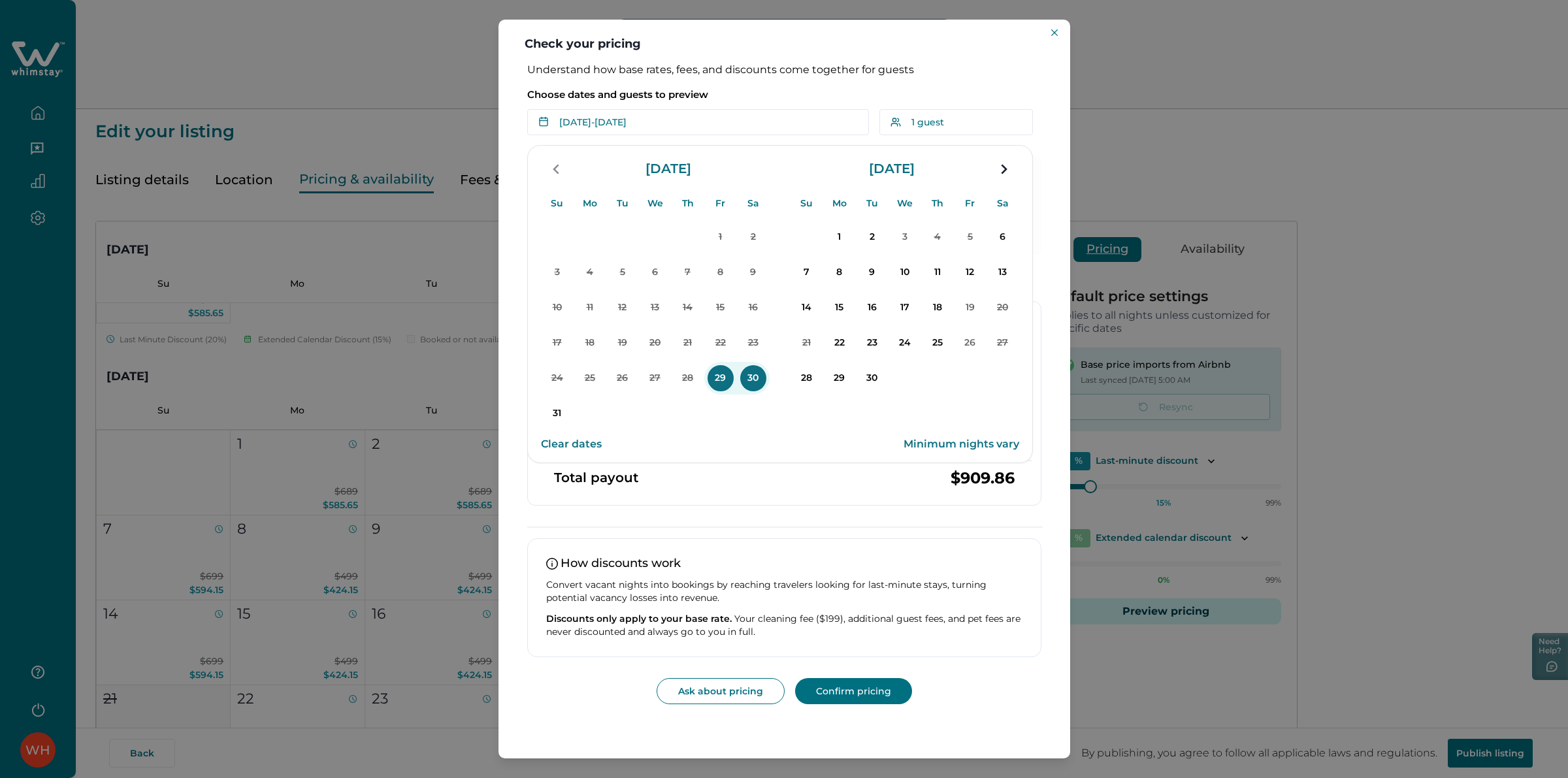
click at [719, 380] on p "29" at bounding box center [720, 378] width 26 height 26
click at [550, 413] on p "31" at bounding box center [557, 413] width 26 height 26
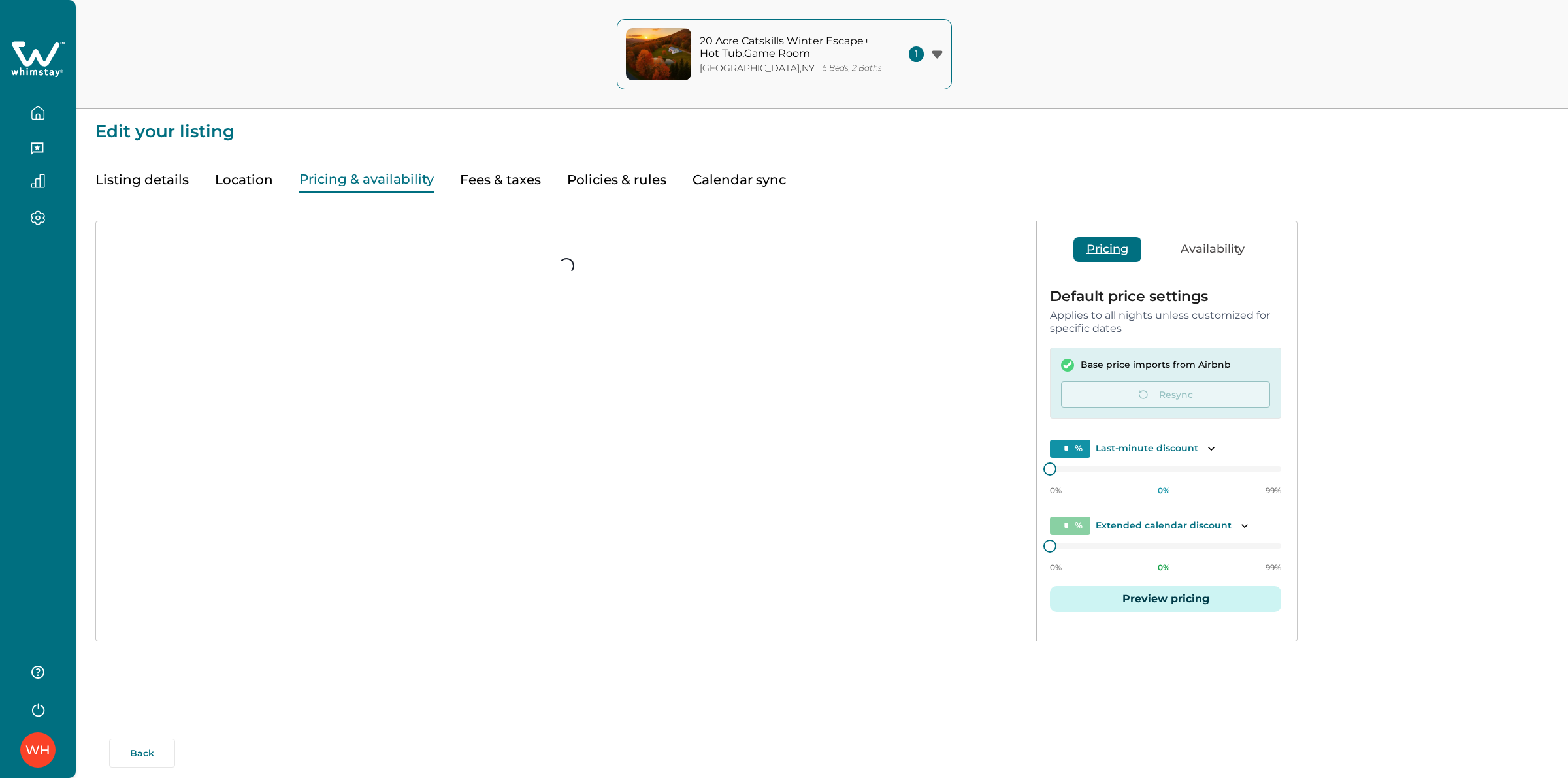
click at [1163, 592] on button "Preview pricing" at bounding box center [1165, 598] width 231 height 26
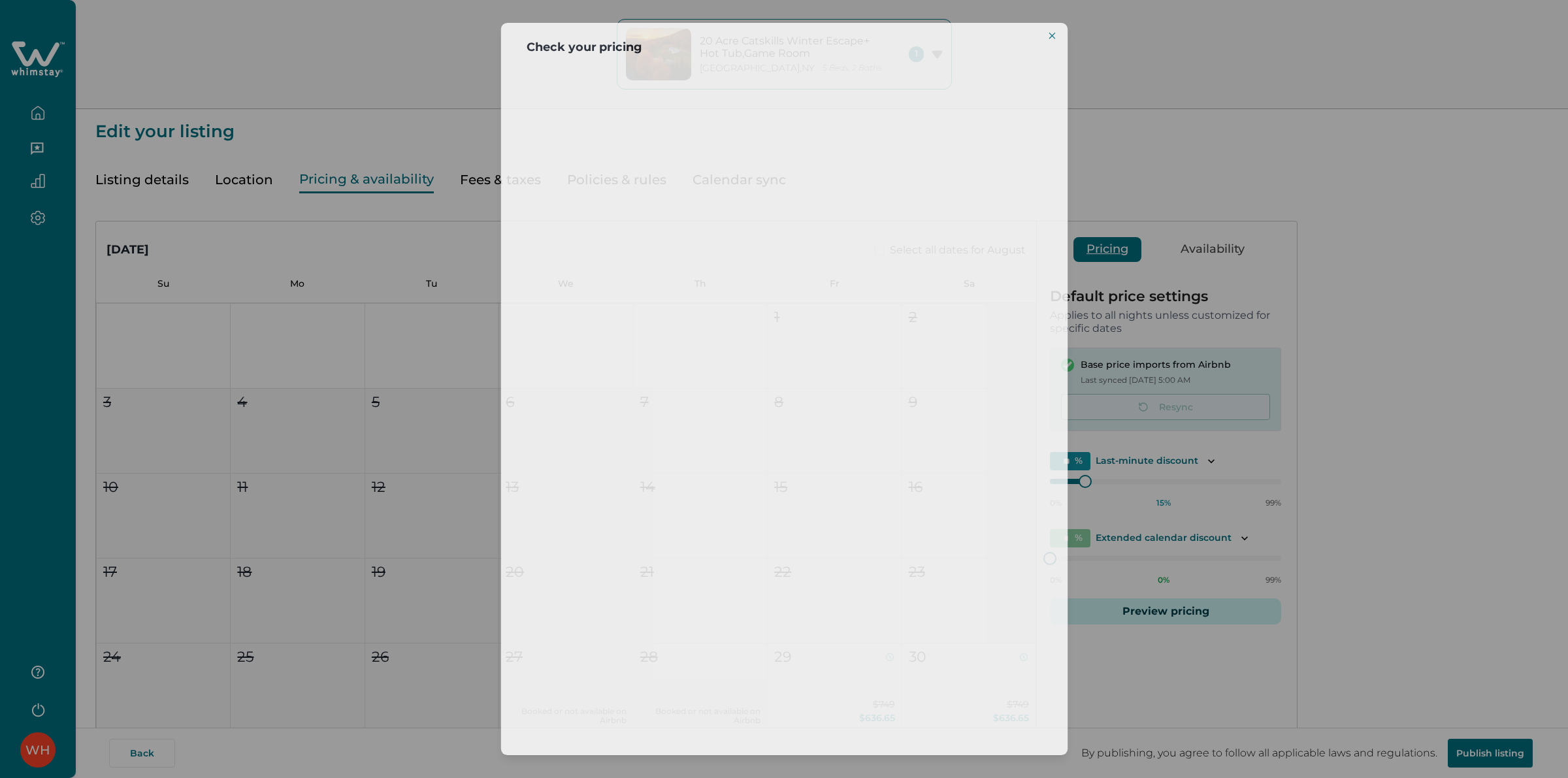
type input "**"
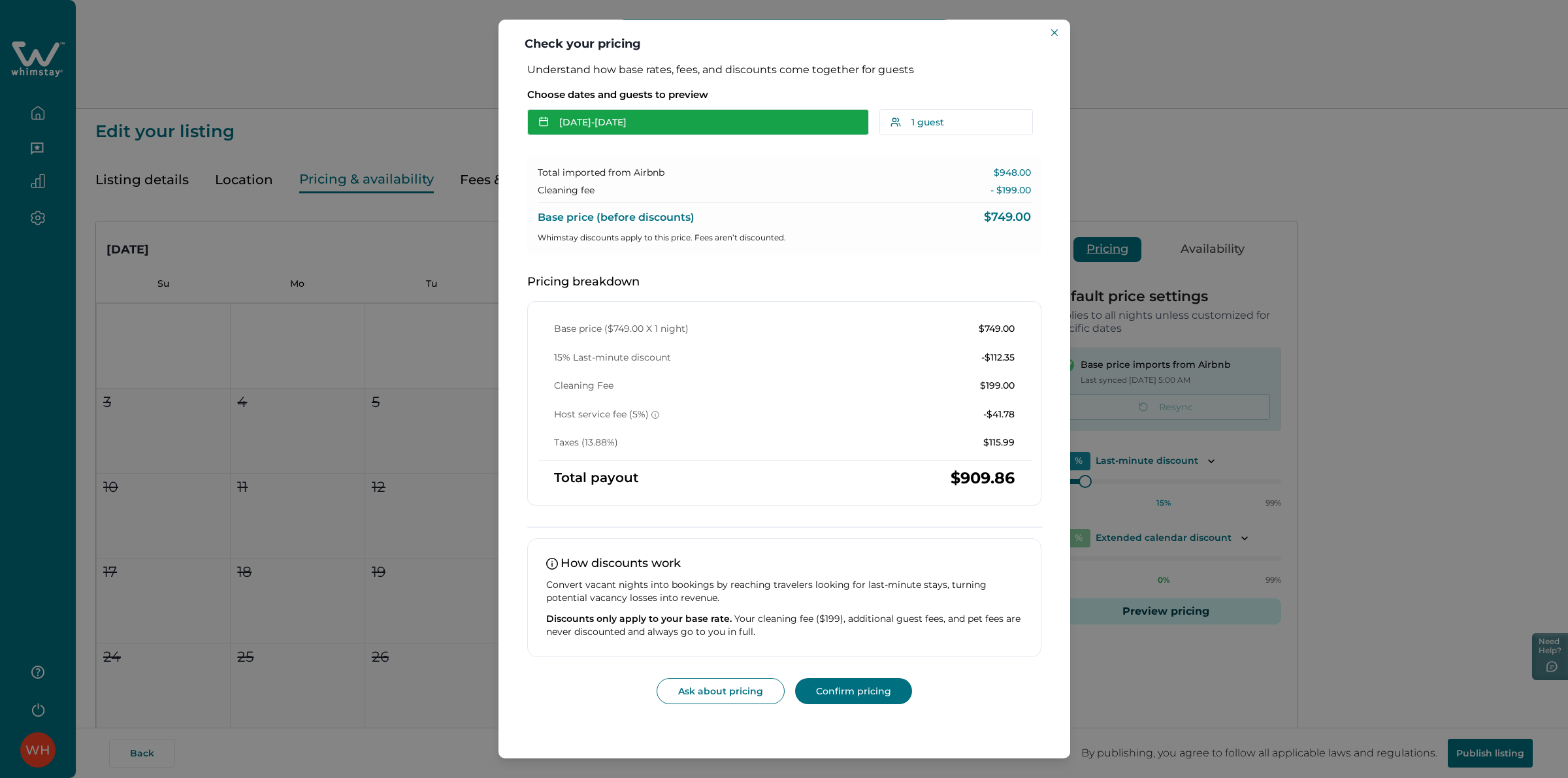
click at [622, 128] on button "[DATE] - [DATE]" at bounding box center [698, 121] width 342 height 26
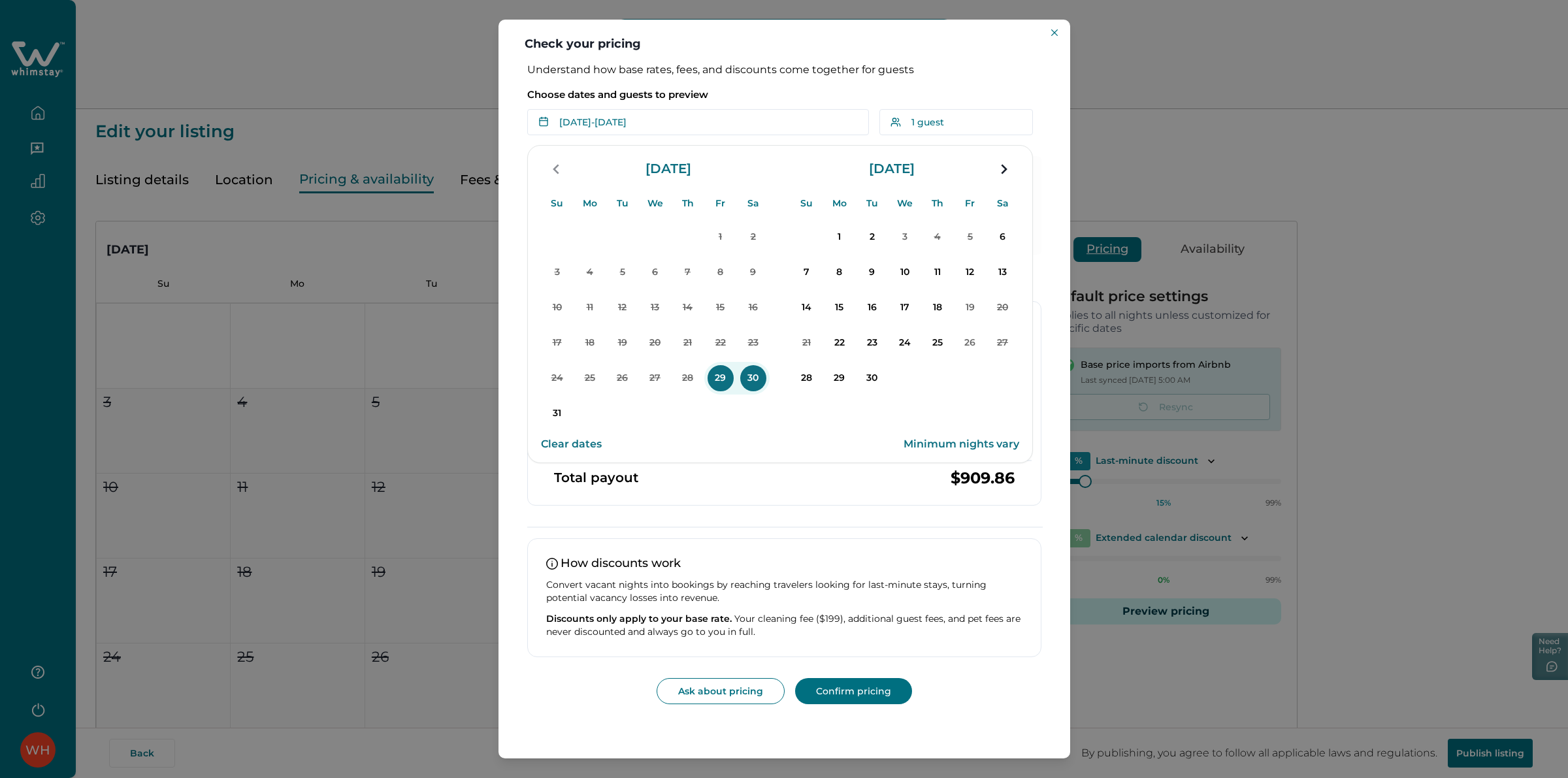
click at [716, 379] on p "29" at bounding box center [720, 378] width 26 height 26
click at [830, 236] on p "1" at bounding box center [839, 236] width 26 height 26
